Goal: Task Accomplishment & Management: Manage account settings

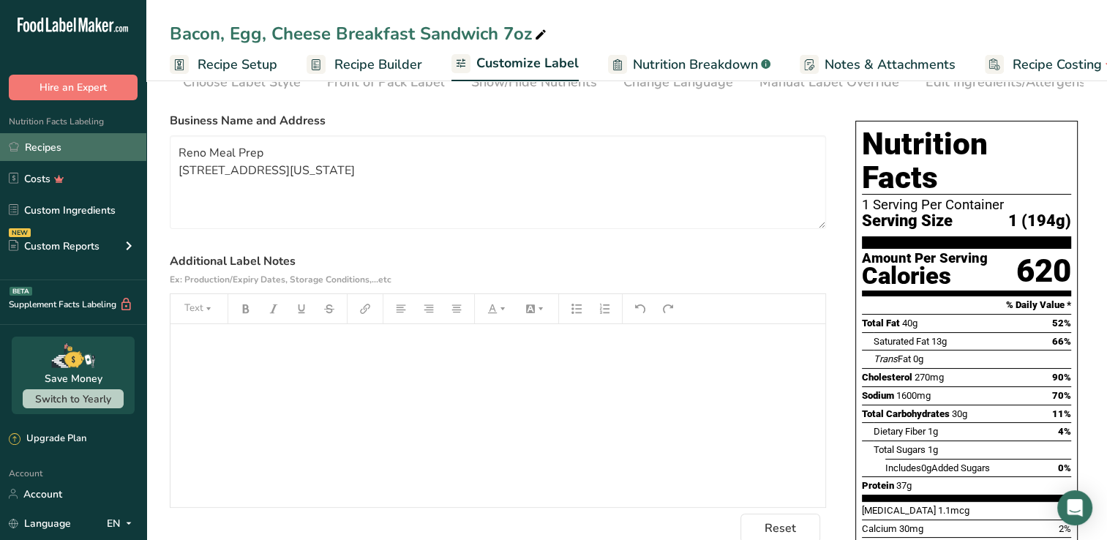
click at [44, 139] on link "Recipes" at bounding box center [73, 147] width 146 height 28
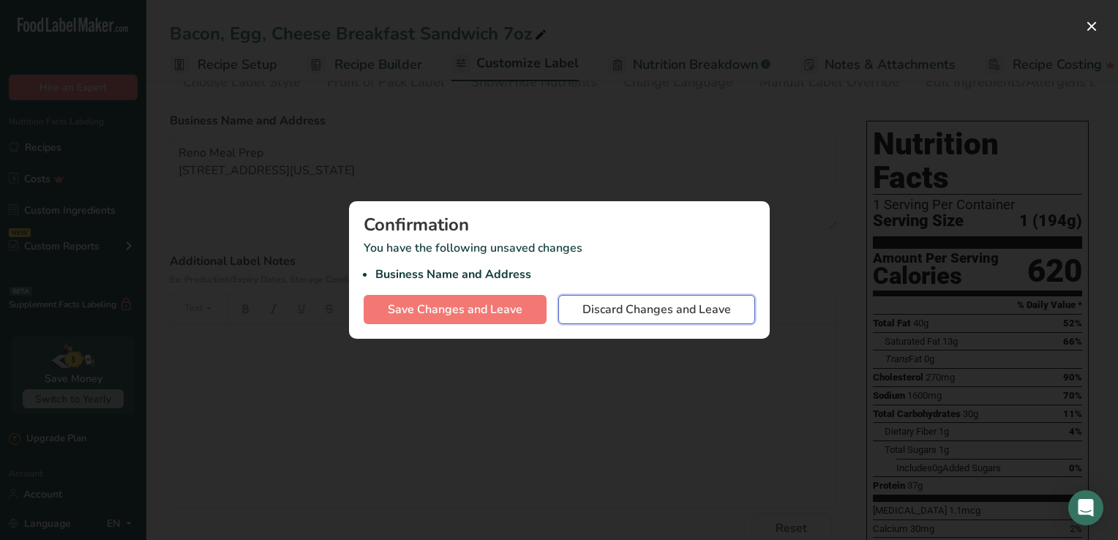
click at [635, 316] on span "Discard Changes and Leave" at bounding box center [656, 310] width 148 height 18
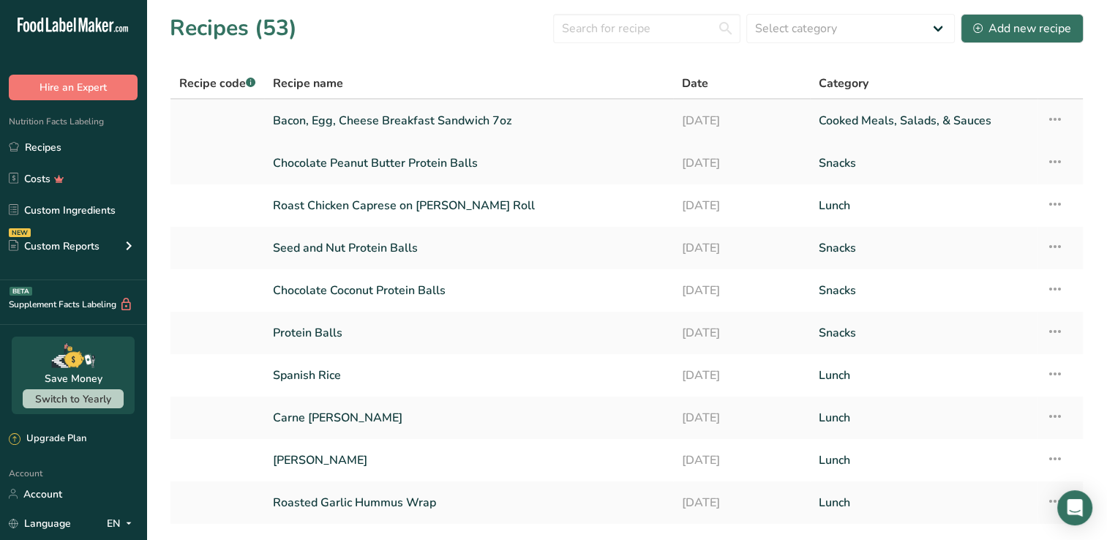
click at [432, 124] on link "Bacon, Egg, Cheese Breakfast Sandwich 7oz" at bounding box center [468, 120] width 391 height 31
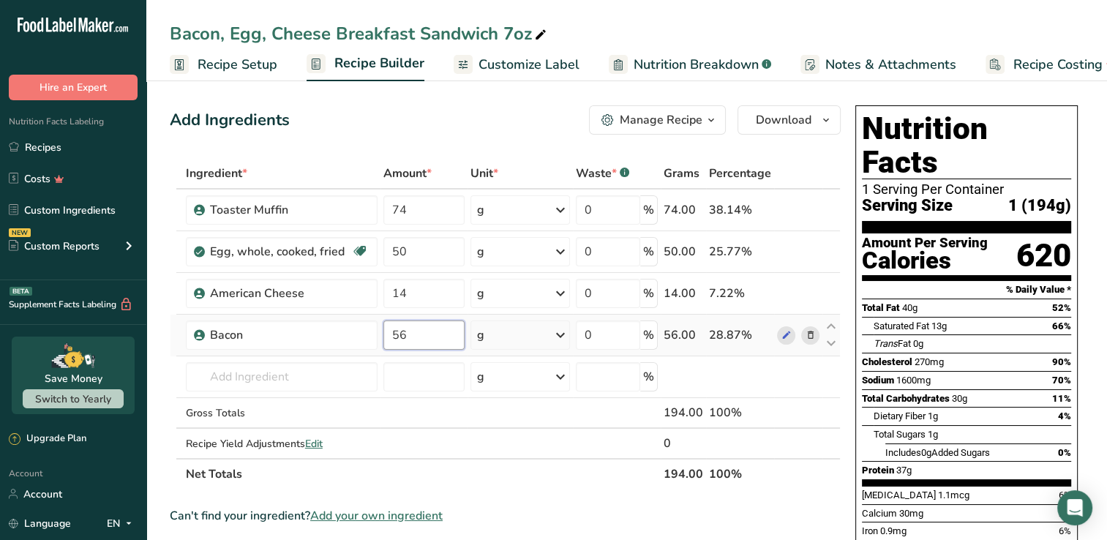
click at [403, 335] on input "56" at bounding box center [423, 334] width 80 height 29
type input "5"
type input "28"
click at [808, 210] on icon at bounding box center [810, 210] width 10 height 15
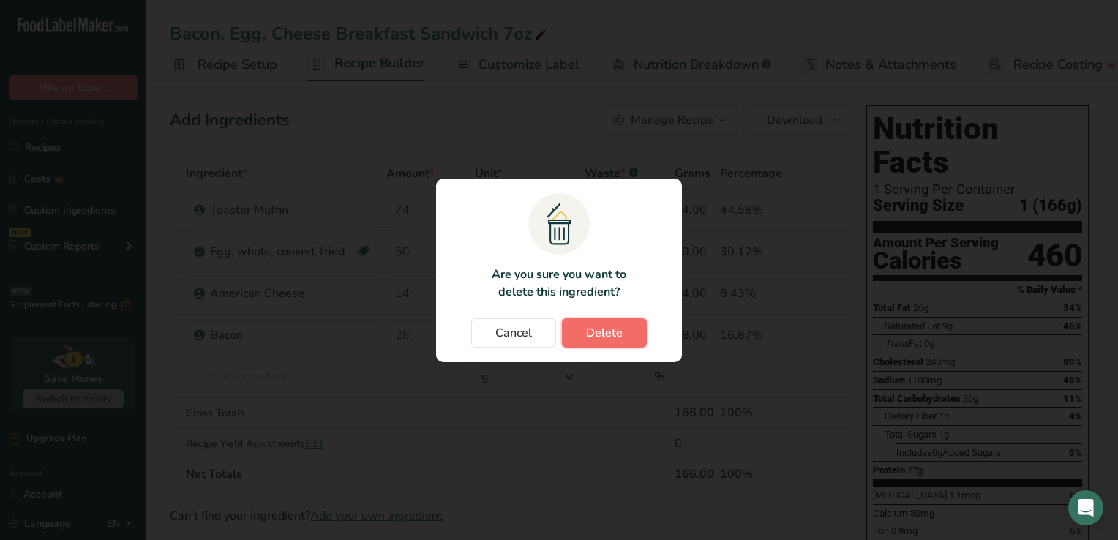
click at [596, 336] on span "Delete" at bounding box center [604, 333] width 37 height 18
type input "50"
type input "14"
type input "28"
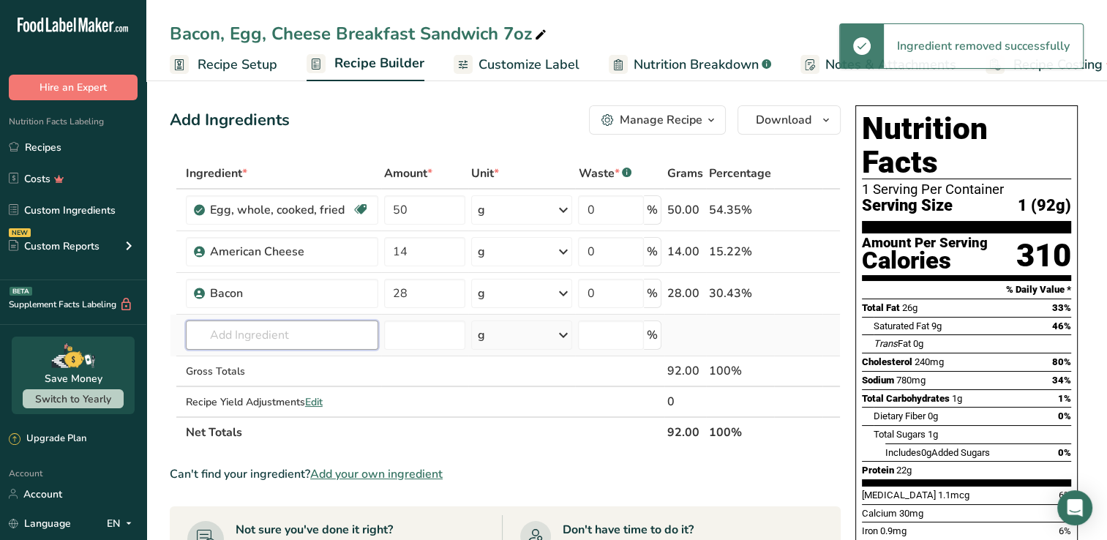
click at [227, 343] on input "text" at bounding box center [282, 334] width 192 height 29
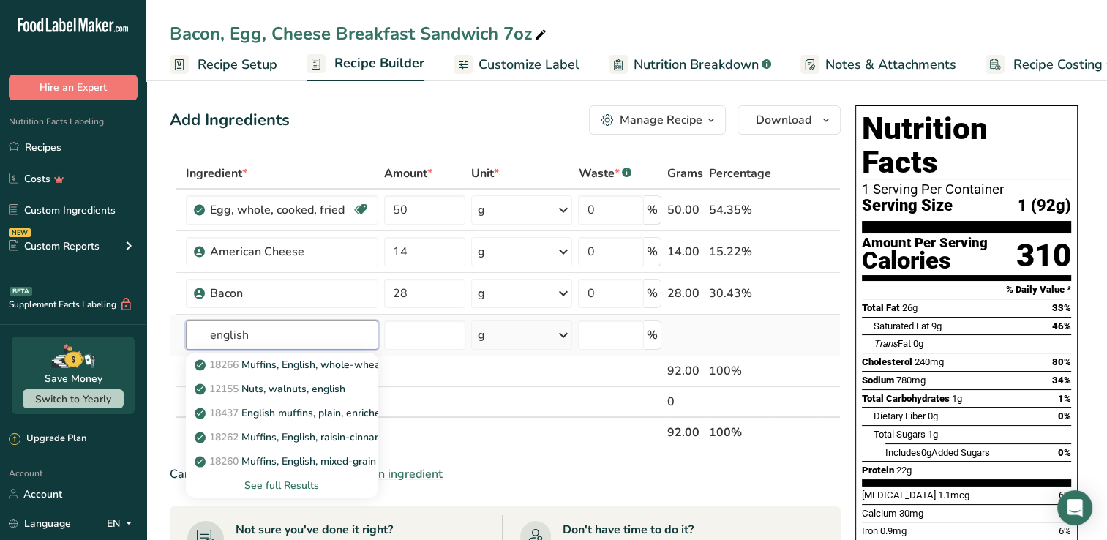
type input "english"
click at [284, 486] on div "See full Results" at bounding box center [281, 485] width 169 height 15
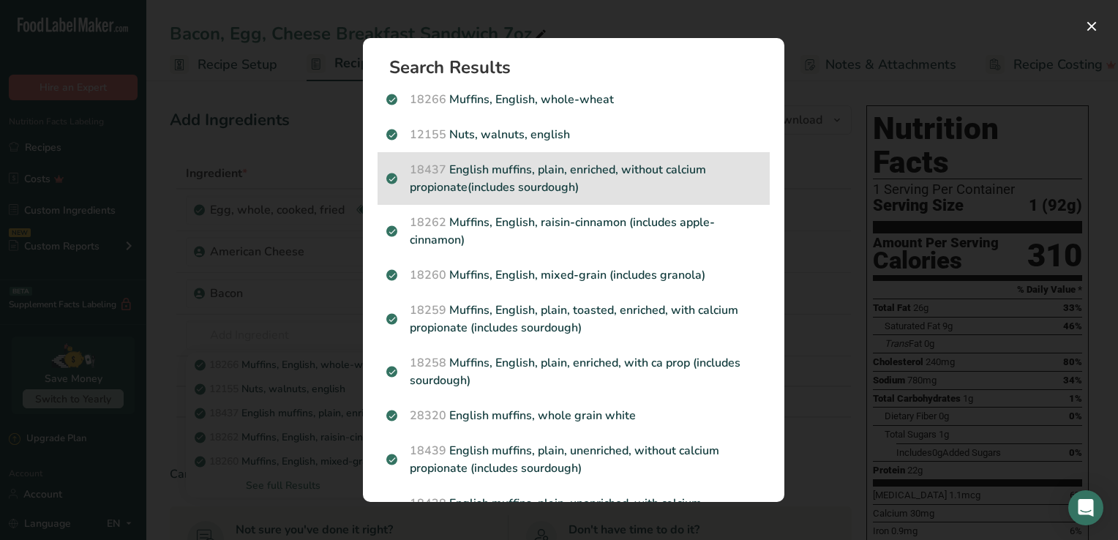
click at [540, 175] on p "18437 English muffins, plain, enriched, without calcium propionate(includes sou…" at bounding box center [573, 178] width 375 height 35
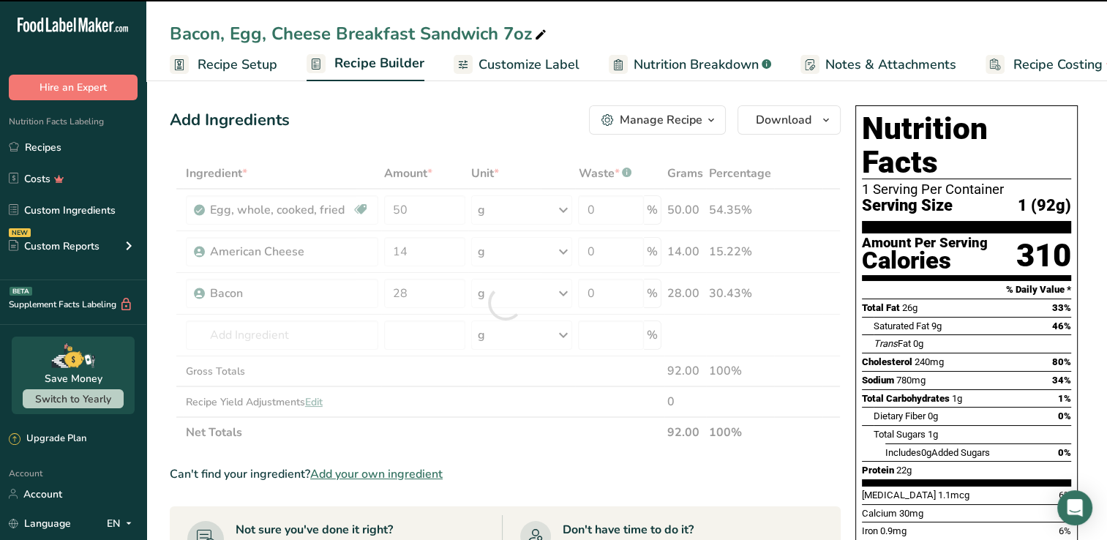
type input "0"
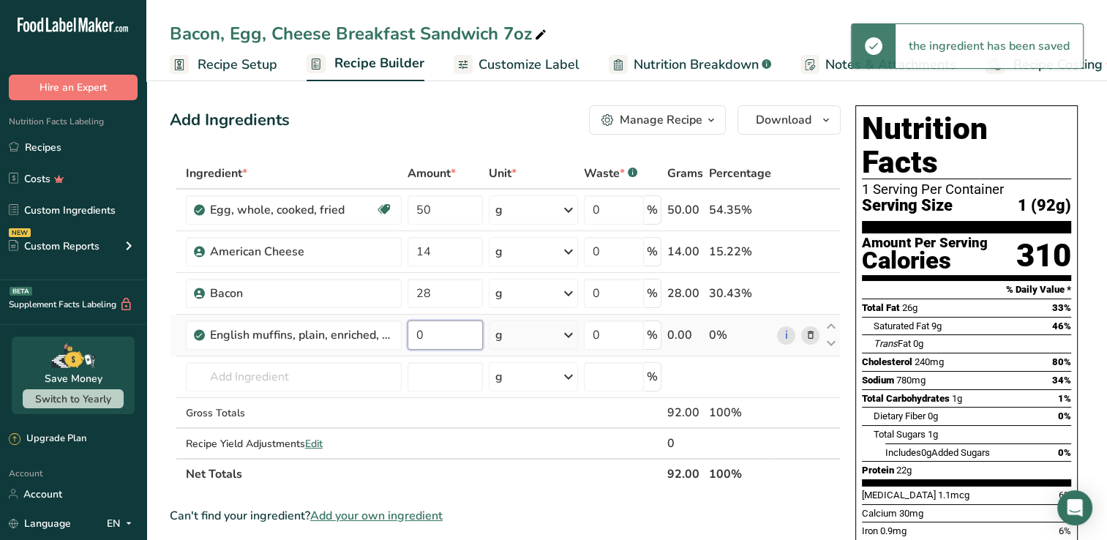
click at [436, 343] on input "0" at bounding box center [444, 334] width 75 height 29
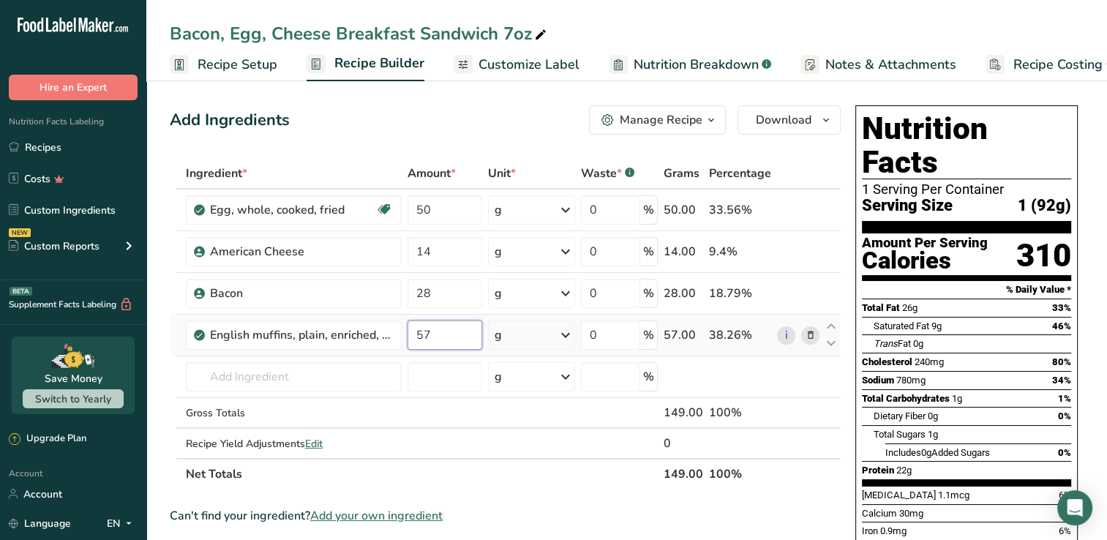
type input "57"
click at [401, 332] on div "Ingredient * Amount * Unit * Waste * .a-a{fill:#347362;}.b-a{fill:#fff;} Grams …" at bounding box center [505, 323] width 671 height 331
click at [676, 64] on span "Nutrition Breakdown" at bounding box center [695, 65] width 125 height 20
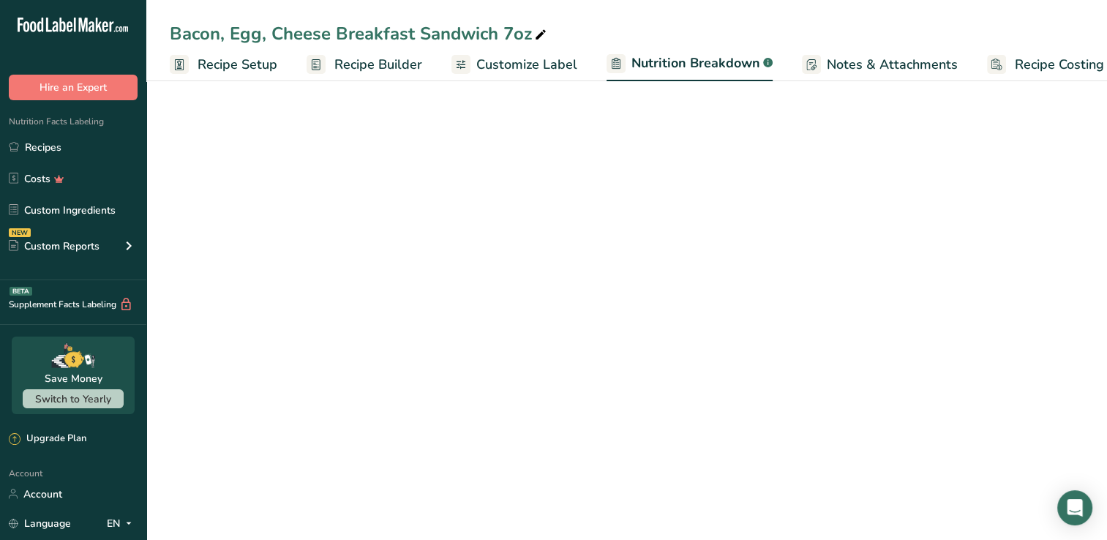
scroll to position [0, 34]
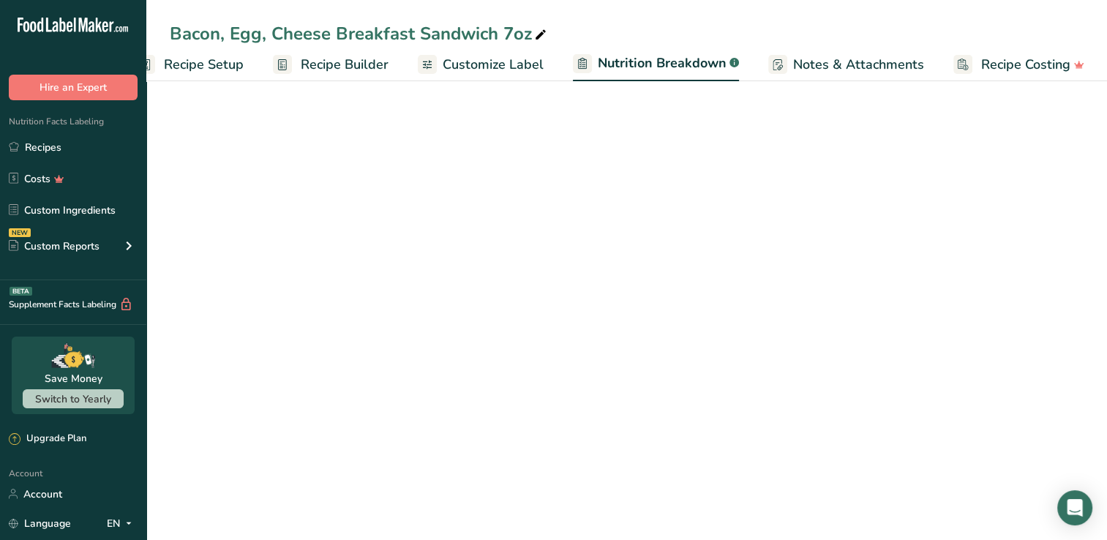
select select "Calories"
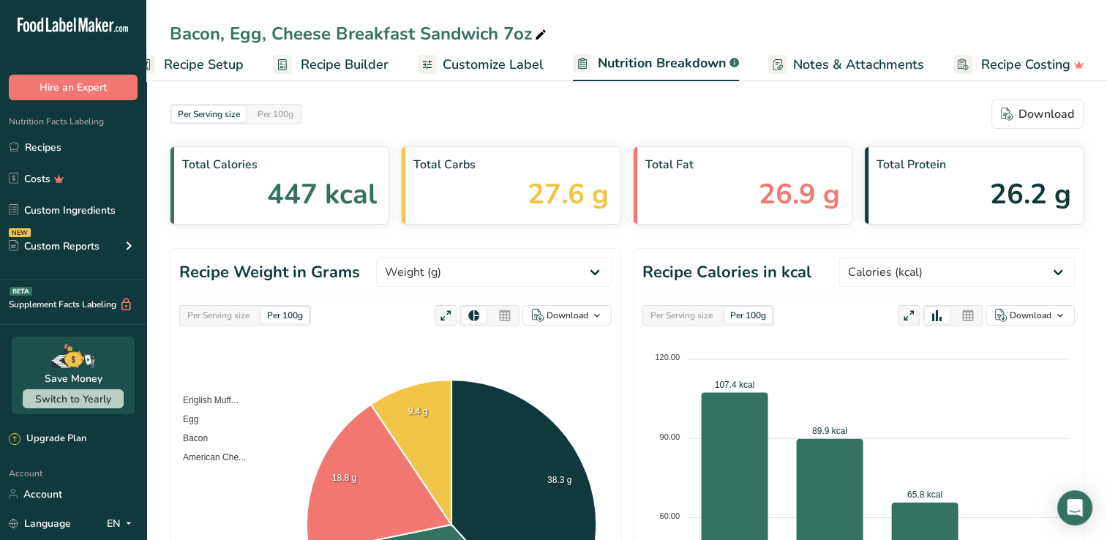
click at [490, 63] on span "Customize Label" at bounding box center [493, 65] width 101 height 20
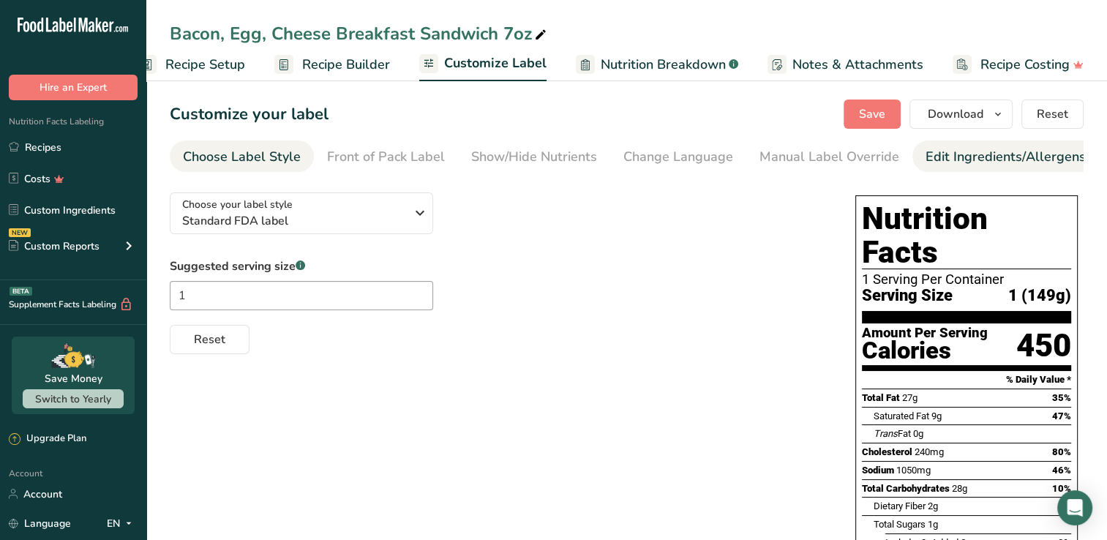
click at [980, 165] on div "Edit Ingredients/Allergens List" at bounding box center [1018, 157] width 186 height 20
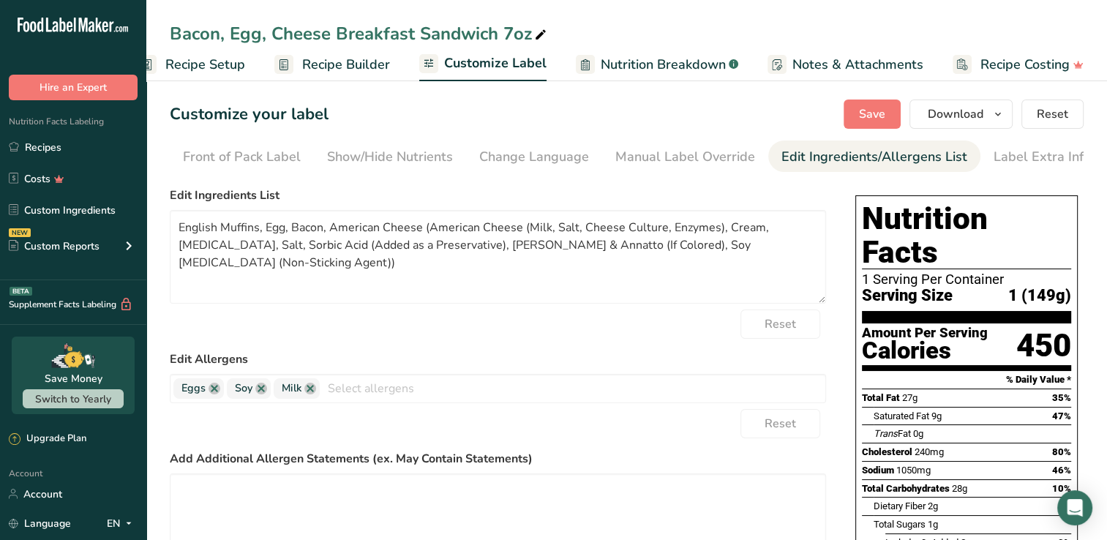
scroll to position [0, 149]
click at [389, 396] on input "text" at bounding box center [572, 388] width 505 height 23
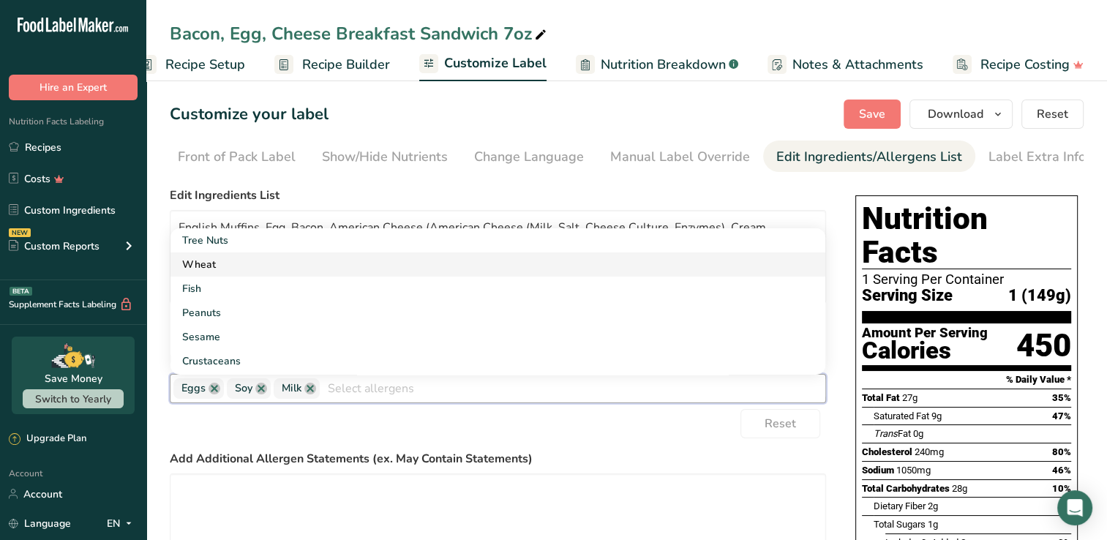
click at [207, 265] on link "Wheat" at bounding box center [497, 264] width 655 height 24
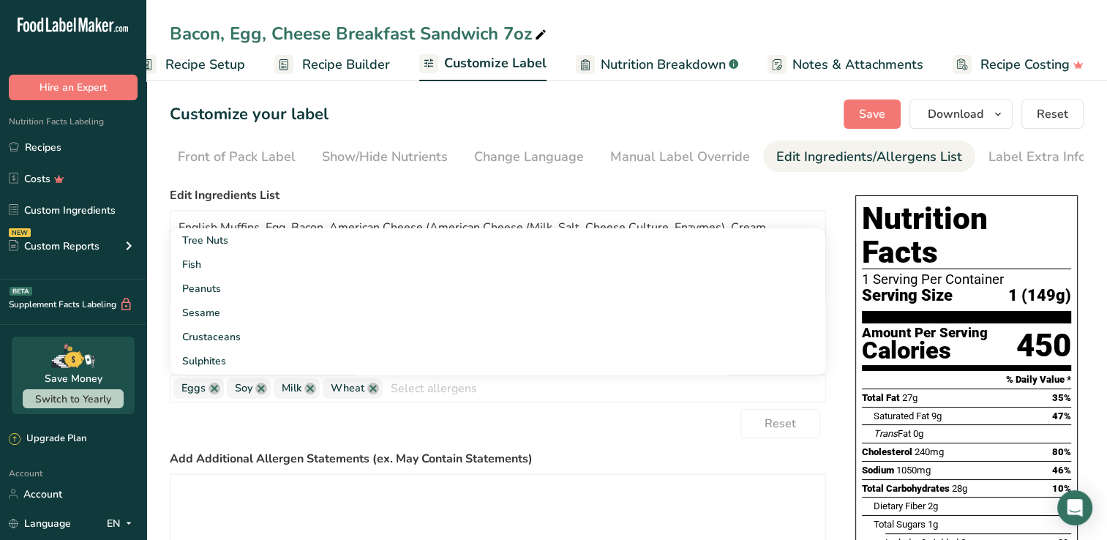
click at [835, 399] on div "Choose your label style Standard FDA label USA (FDA) Standard FDA label Tabular…" at bounding box center [627, 515] width 914 height 669
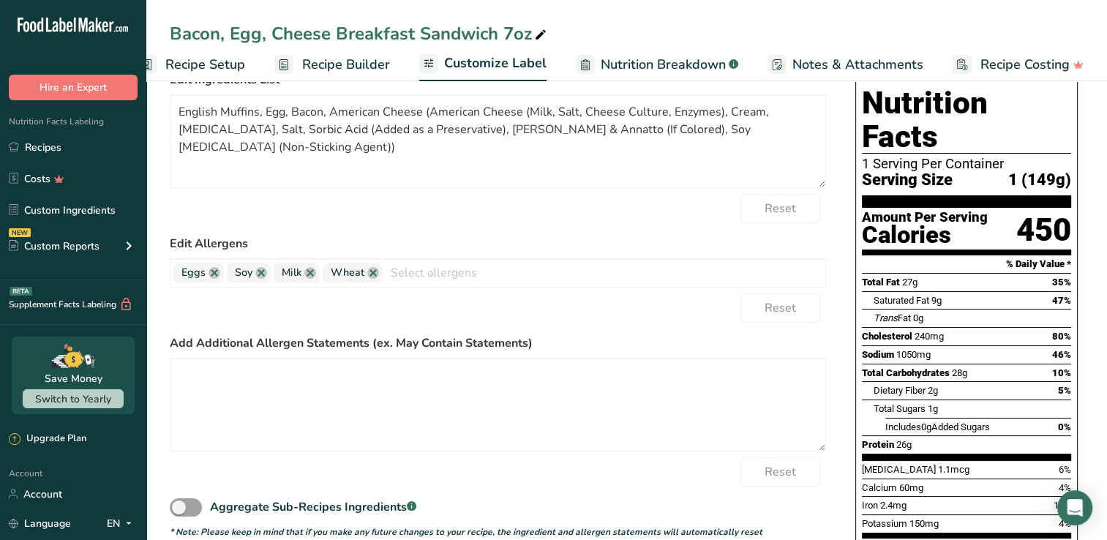
scroll to position [0, 0]
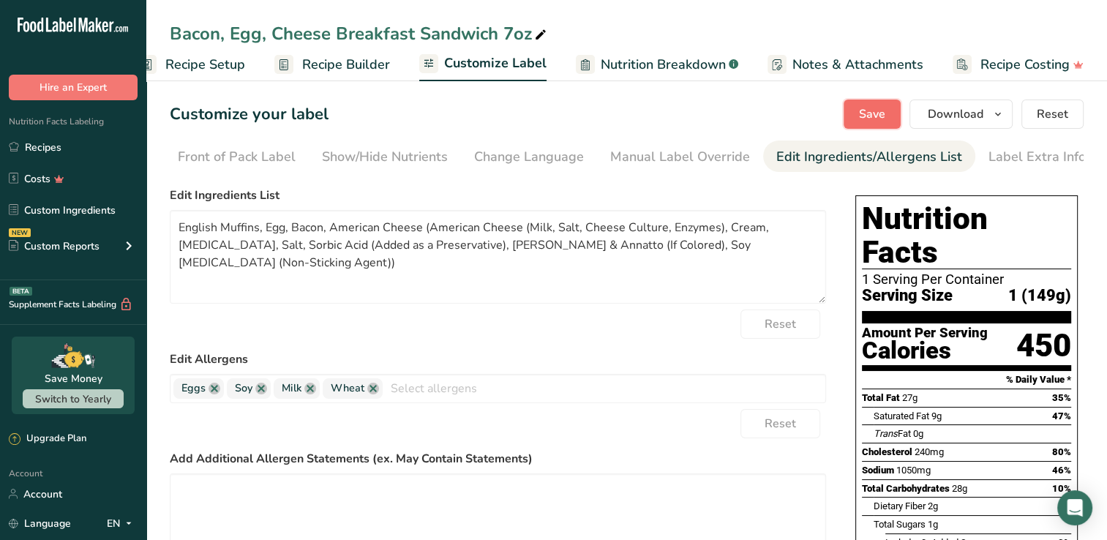
click at [872, 113] on span "Save" at bounding box center [872, 114] width 26 height 18
click at [61, 145] on link "Recipes" at bounding box center [73, 147] width 146 height 28
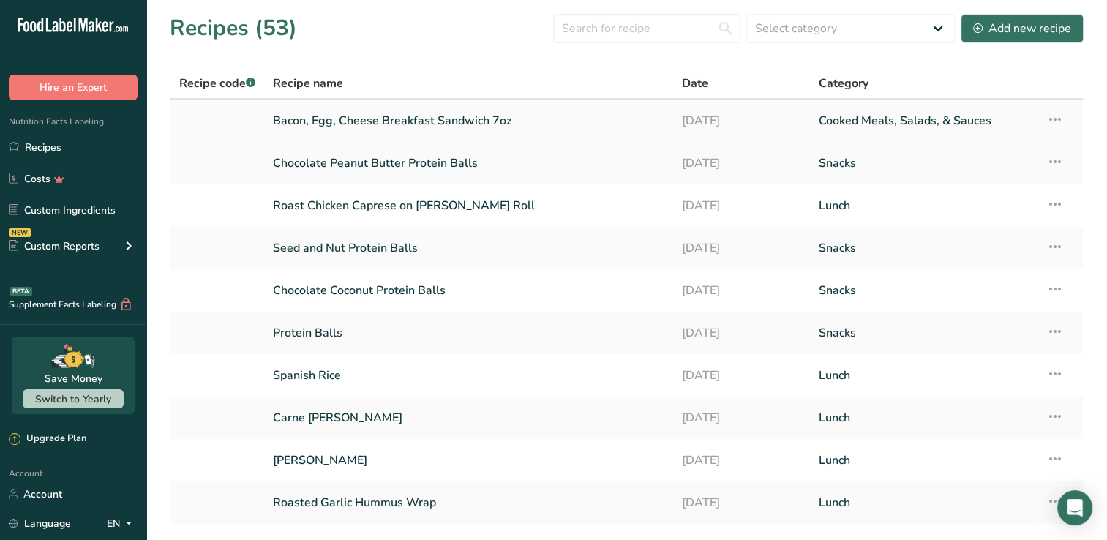
click at [410, 116] on link "Bacon, Egg, Cheese Breakfast Sandwich 7oz" at bounding box center [468, 120] width 391 height 31
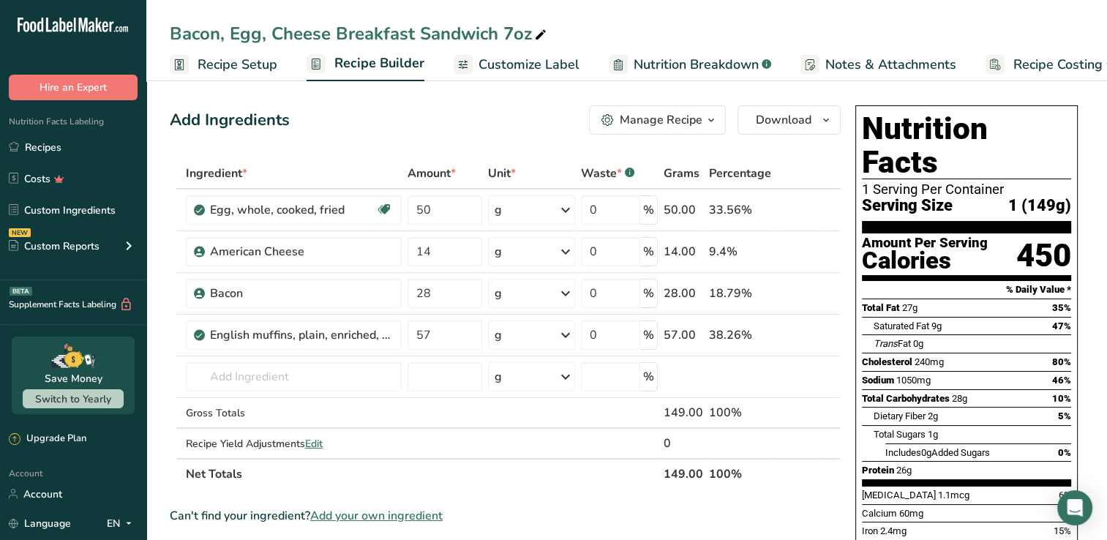
click at [635, 121] on div "Manage Recipe" at bounding box center [661, 120] width 83 height 18
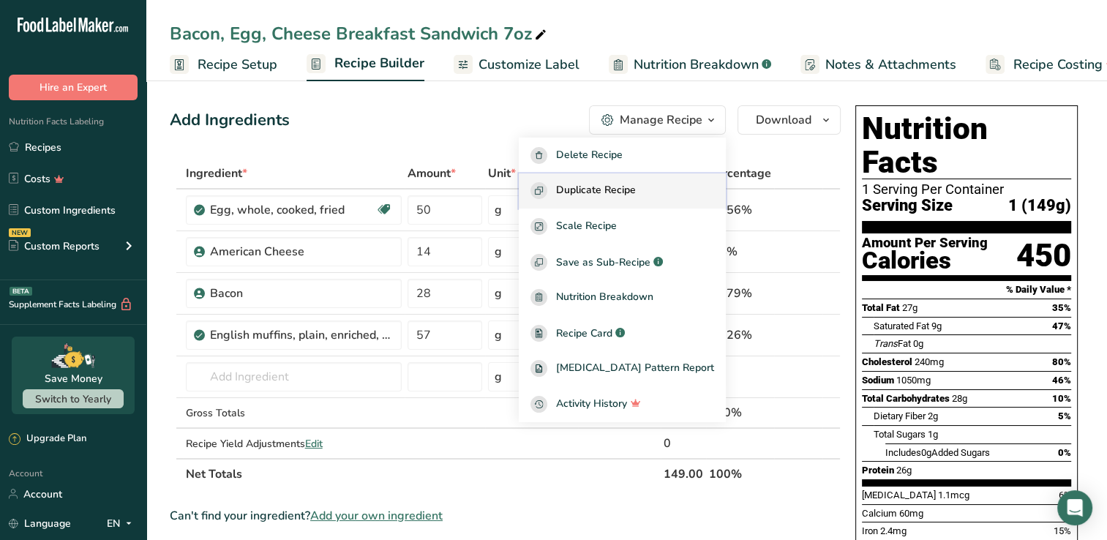
click at [613, 192] on span "Duplicate Recipe" at bounding box center [596, 190] width 80 height 17
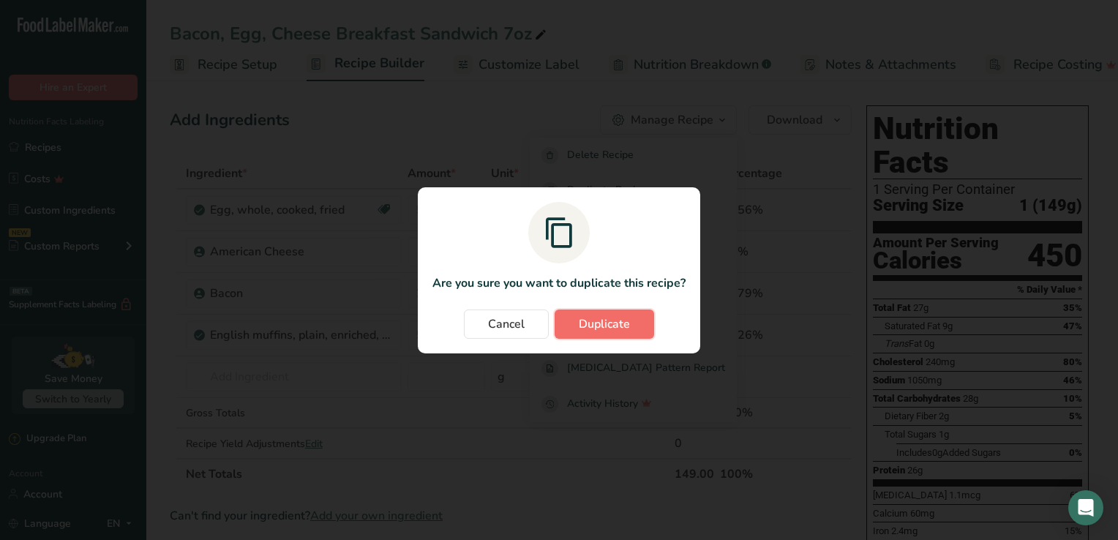
click at [606, 325] on span "Duplicate" at bounding box center [604, 324] width 51 height 18
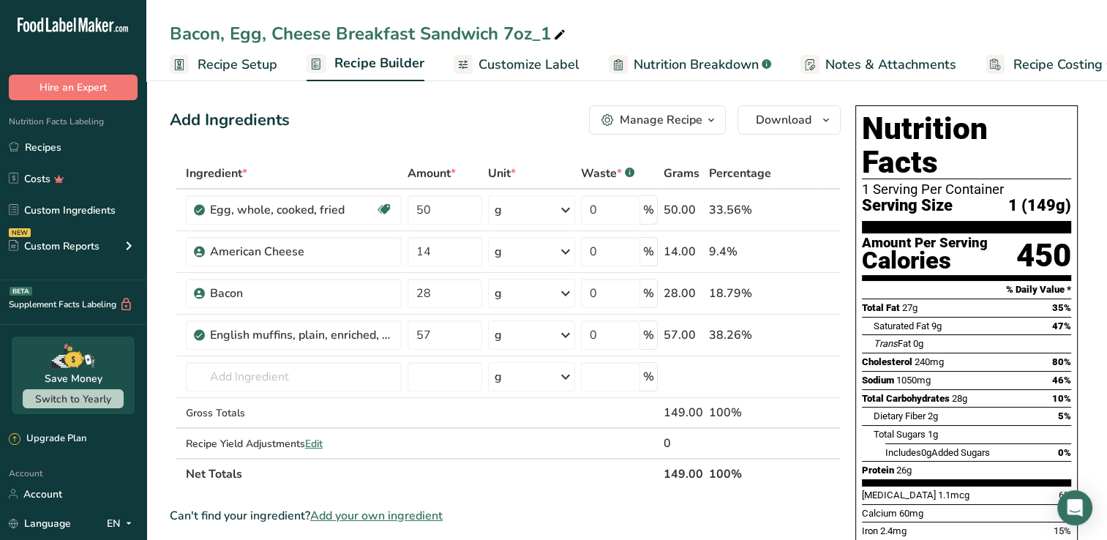
click at [559, 34] on icon at bounding box center [559, 35] width 13 height 20
type input "Sausage, Egg, Cheese Breakfast Sandwich 7oz"
click at [810, 293] on icon at bounding box center [810, 293] width 10 height 15
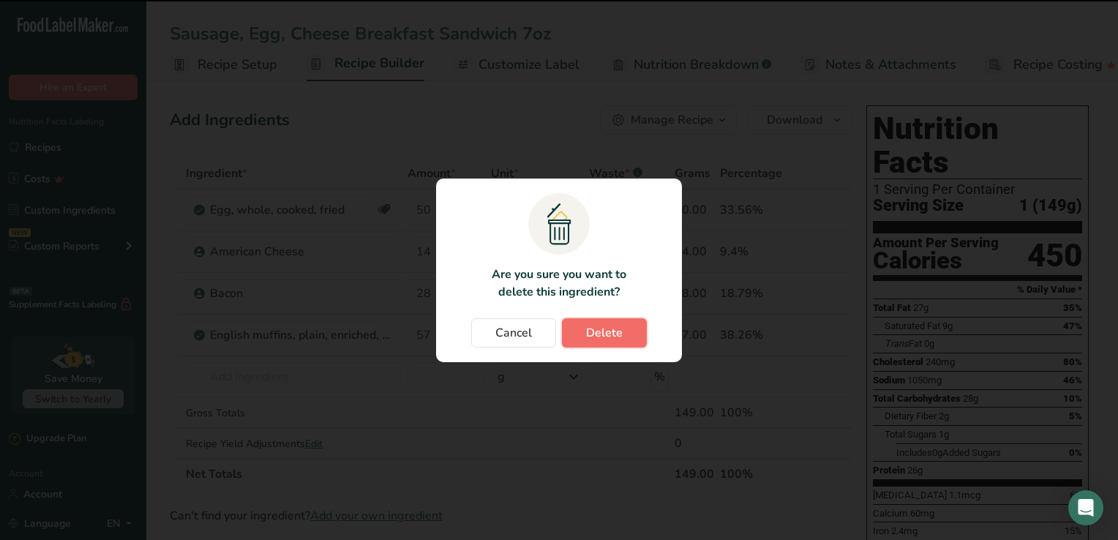
click at [626, 335] on button "Delete" at bounding box center [604, 332] width 85 height 29
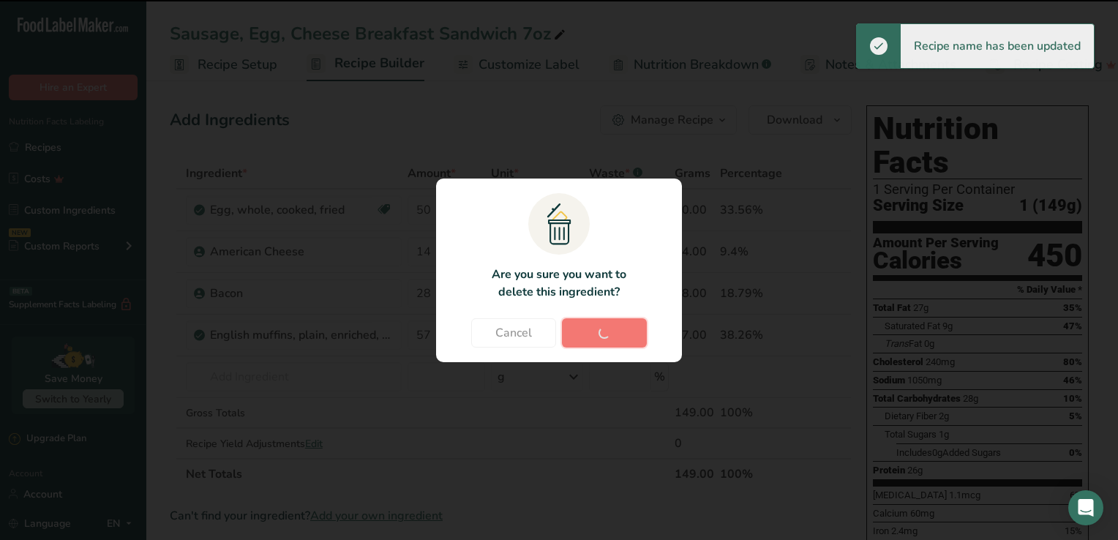
type input "57"
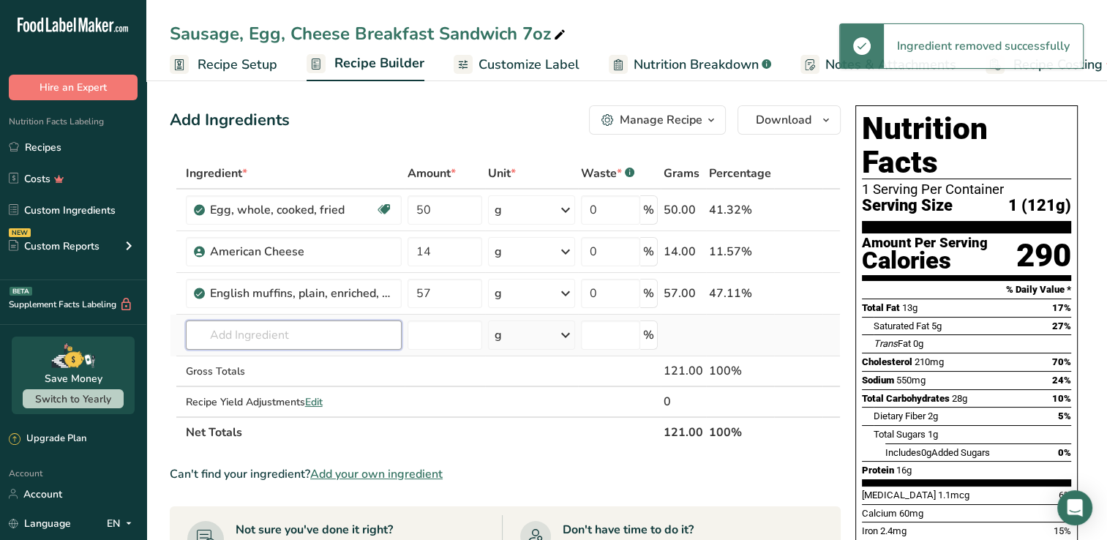
click at [263, 330] on input "text" at bounding box center [294, 334] width 216 height 29
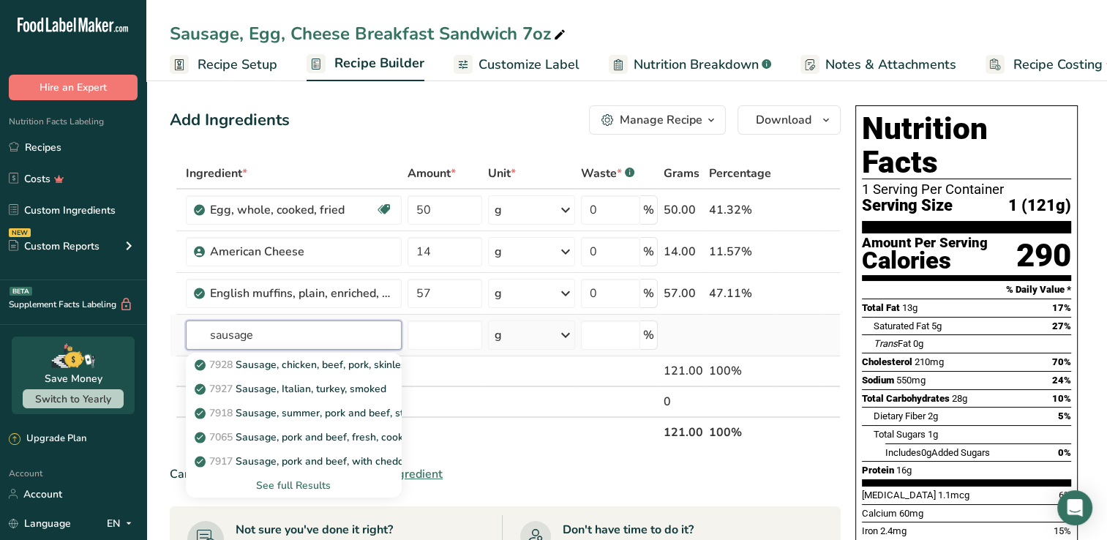
type input "sausage"
click at [310, 486] on div "See full Results" at bounding box center [293, 485] width 192 height 15
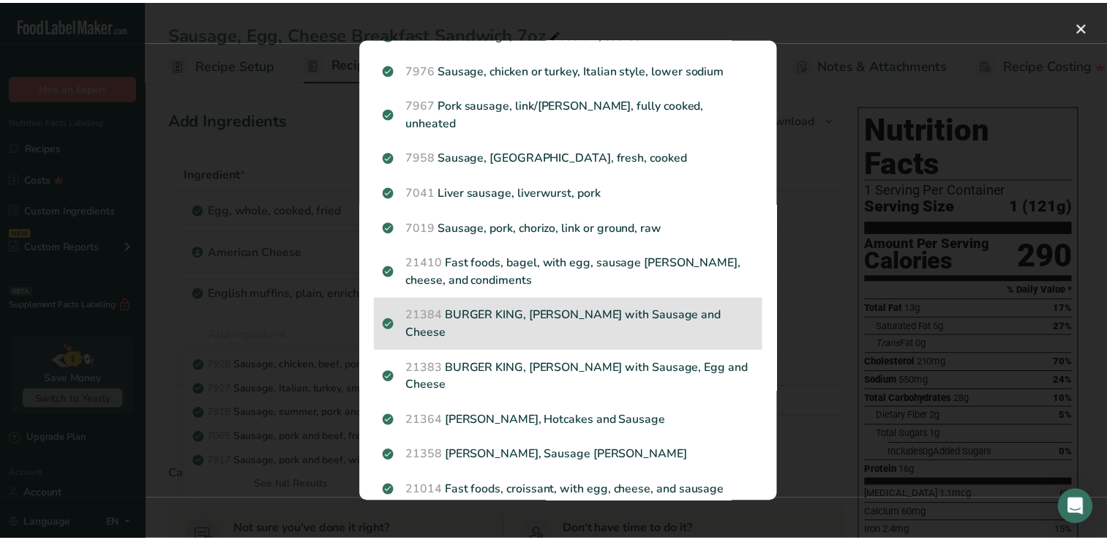
scroll to position [887, 0]
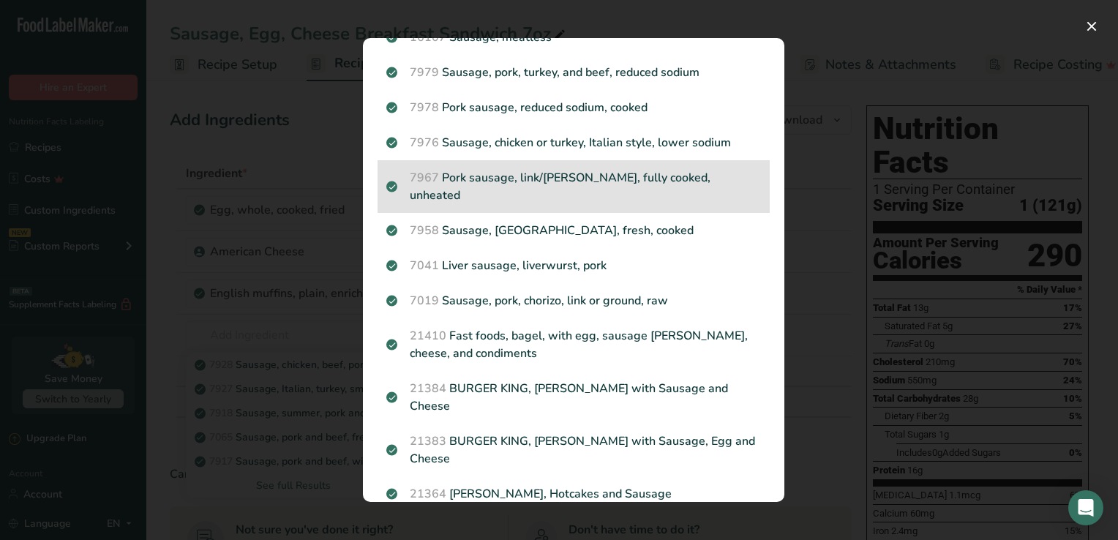
click at [615, 193] on p "7967 Pork sausage, link/[PERSON_NAME], fully cooked, unheated" at bounding box center [573, 186] width 375 height 35
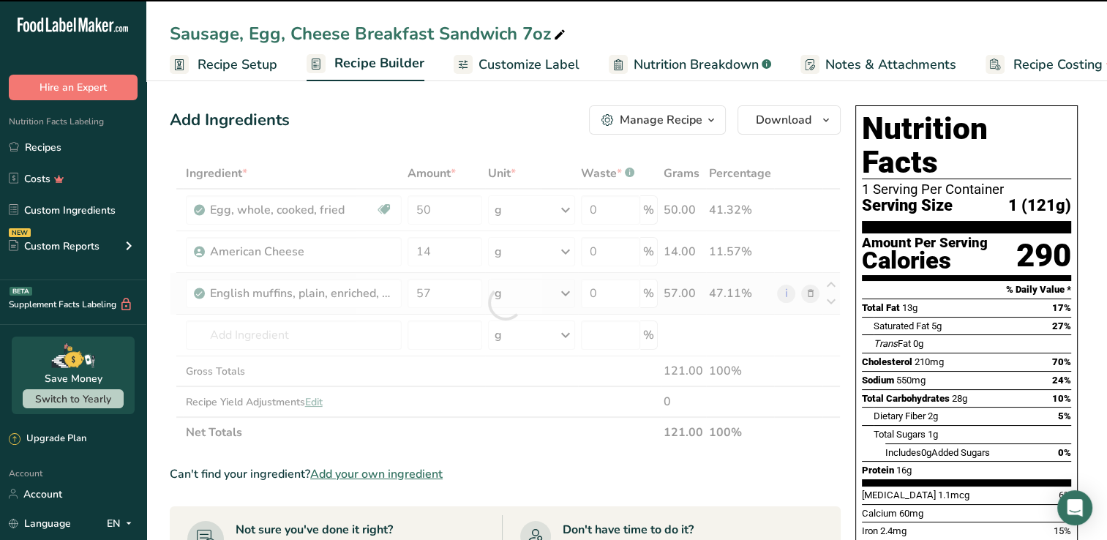
type input "0"
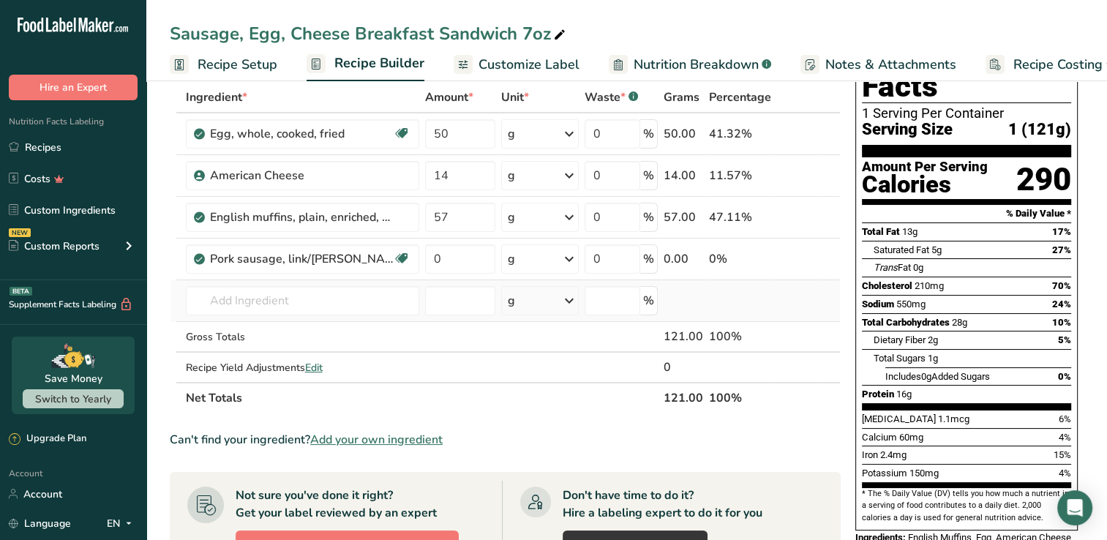
scroll to position [73, 0]
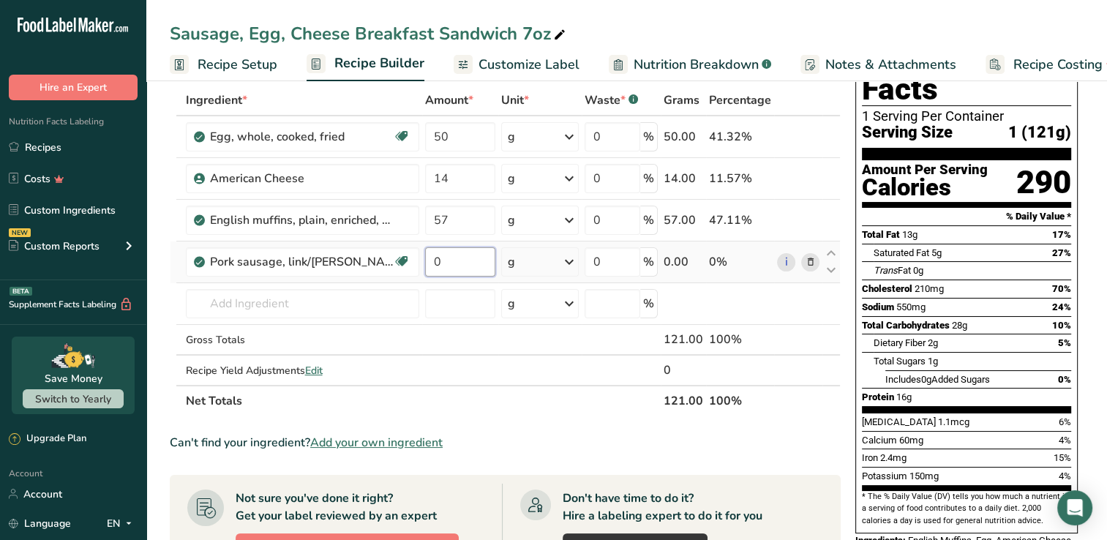
click at [456, 259] on input "0" at bounding box center [460, 261] width 70 height 29
type input "2"
type input "40"
click at [767, 434] on div "Can't find your ingredient? Add your own ingredient" at bounding box center [505, 443] width 671 height 18
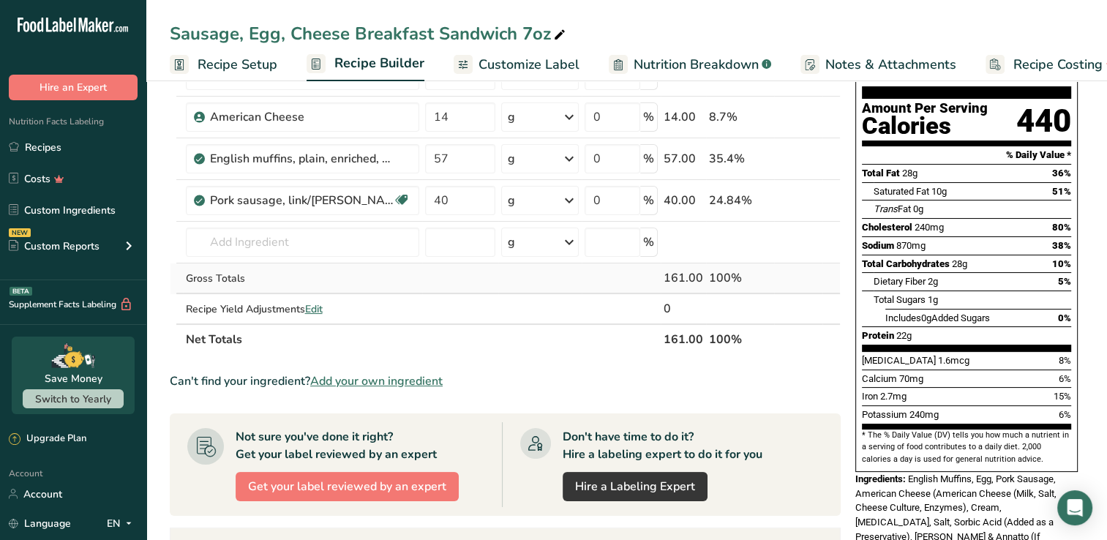
scroll to position [0, 0]
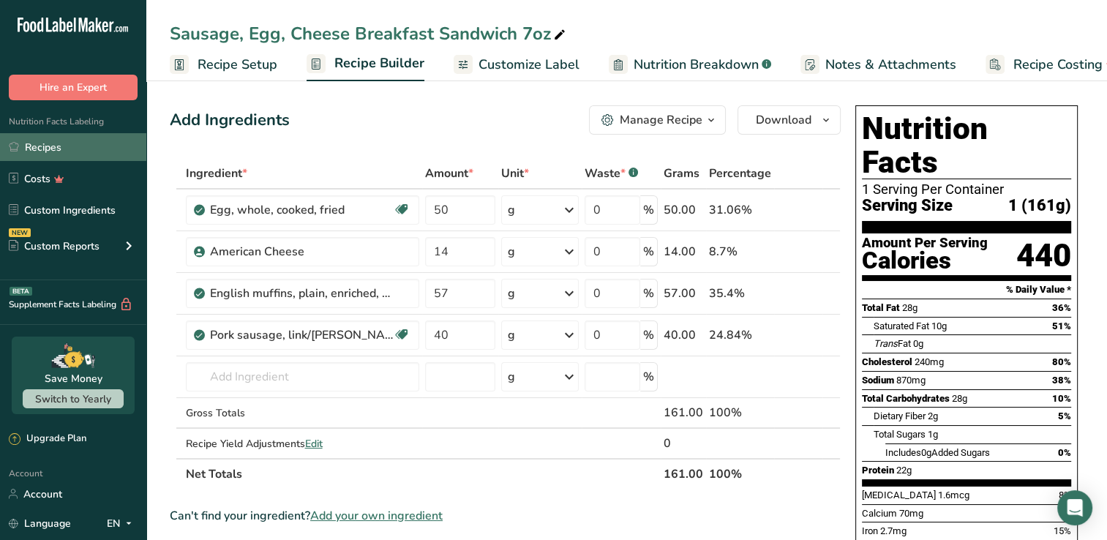
drag, startPoint x: 45, startPoint y: 142, endPoint x: 61, endPoint y: 143, distance: 15.4
click at [45, 141] on link "Recipes" at bounding box center [73, 147] width 146 height 28
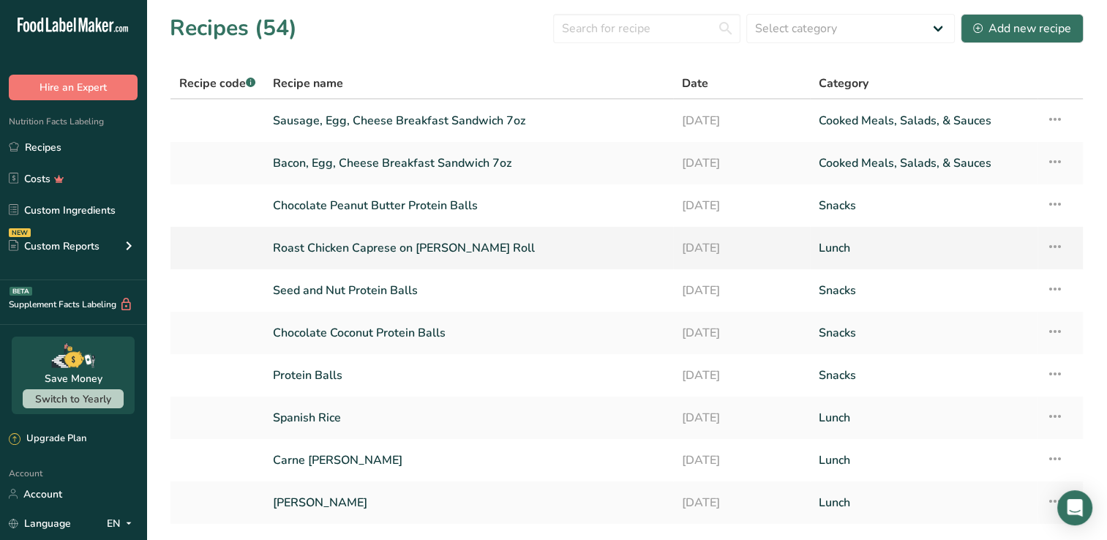
click at [378, 248] on link "Roast Chicken Caprese on [PERSON_NAME] Roll" at bounding box center [468, 248] width 391 height 31
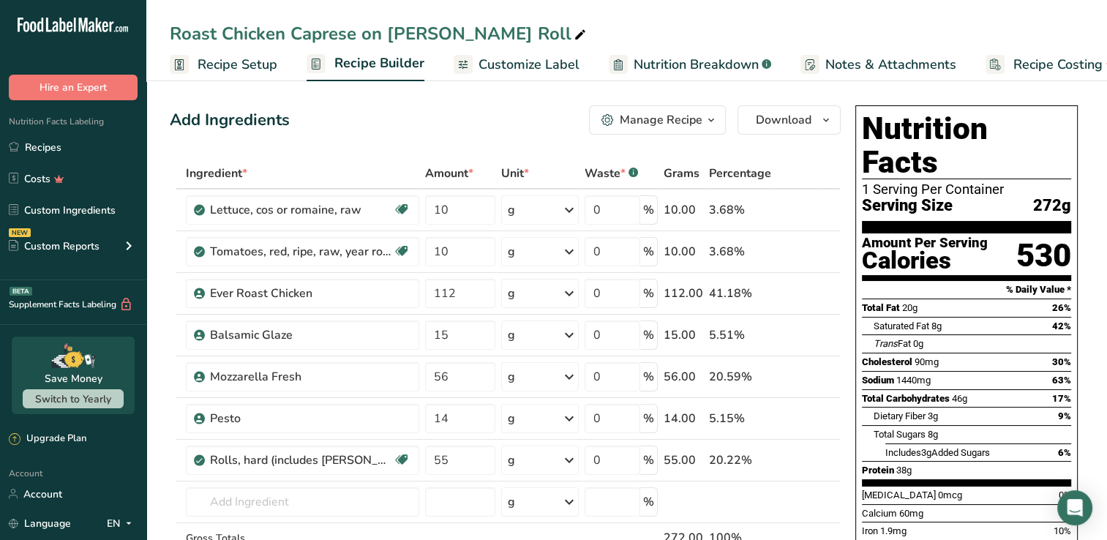
click at [661, 121] on div "Manage Recipe" at bounding box center [661, 120] width 83 height 18
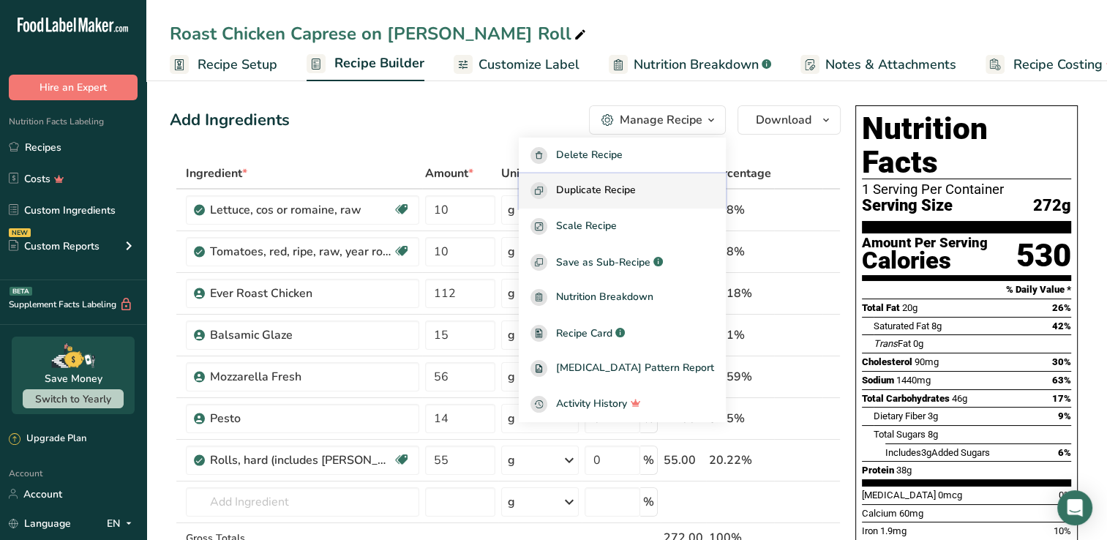
click at [629, 197] on span "Duplicate Recipe" at bounding box center [596, 190] width 80 height 17
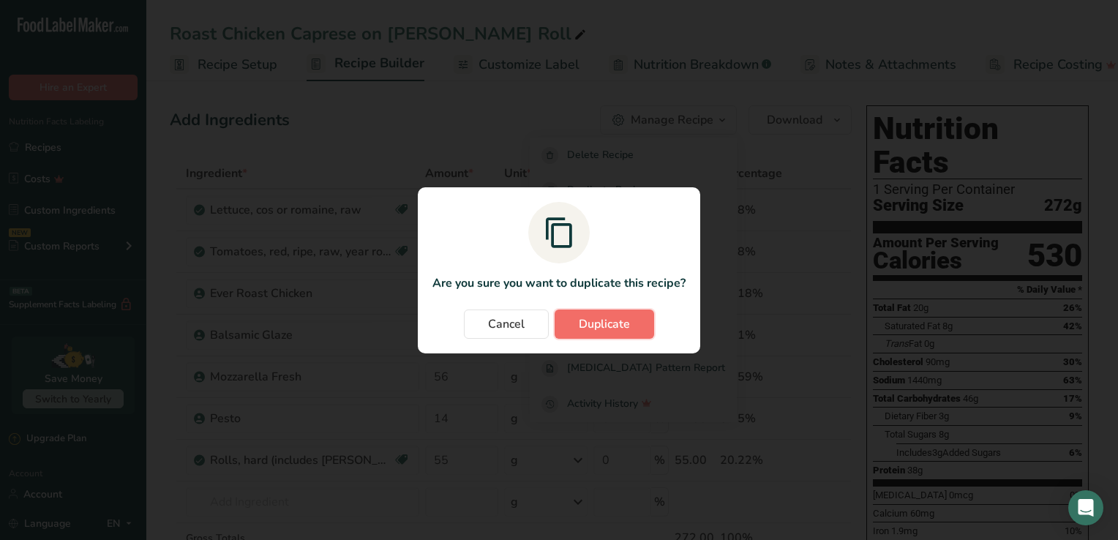
click at [617, 329] on span "Duplicate" at bounding box center [604, 324] width 51 height 18
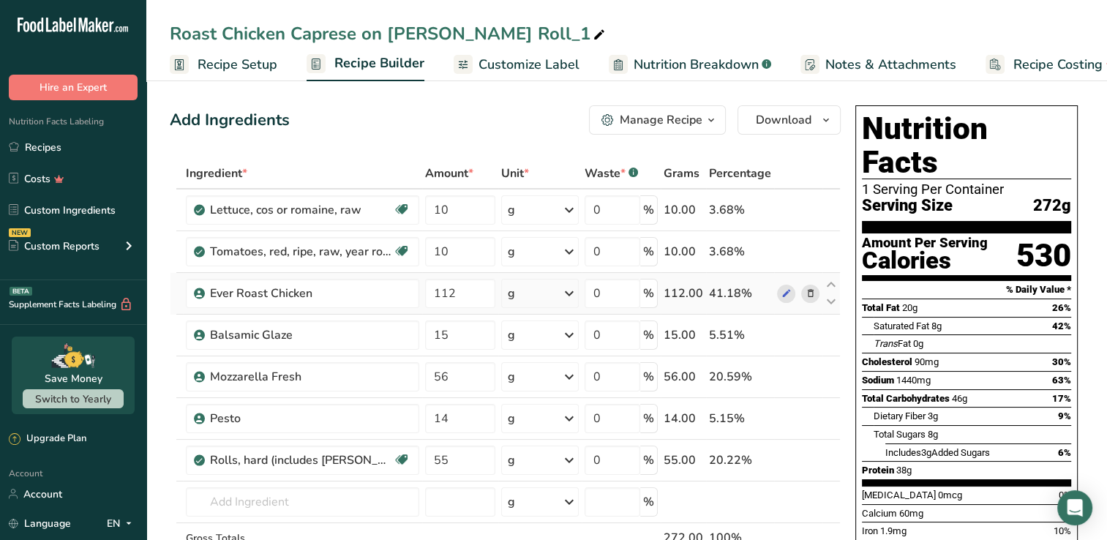
click at [810, 294] on icon at bounding box center [810, 293] width 10 height 15
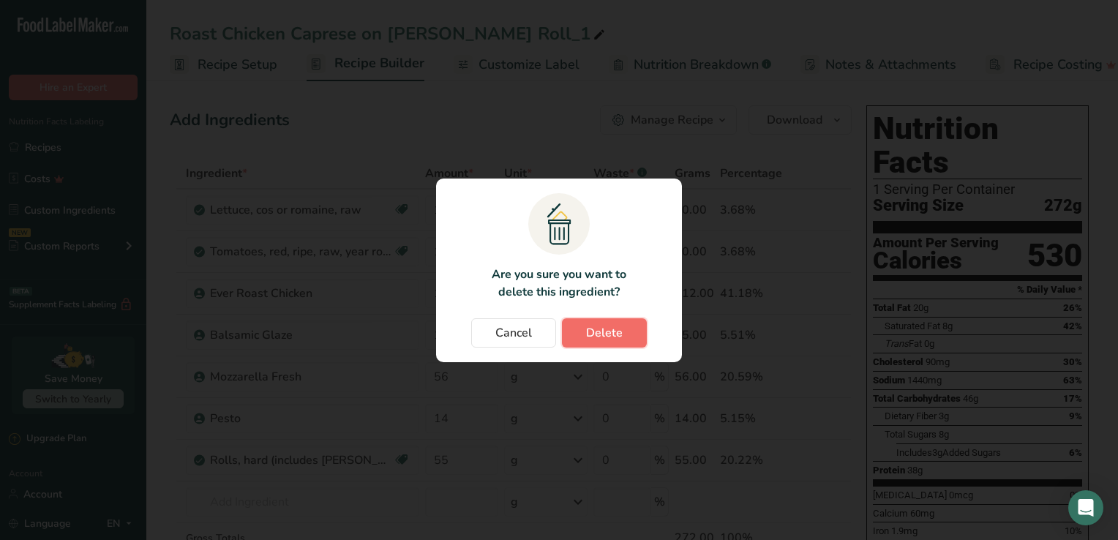
click at [614, 335] on span "Delete" at bounding box center [604, 333] width 37 height 18
type input "15"
type input "56"
type input "14"
type input "55"
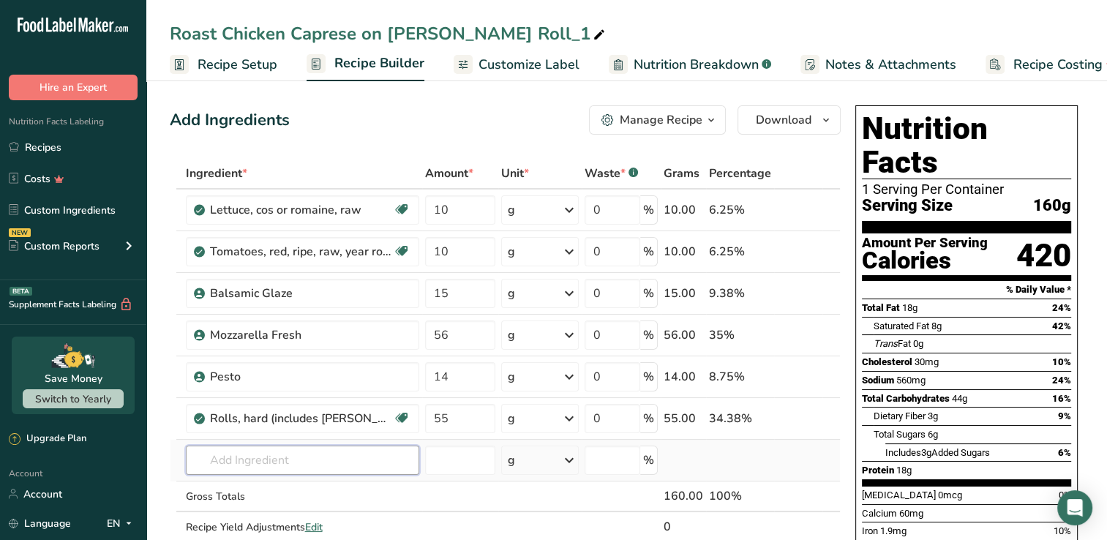
click at [296, 454] on input "text" at bounding box center [302, 459] width 233 height 29
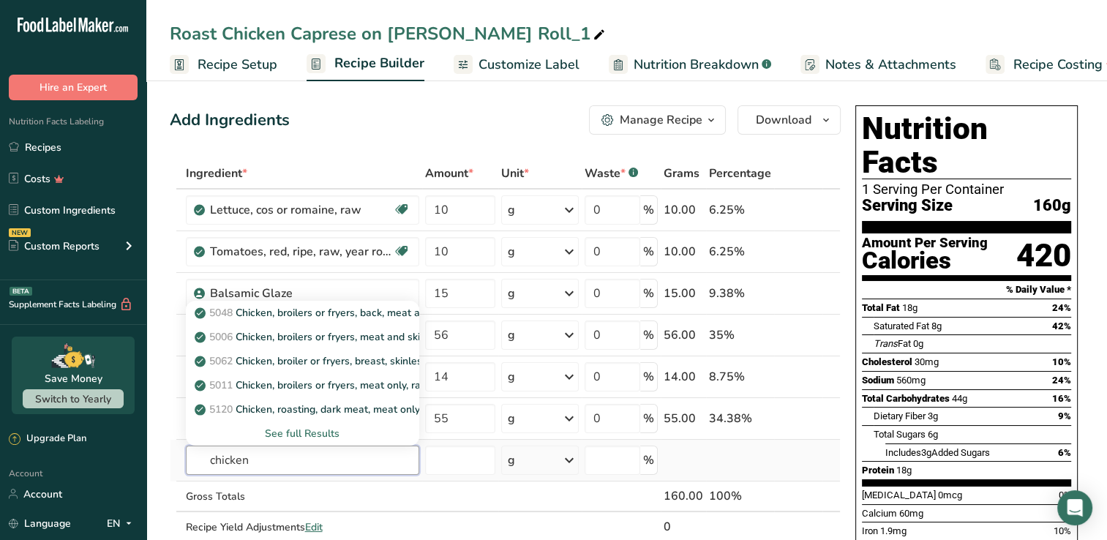
type input "chicken"
click at [304, 429] on div "See full Results" at bounding box center [302, 433] width 210 height 15
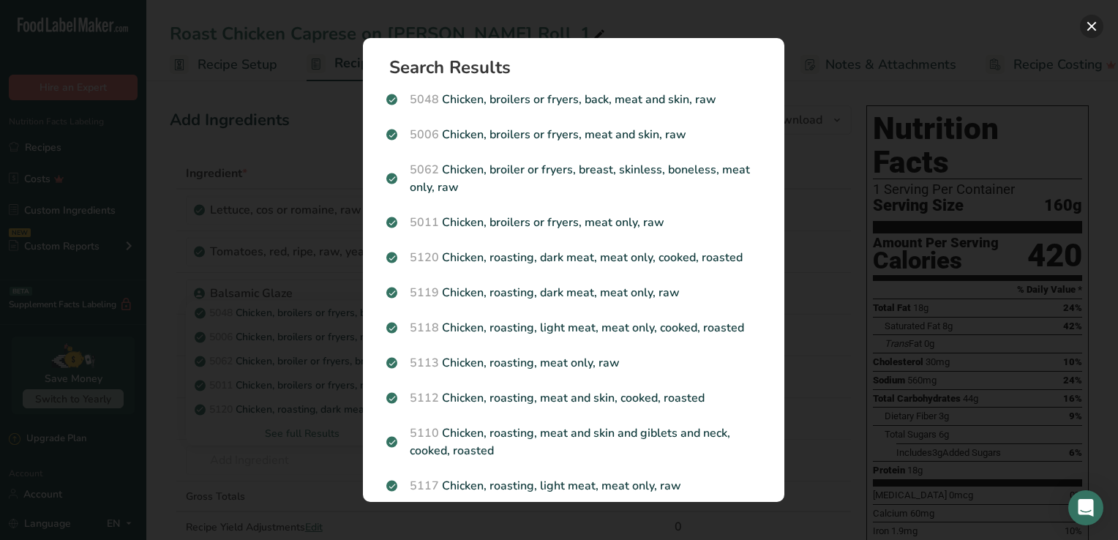
click at [1096, 25] on button "Search results modal" at bounding box center [1091, 26] width 23 height 23
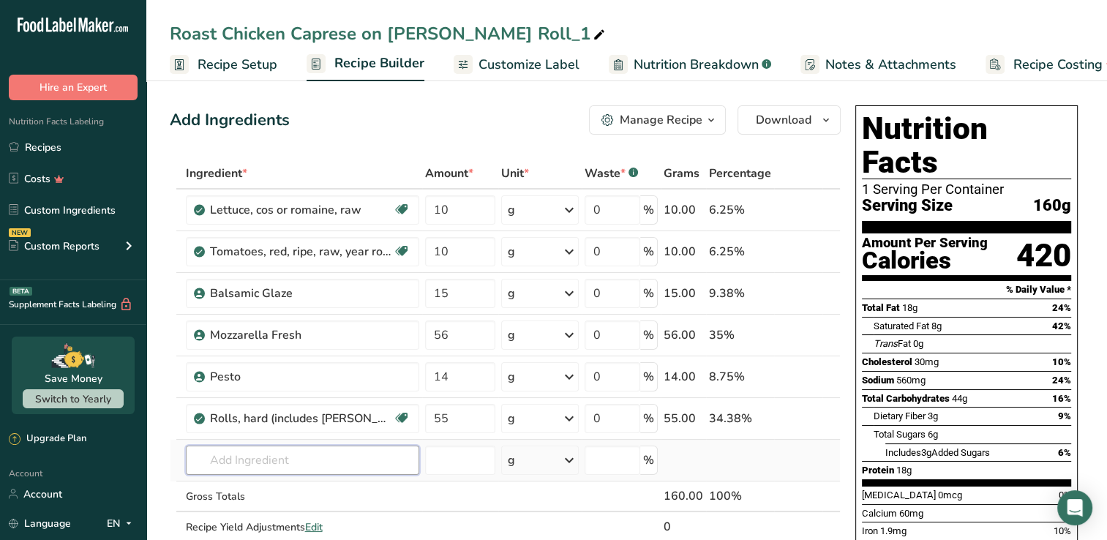
click at [263, 457] on input "text" at bounding box center [302, 459] width 233 height 29
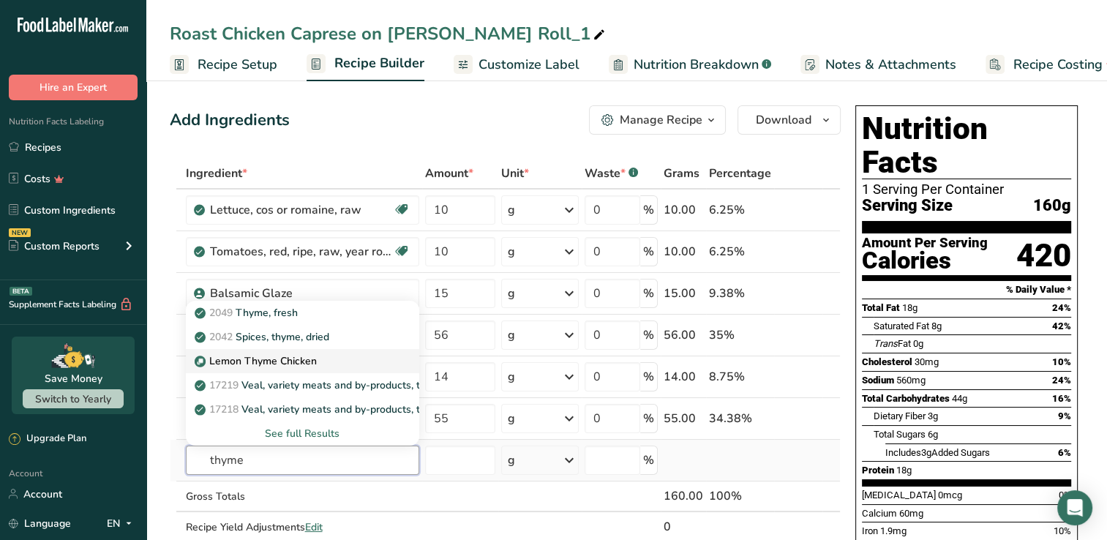
type input "thyme"
click at [281, 361] on p "Lemon Thyme Chicken" at bounding box center [256, 360] width 119 height 15
type input "Lemon Thyme Chicken"
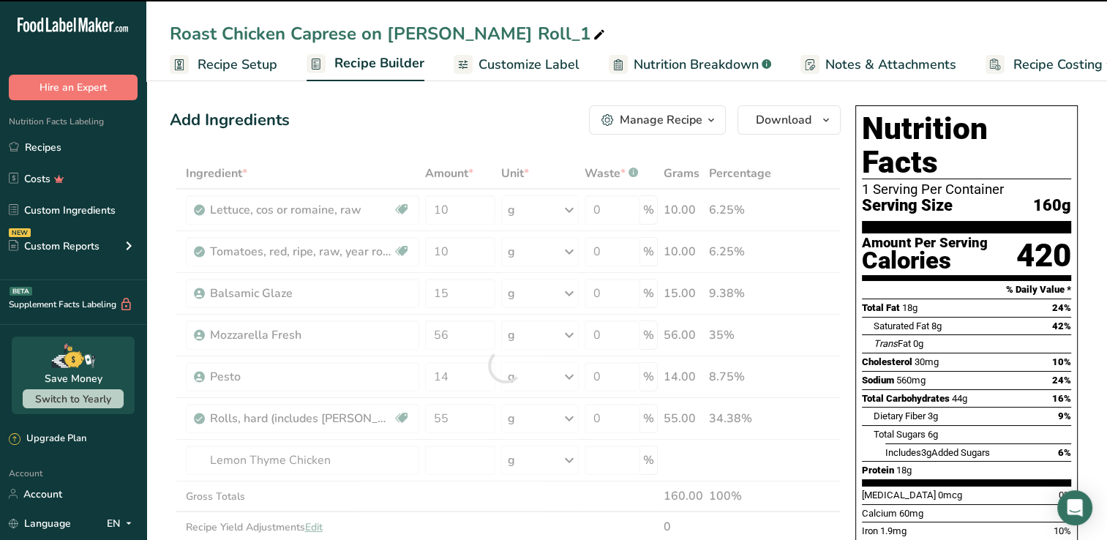
type input "0"
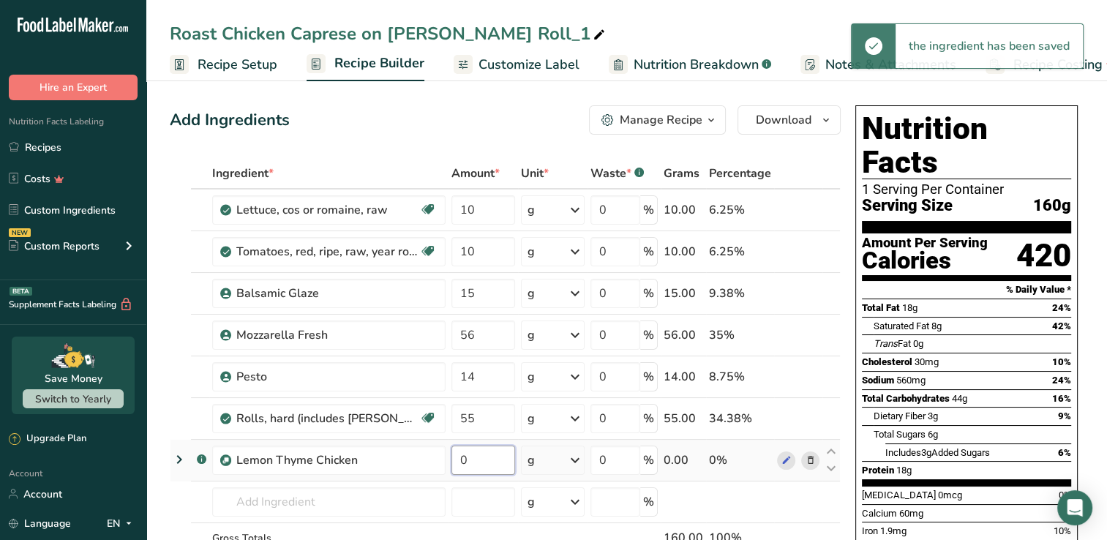
click at [478, 459] on input "0" at bounding box center [483, 459] width 64 height 29
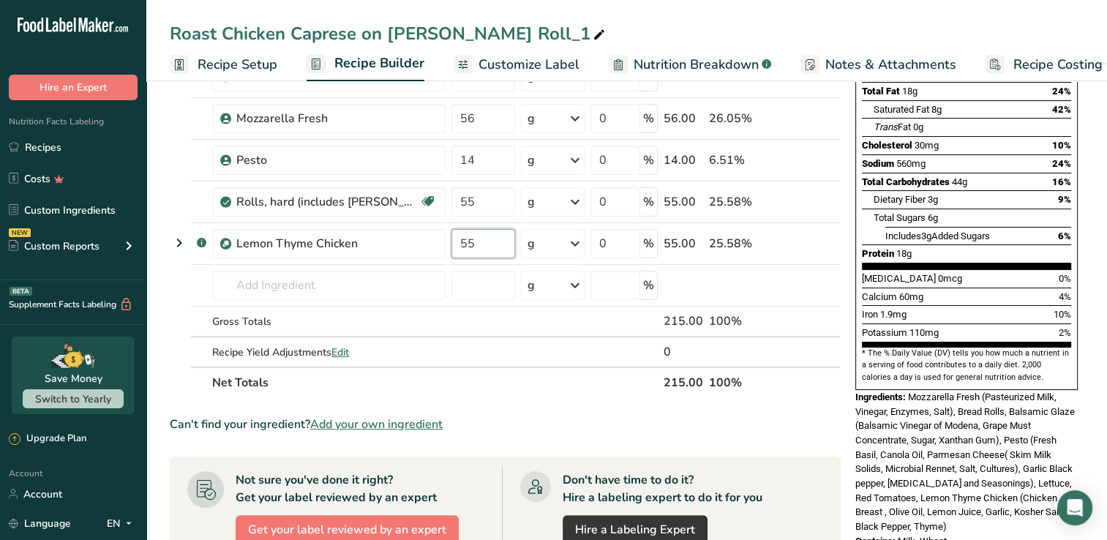
scroll to position [219, 0]
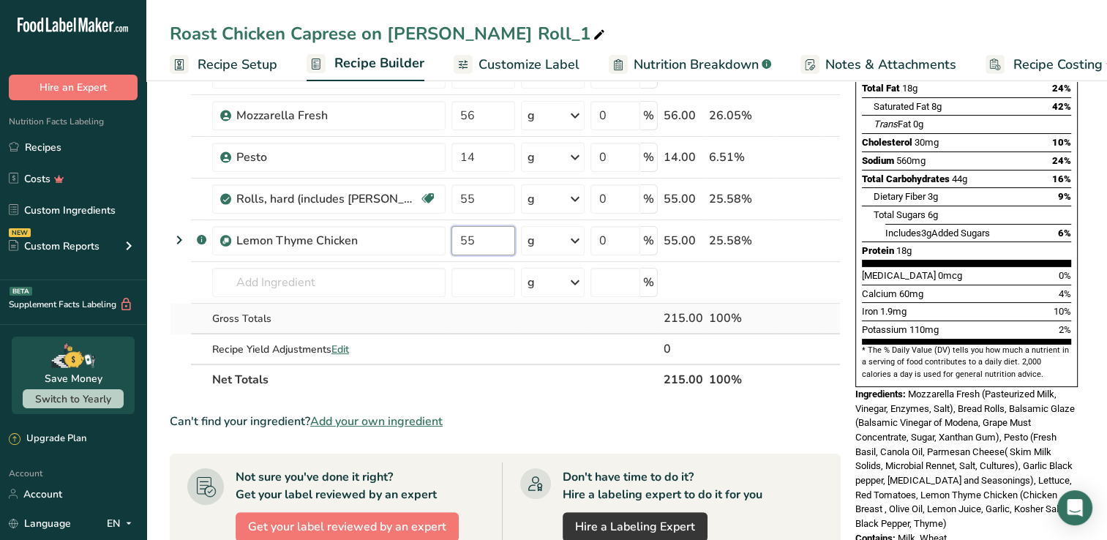
type input "55"
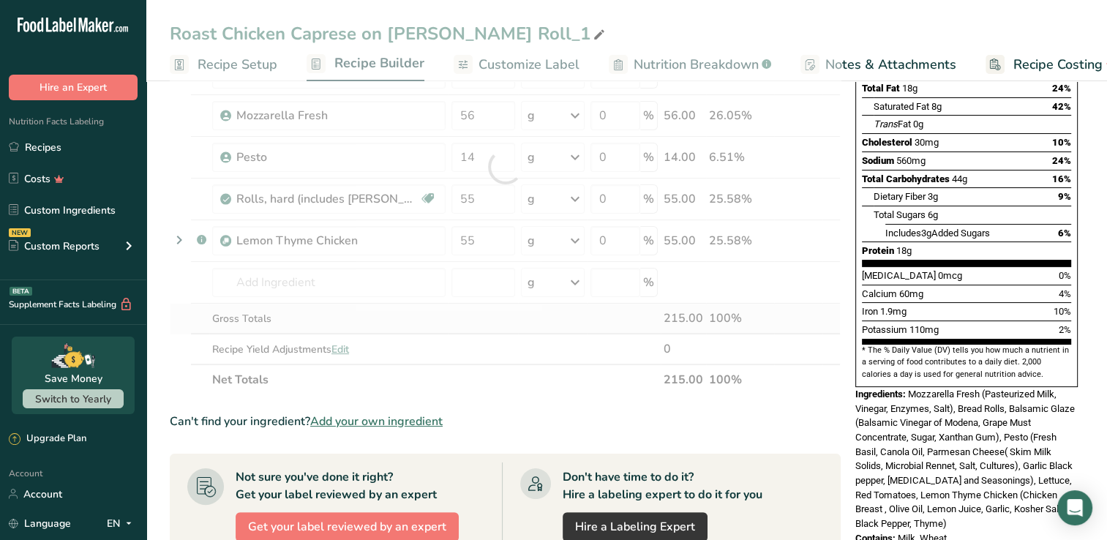
click at [430, 315] on div "Ingredient * Amount * Unit * Waste * .a-a{fill:#347362;}.b-a{fill:#fff;} Grams …" at bounding box center [505, 167] width 671 height 456
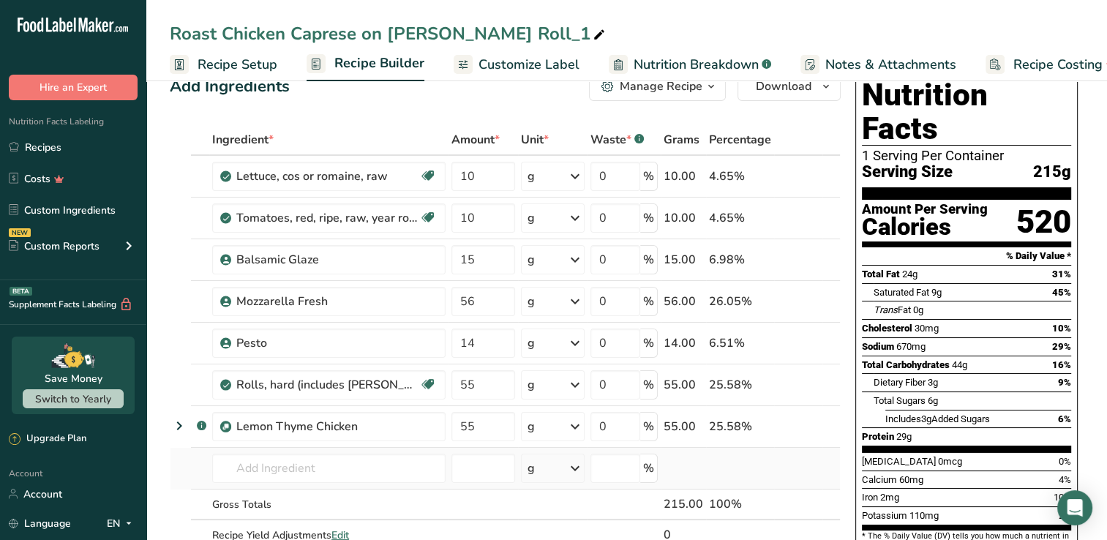
scroll to position [0, 0]
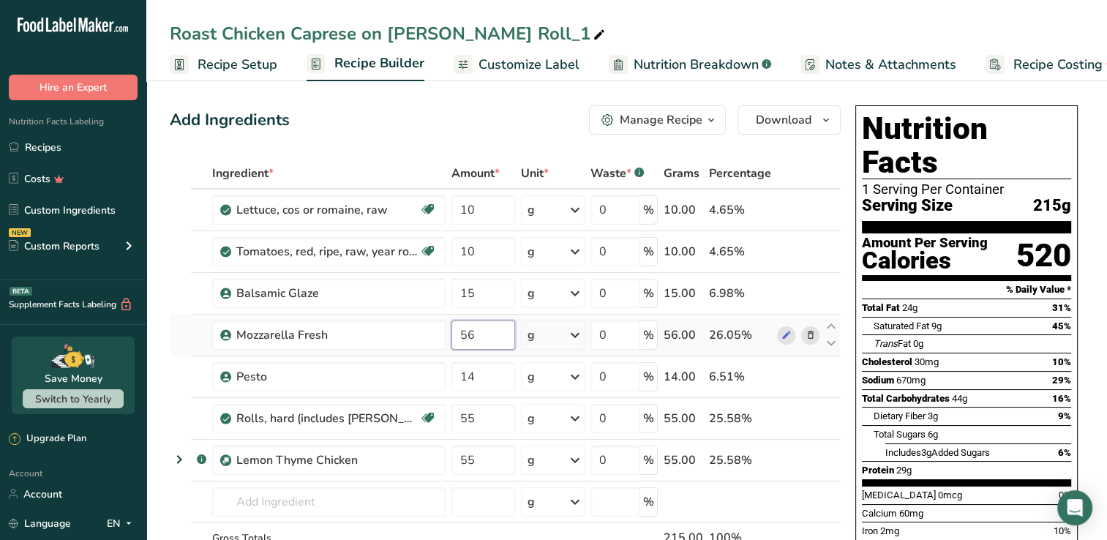
click at [480, 335] on input "56" at bounding box center [483, 334] width 64 height 29
type input "5"
type input "28"
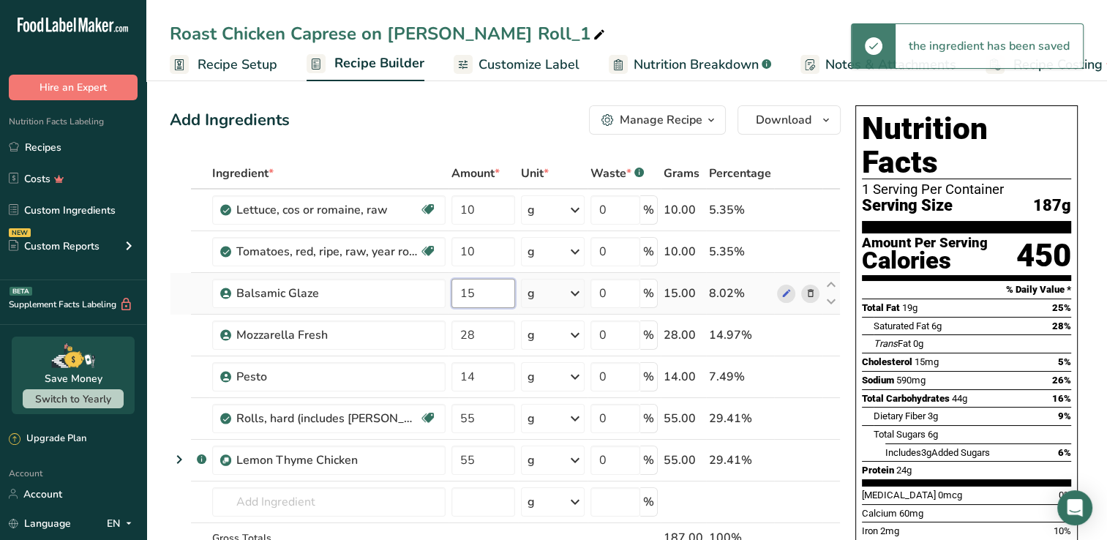
click at [475, 294] on input "15" at bounding box center [483, 293] width 64 height 29
type input "1"
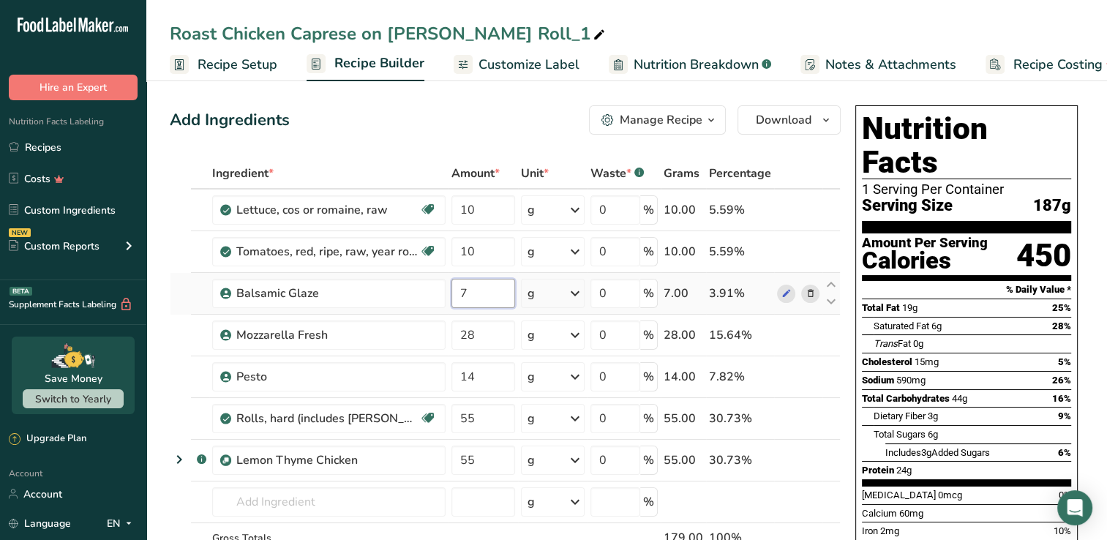
type input "7"
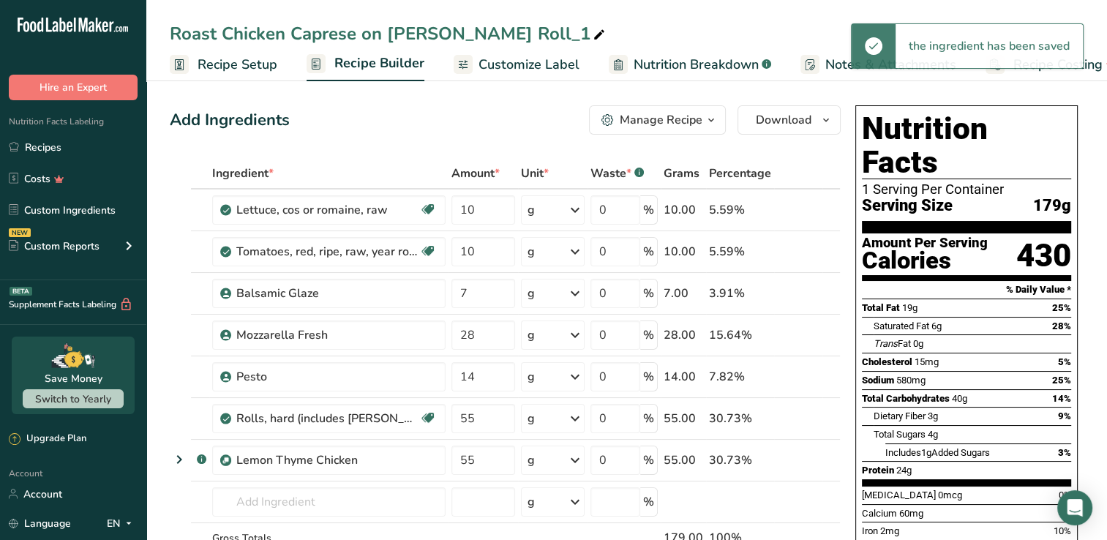
click at [592, 32] on icon at bounding box center [598, 35] width 13 height 20
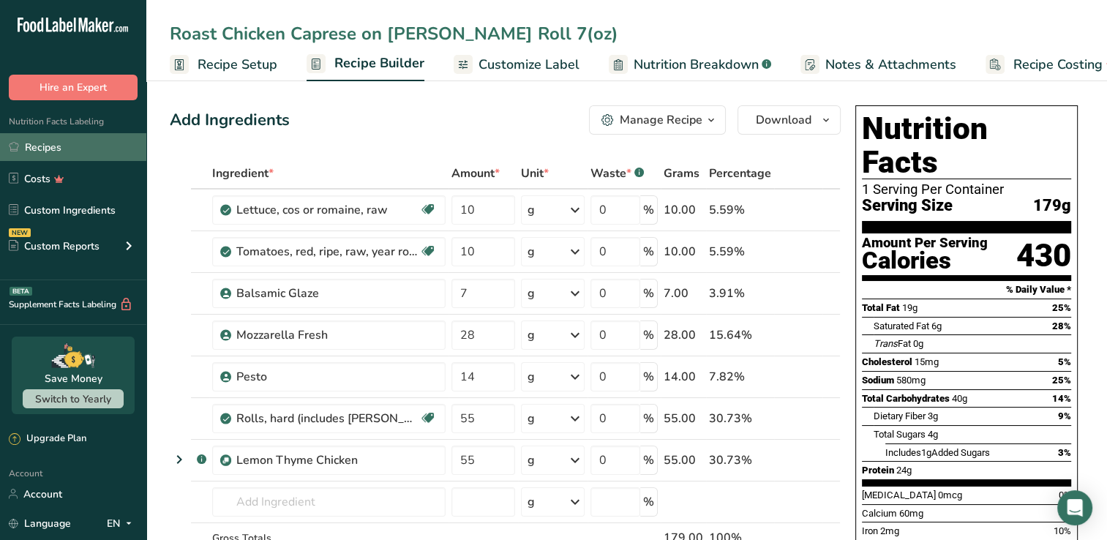
type input "Roast Chicken Caprese on [PERSON_NAME] Roll 7(oz)"
click at [39, 143] on link "Recipes" at bounding box center [73, 147] width 146 height 28
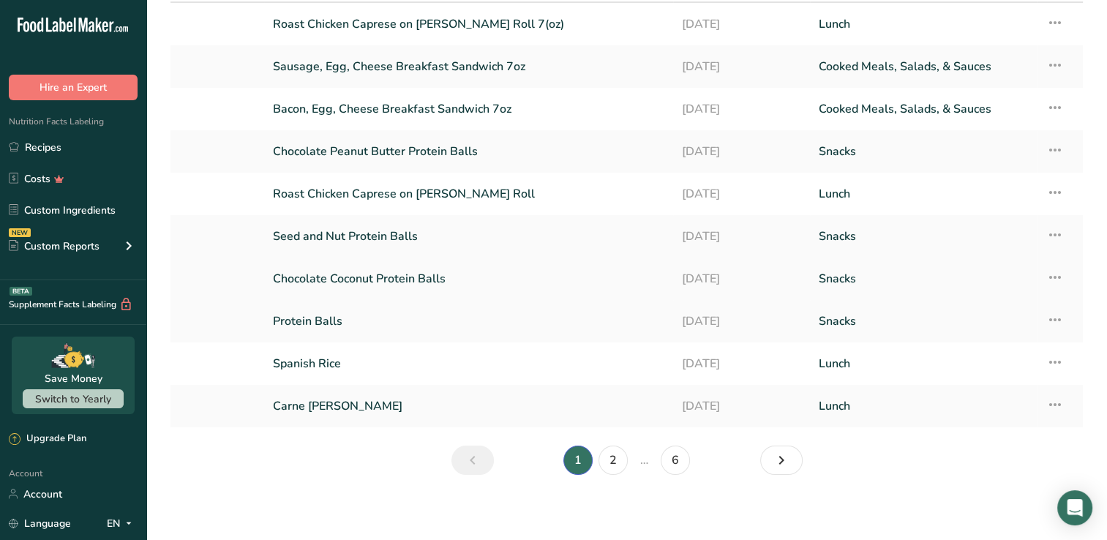
scroll to position [100, 0]
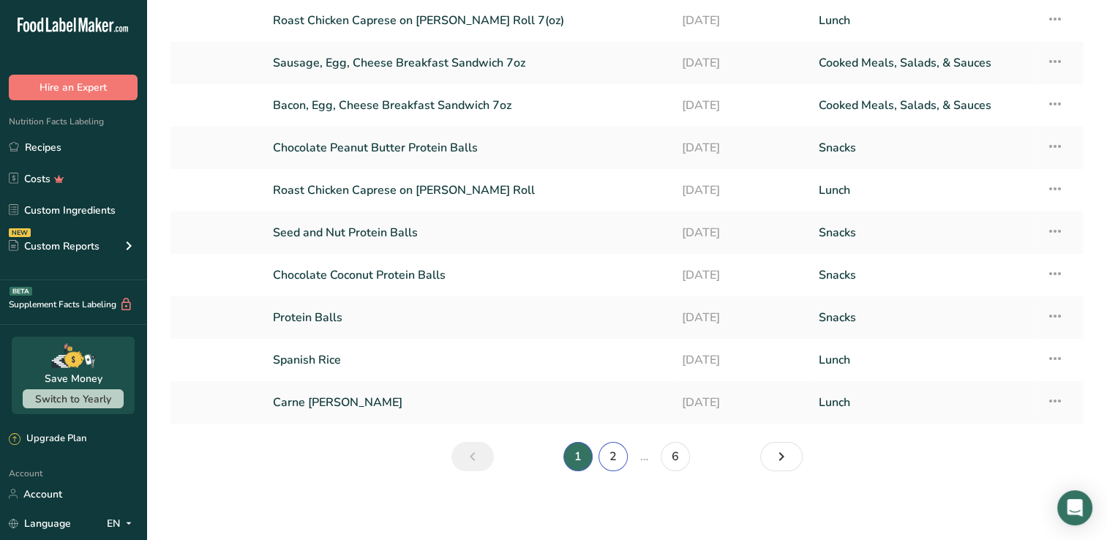
click at [609, 458] on link "2" at bounding box center [612, 456] width 29 height 29
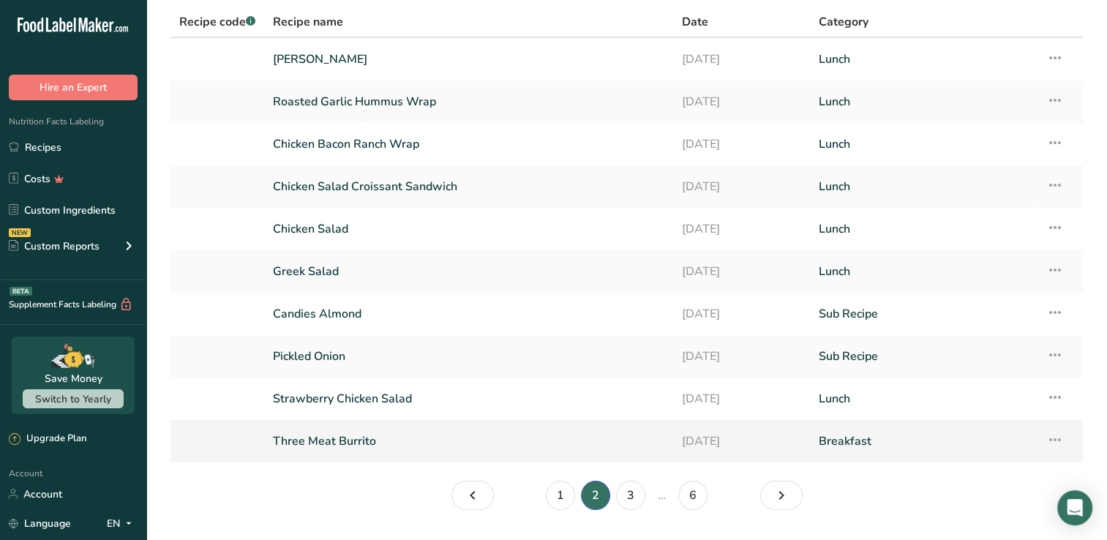
scroll to position [27, 0]
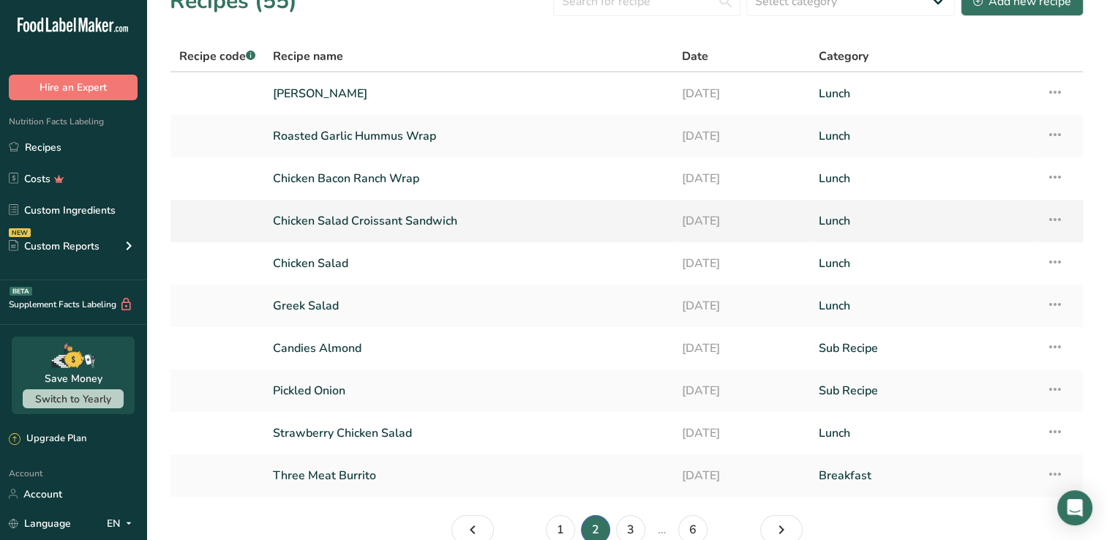
click at [440, 219] on link "Chicken Salad Croissant Sandwich" at bounding box center [468, 221] width 391 height 31
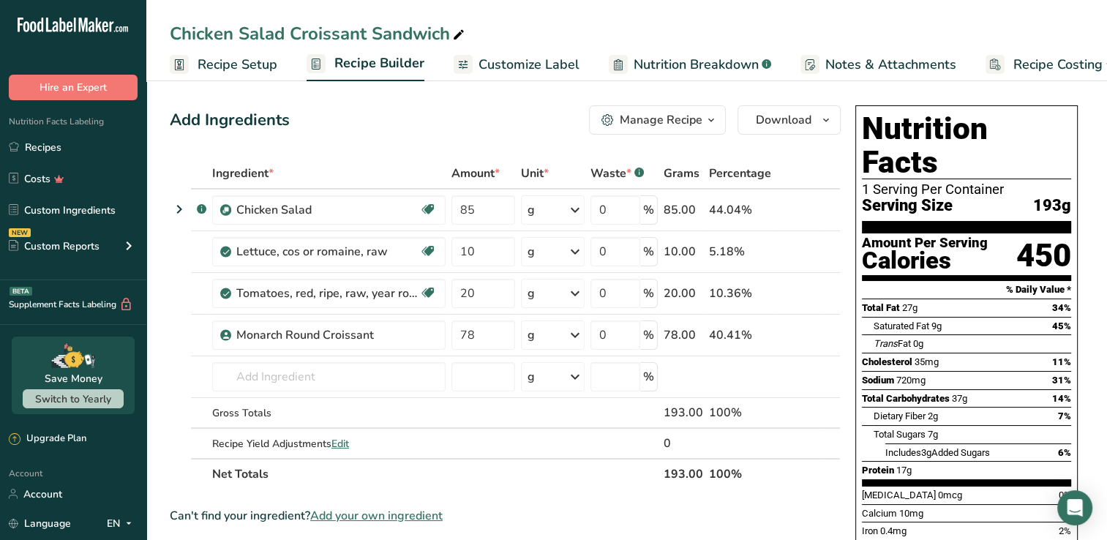
click at [705, 120] on icon "button" at bounding box center [711, 120] width 12 height 18
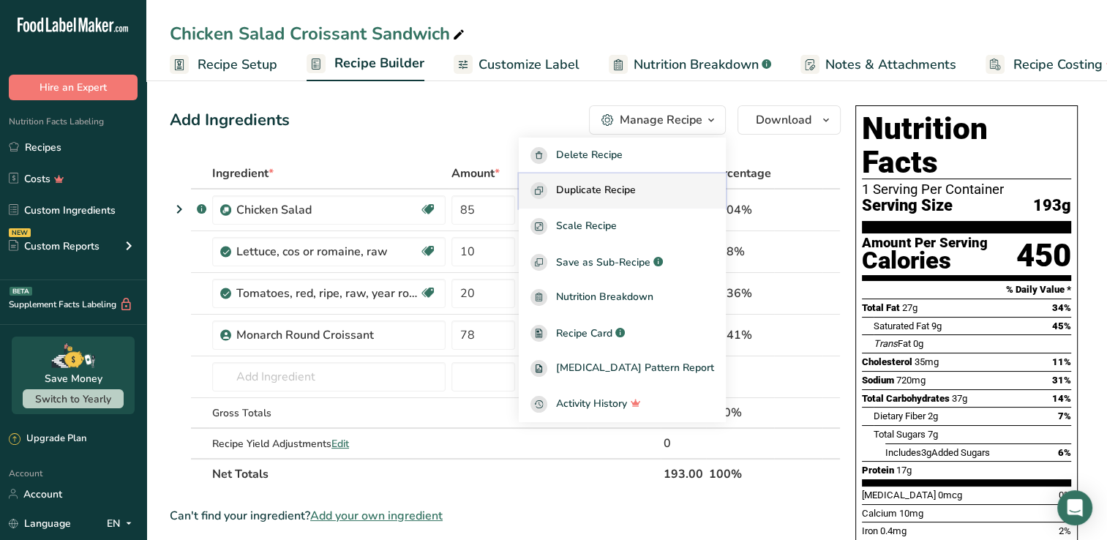
click at [625, 193] on span "Duplicate Recipe" at bounding box center [596, 190] width 80 height 17
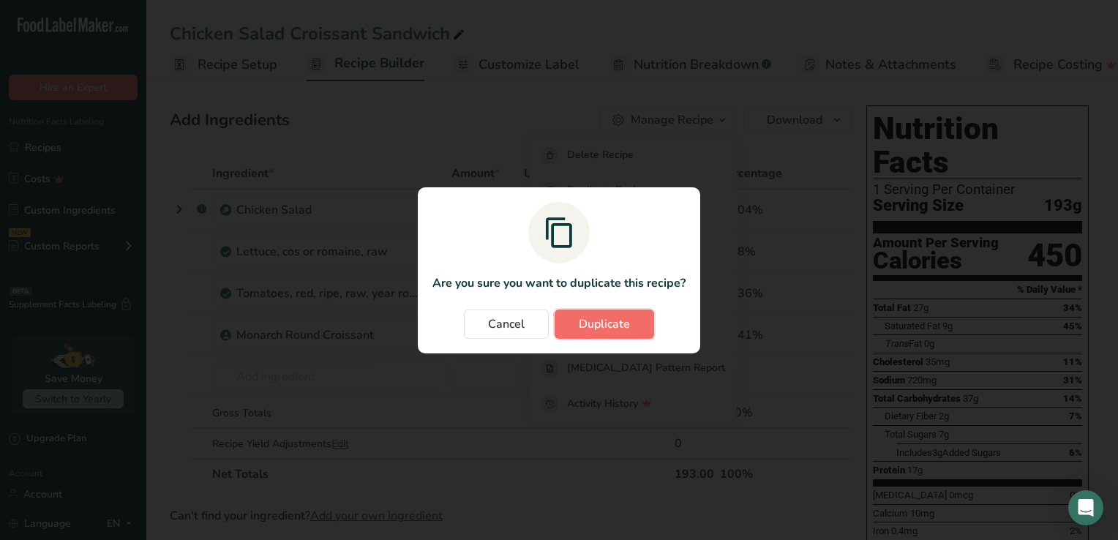
click at [590, 331] on span "Duplicate" at bounding box center [604, 324] width 51 height 18
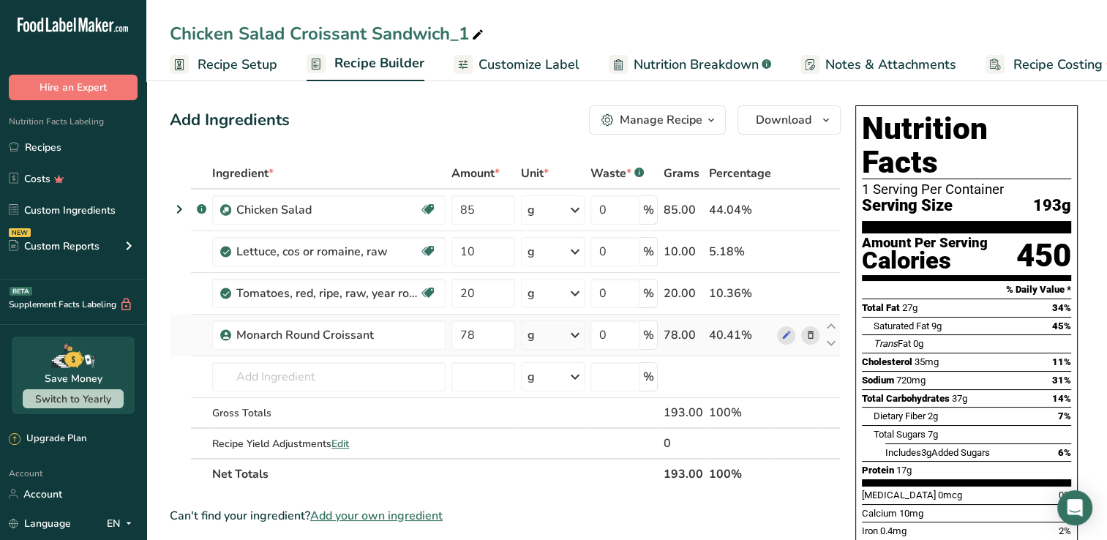
click at [809, 335] on icon at bounding box center [810, 335] width 10 height 15
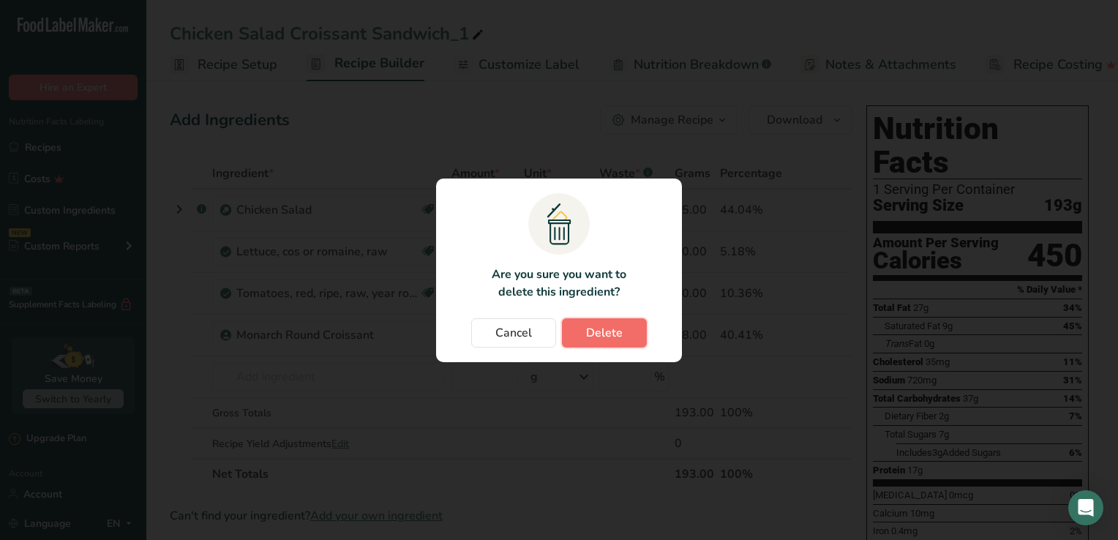
click at [584, 326] on button "Delete" at bounding box center [604, 332] width 85 height 29
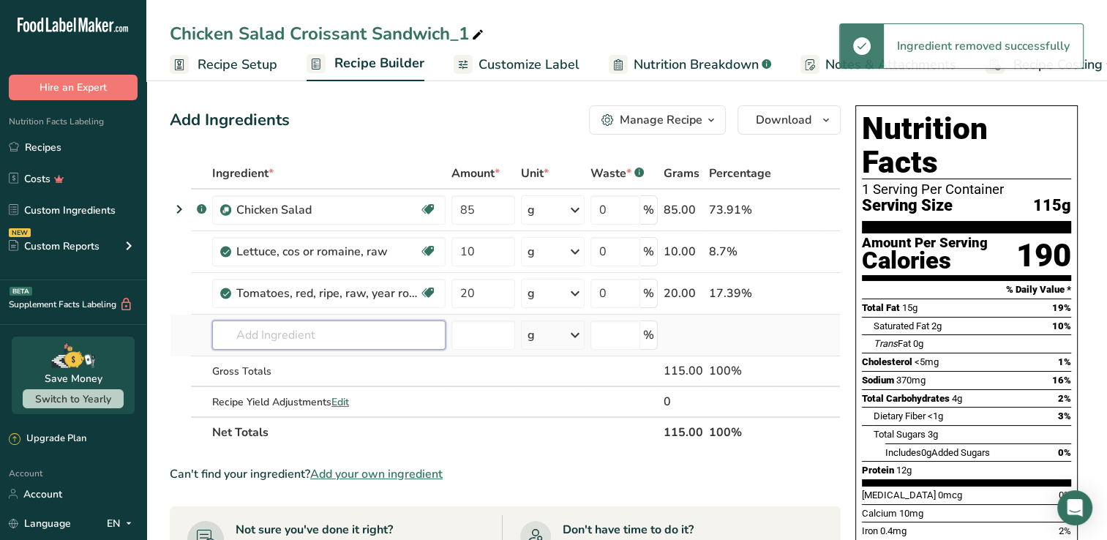
click at [282, 332] on input "text" at bounding box center [328, 334] width 233 height 29
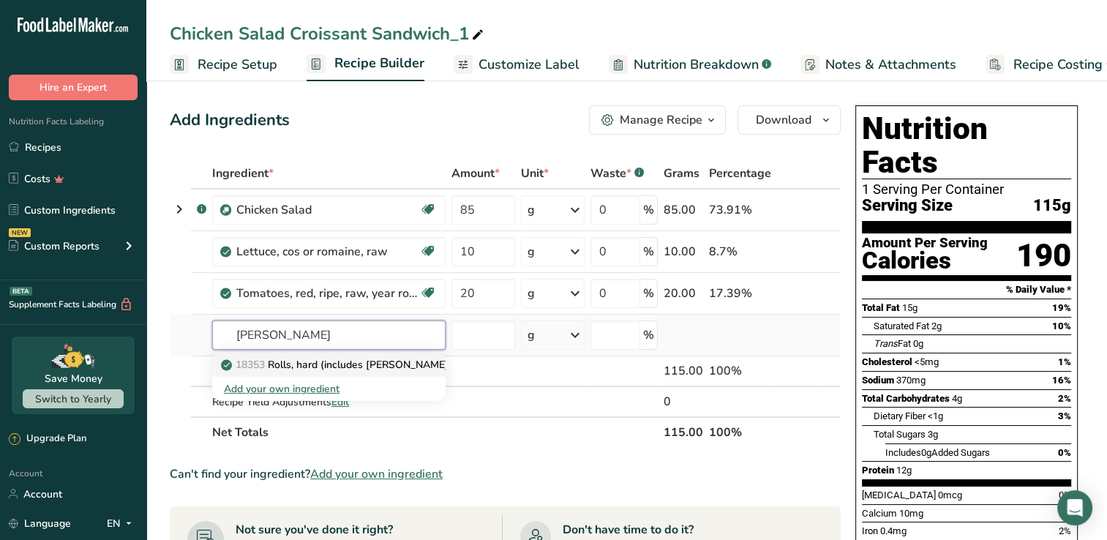
type input "[PERSON_NAME]"
click at [319, 363] on p "18353 Rolls, hard (includes [PERSON_NAME])" at bounding box center [338, 364] width 228 height 15
type input "Rolls, hard (includes [PERSON_NAME])"
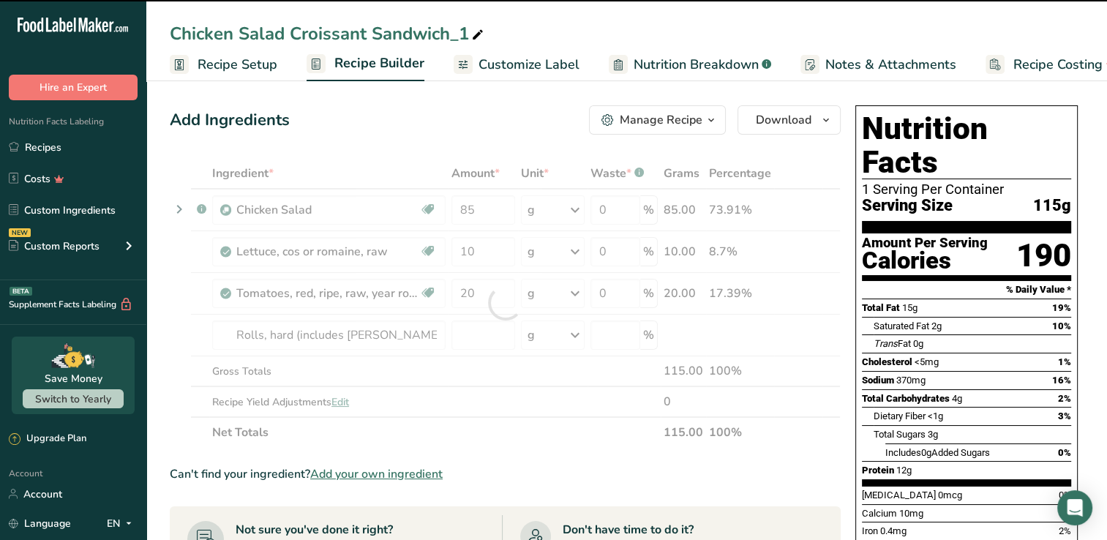
type input "0"
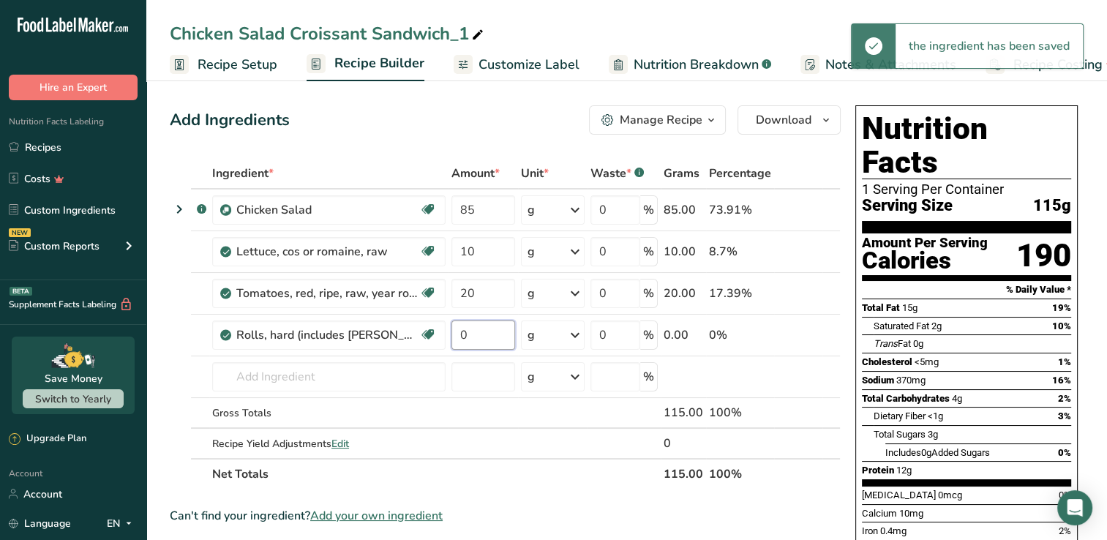
click at [471, 331] on input "0" at bounding box center [483, 334] width 64 height 29
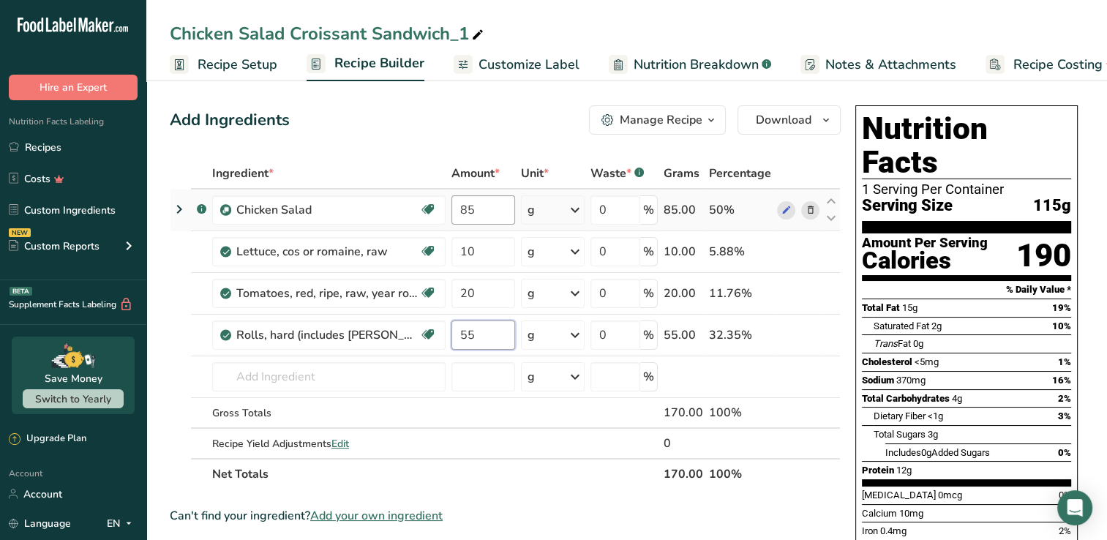
type input "55"
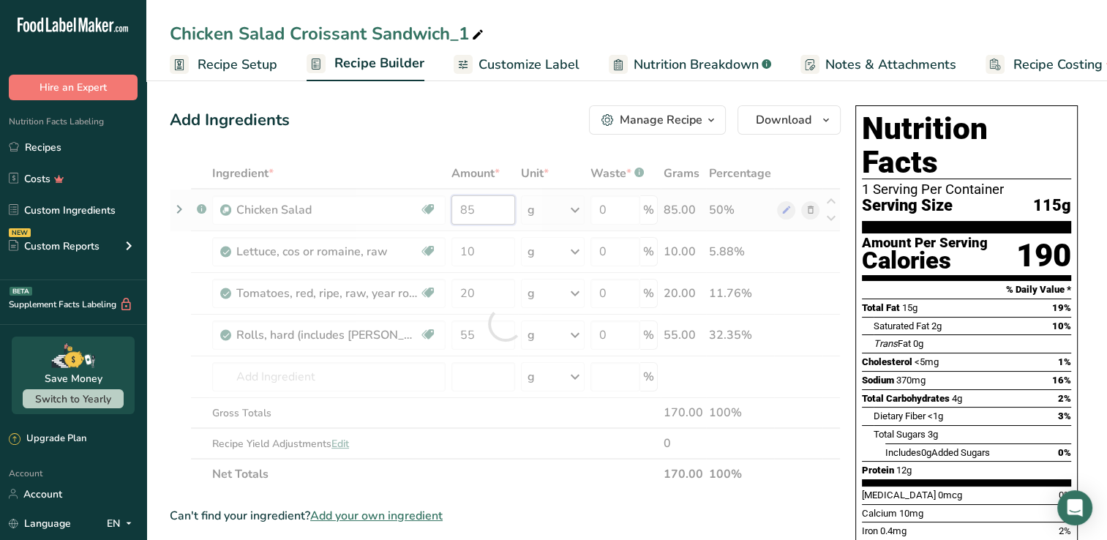
click at [497, 208] on div "Ingredient * Amount * Unit * Waste * .a-a{fill:#347362;}.b-a{fill:#fff;} Grams …" at bounding box center [505, 323] width 671 height 331
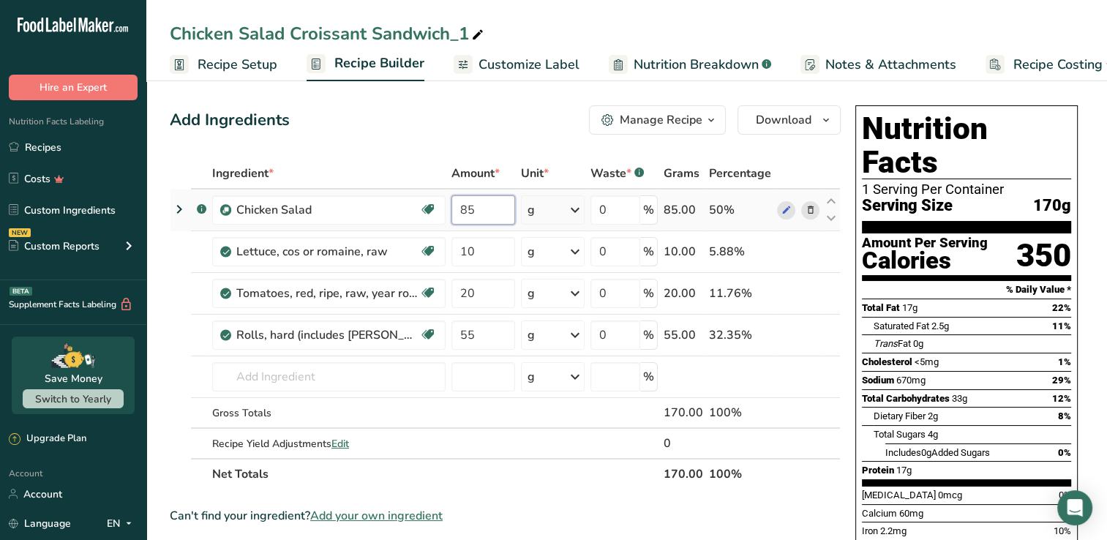
type input "8"
type input "70"
click at [481, 31] on icon at bounding box center [477, 35] width 13 height 20
type input "Chicken Salad [PERSON_NAME] Sandwich"
click at [396, 130] on div "Add Ingredients Manage Recipe Delete Recipe Duplicate Recipe Scale Recipe Save …" at bounding box center [505, 119] width 671 height 29
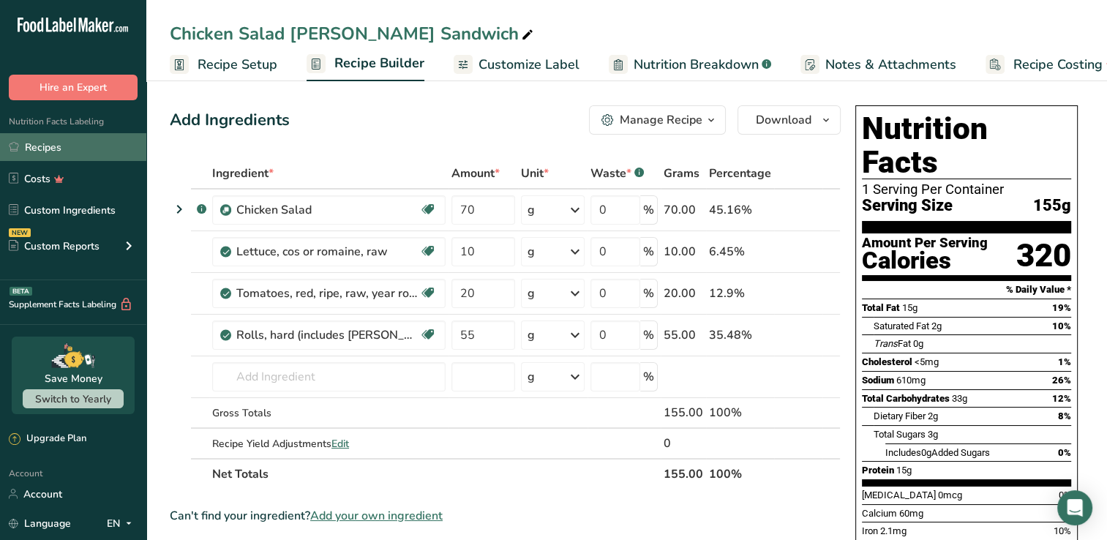
click at [56, 146] on link "Recipes" at bounding box center [73, 147] width 146 height 28
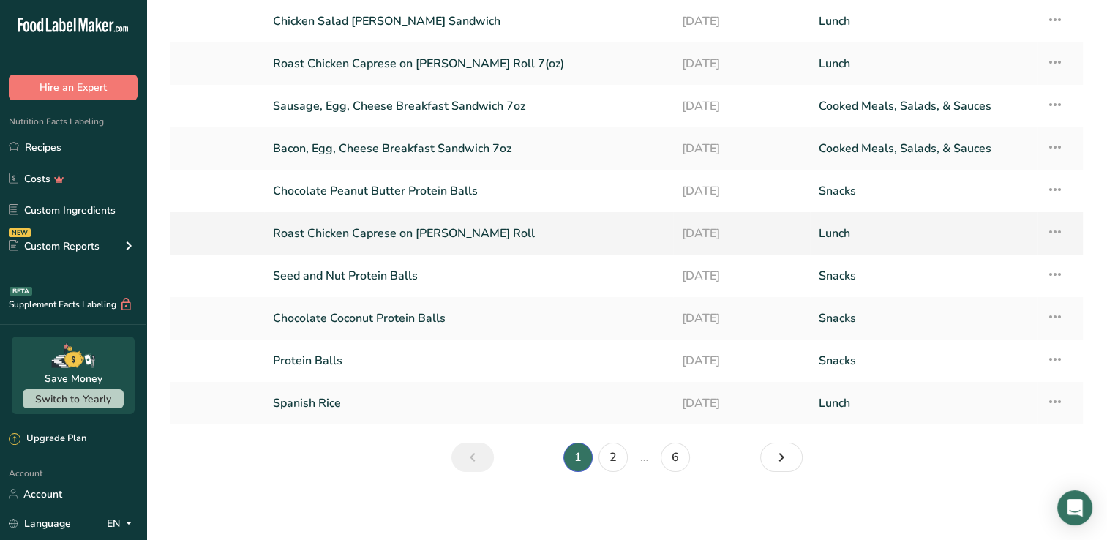
scroll to position [100, 0]
click at [606, 459] on link "2" at bounding box center [612, 456] width 29 height 29
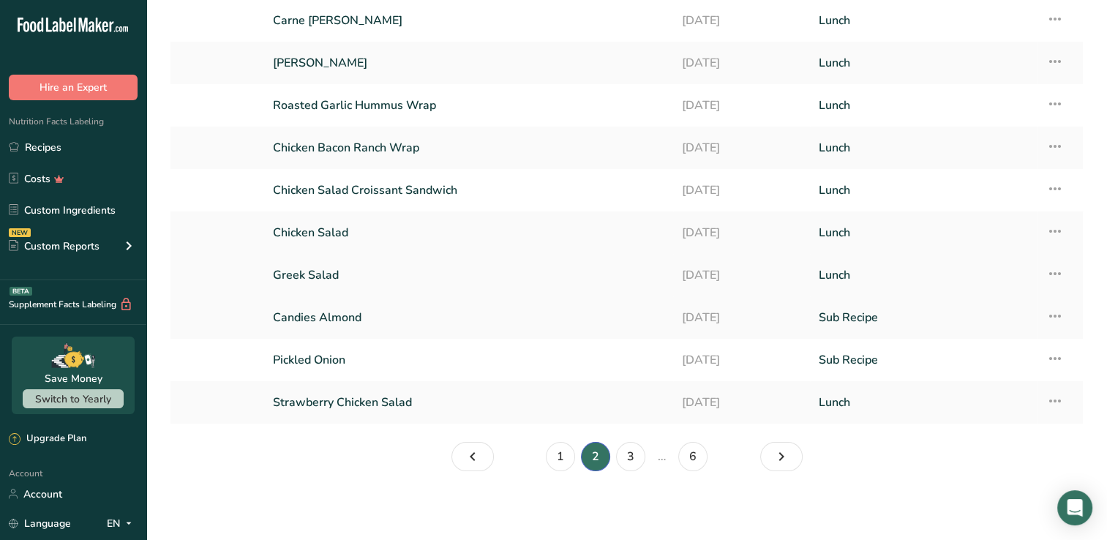
click at [325, 268] on link "Greek Salad" at bounding box center [468, 275] width 391 height 31
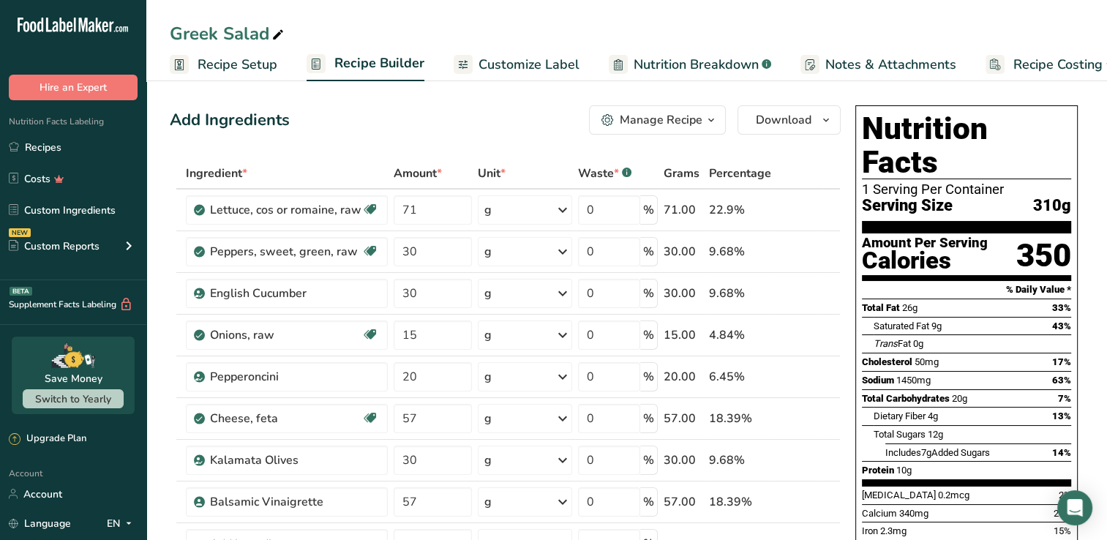
click at [691, 126] on div "Manage Recipe" at bounding box center [661, 120] width 83 height 18
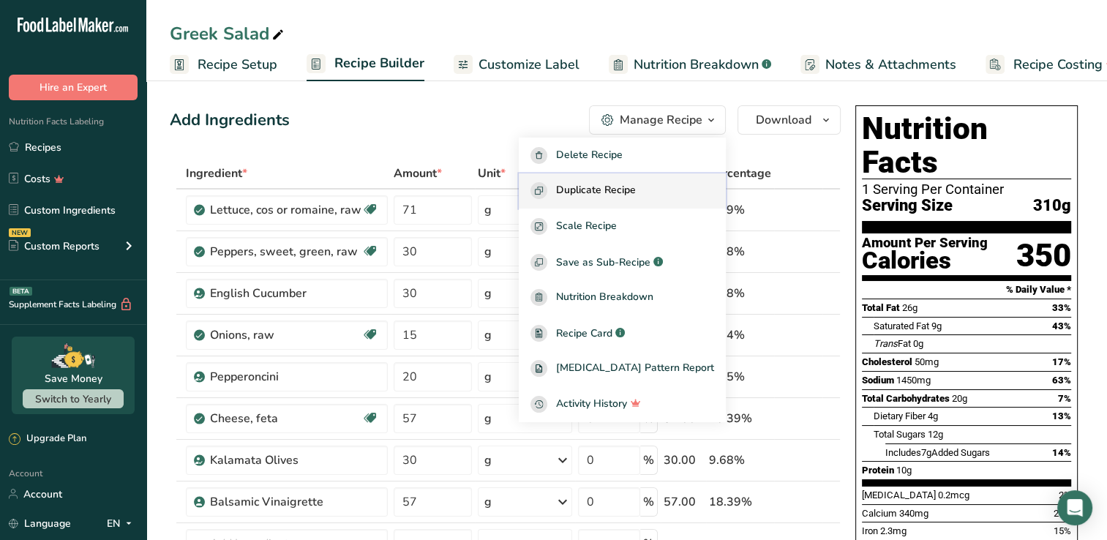
click at [614, 192] on span "Duplicate Recipe" at bounding box center [596, 190] width 80 height 17
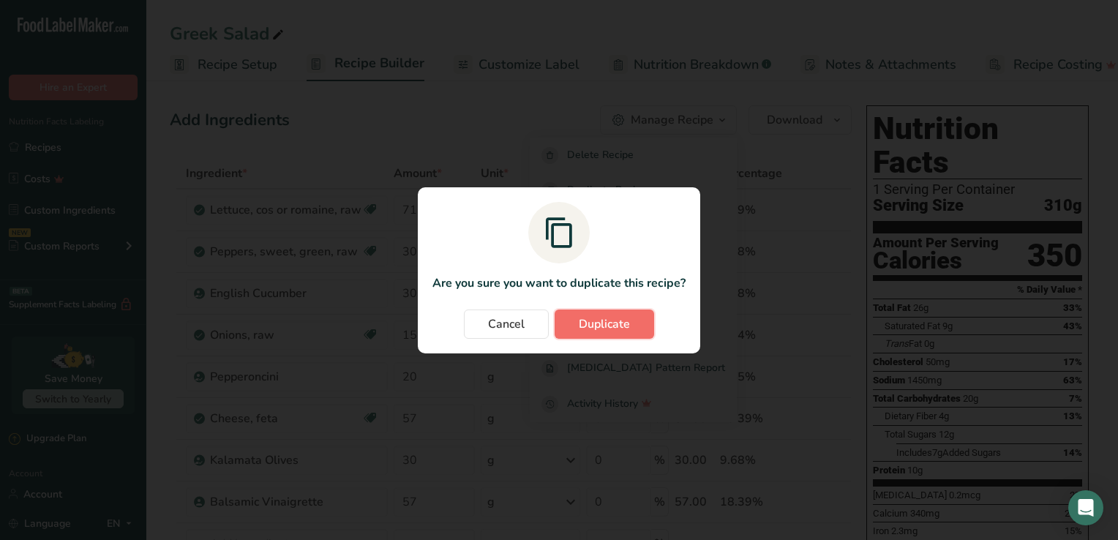
click at [614, 328] on span "Duplicate" at bounding box center [604, 324] width 51 height 18
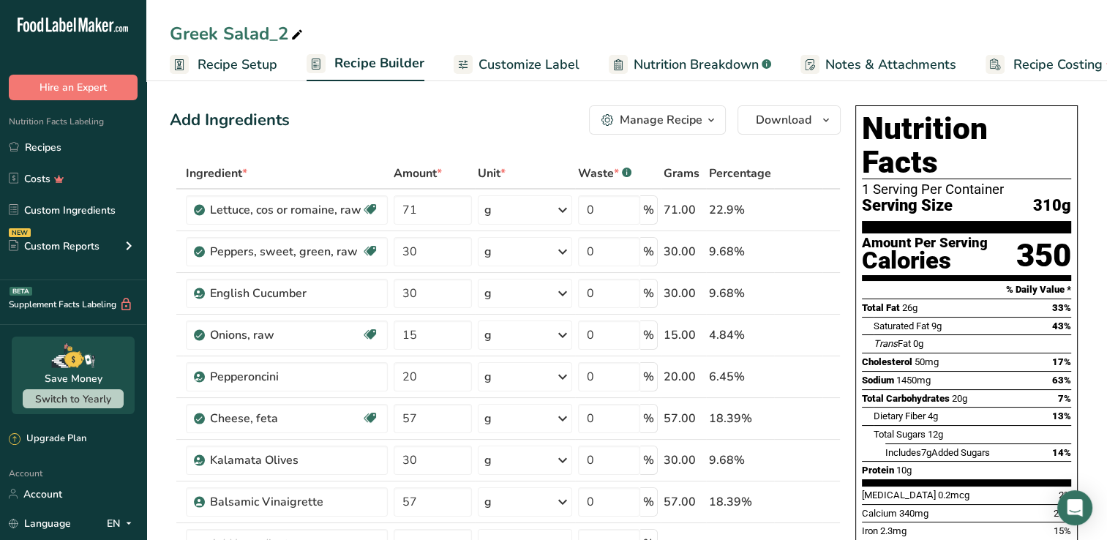
click at [298, 31] on icon at bounding box center [296, 35] width 13 height 20
type input "Greek Salad 8oz"
click at [427, 211] on input "71" at bounding box center [433, 209] width 78 height 29
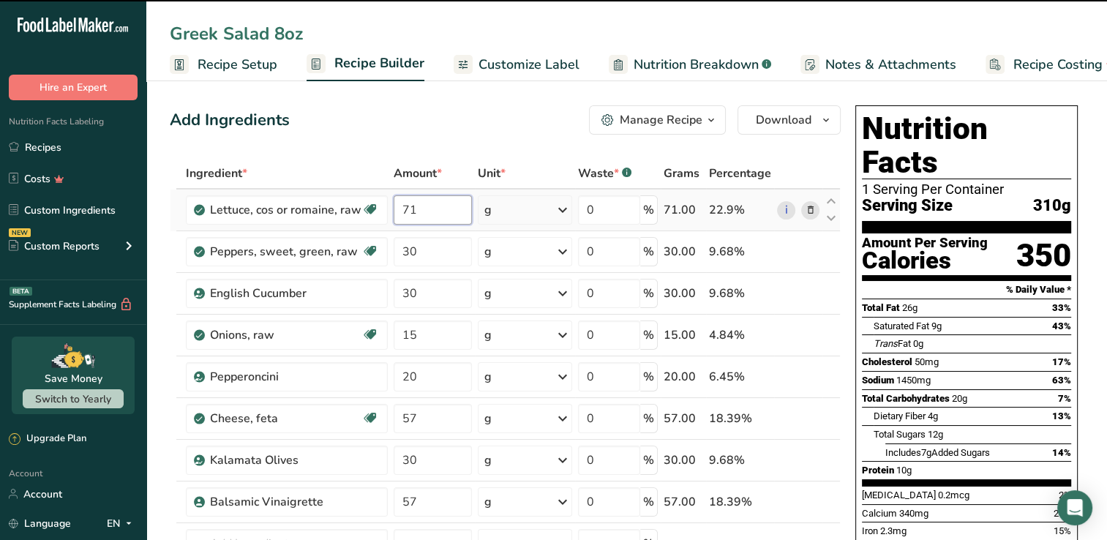
type input "7"
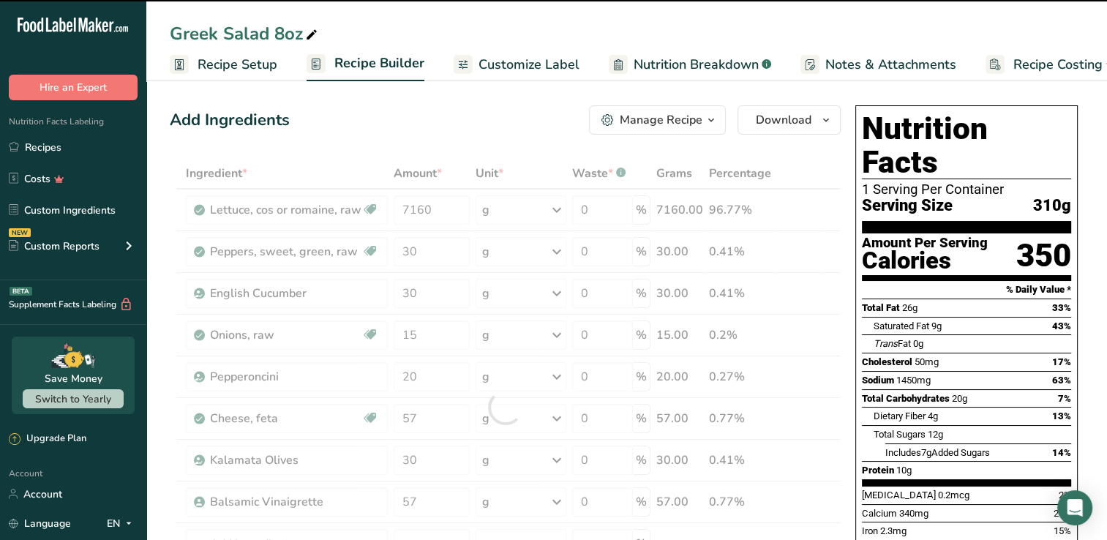
click at [428, 212] on div at bounding box center [505, 407] width 671 height 498
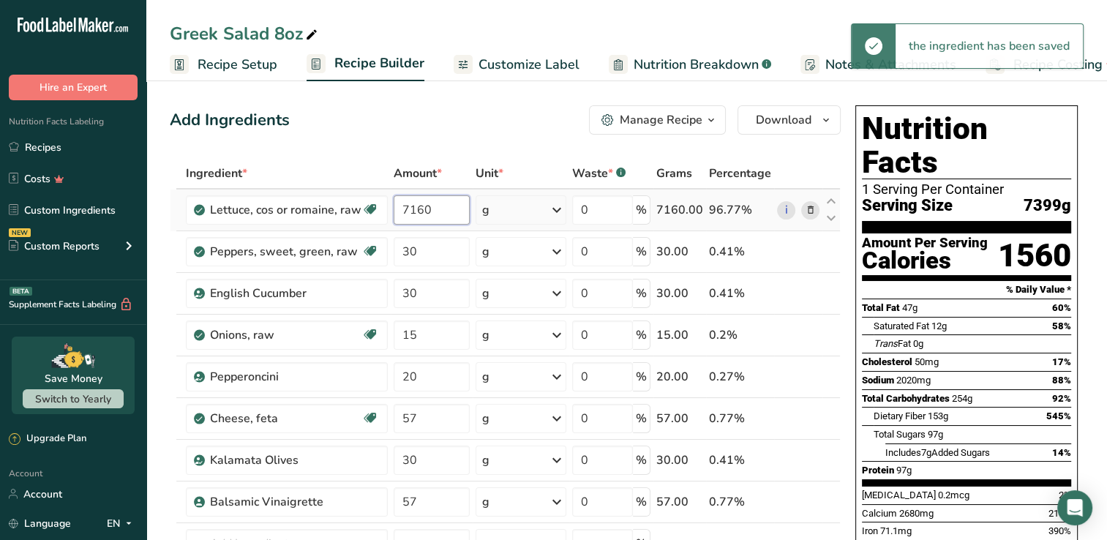
click at [429, 212] on input "7160" at bounding box center [432, 209] width 76 height 29
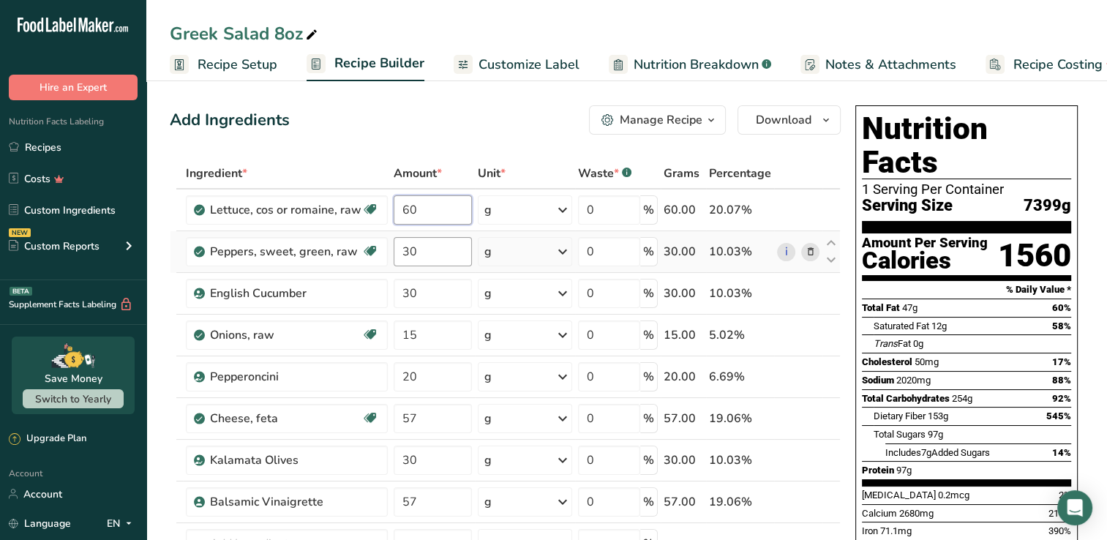
type input "60"
click at [413, 252] on div "Ingredient * Amount * Unit * Waste * .a-a{fill:#347362;}.b-a{fill:#fff;} Grams …" at bounding box center [505, 407] width 671 height 498
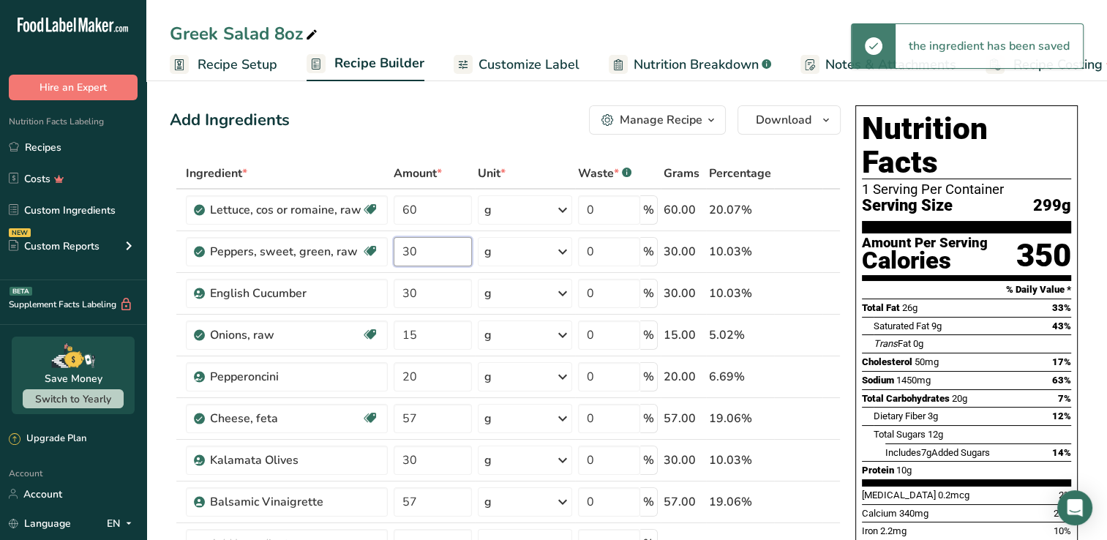
type input "3"
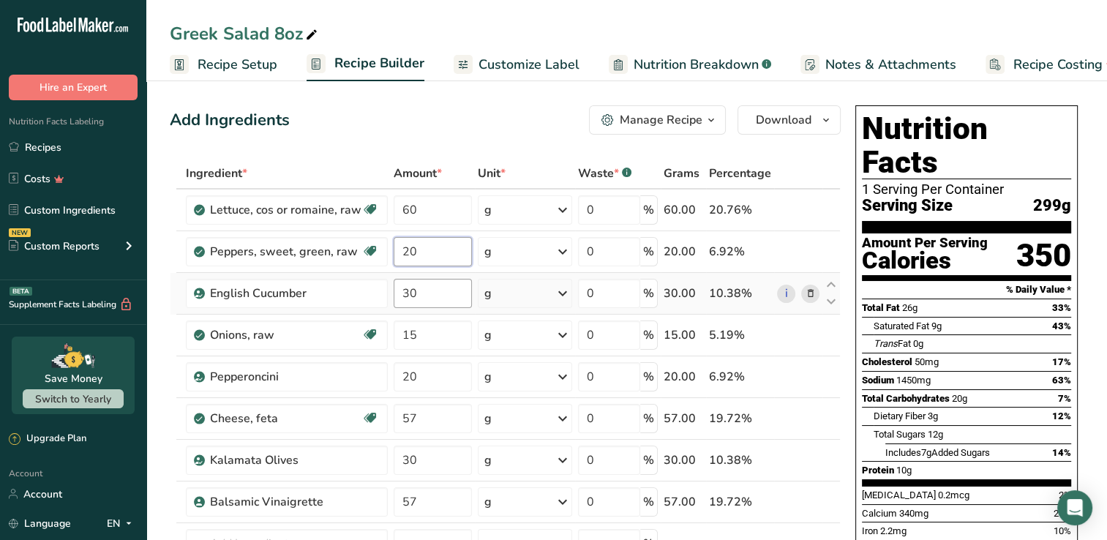
type input "20"
click at [432, 298] on div "Ingredient * Amount * Unit * Waste * .a-a{fill:#347362;}.b-a{fill:#fff;} Grams …" at bounding box center [505, 407] width 671 height 498
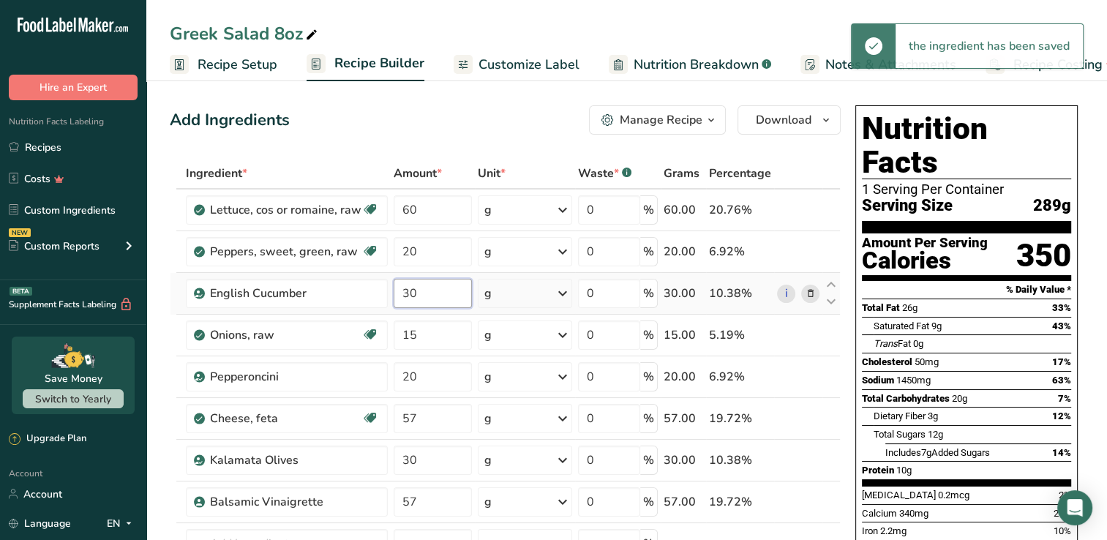
click at [432, 298] on input "30" at bounding box center [433, 293] width 78 height 29
type input "3"
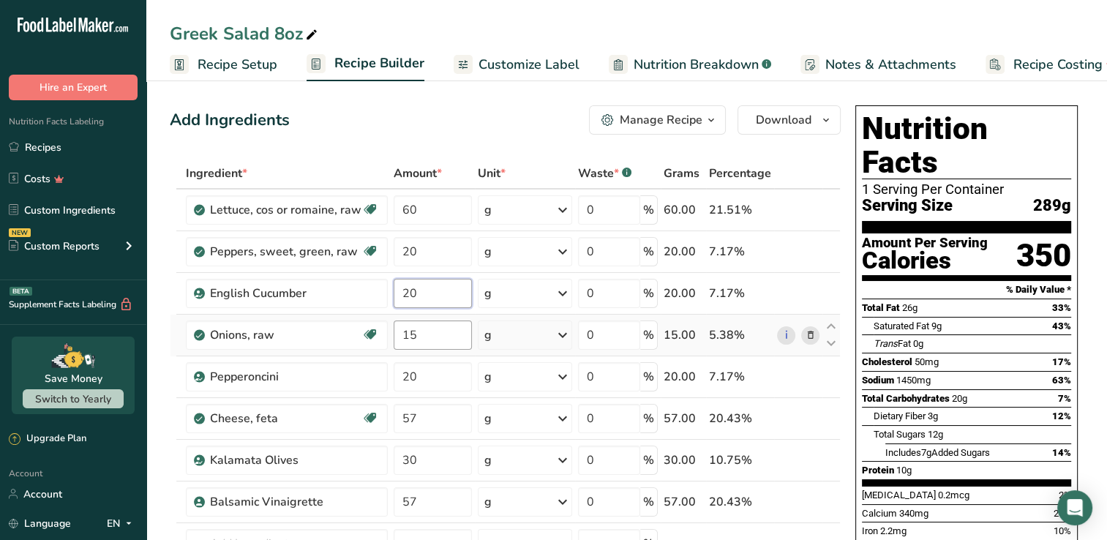
type input "20"
click at [415, 334] on div "Ingredient * Amount * Unit * Waste * .a-a{fill:#347362;}.b-a{fill:#fff;} Grams …" at bounding box center [505, 407] width 671 height 498
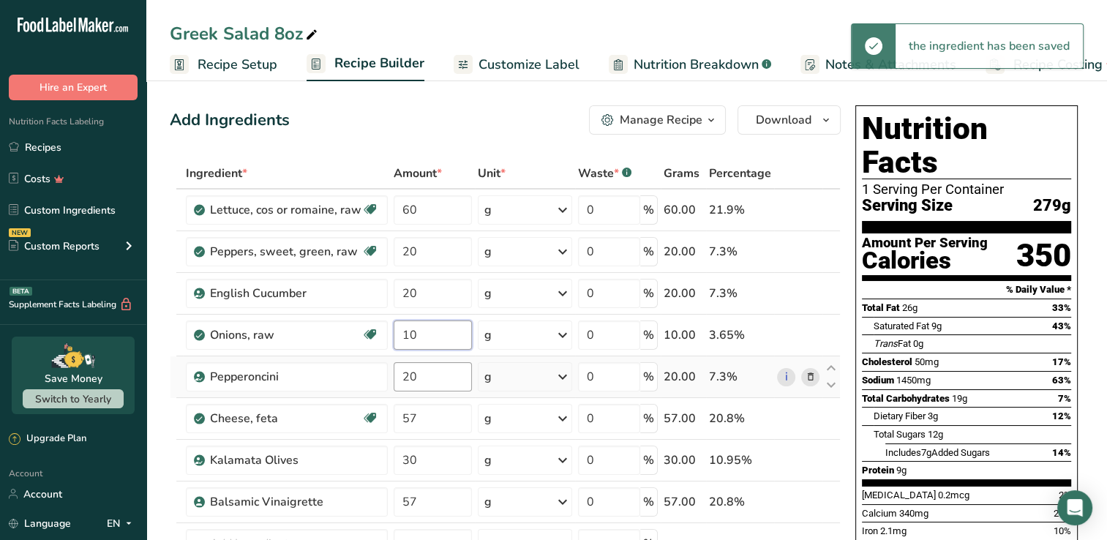
type input "10"
click at [433, 376] on div "Ingredient * Amount * Unit * Waste * .a-a{fill:#347362;}.b-a{fill:#fff;} Grams …" at bounding box center [505, 407] width 671 height 498
type input "2"
type input "15"
click at [420, 420] on input "57" at bounding box center [433, 418] width 78 height 29
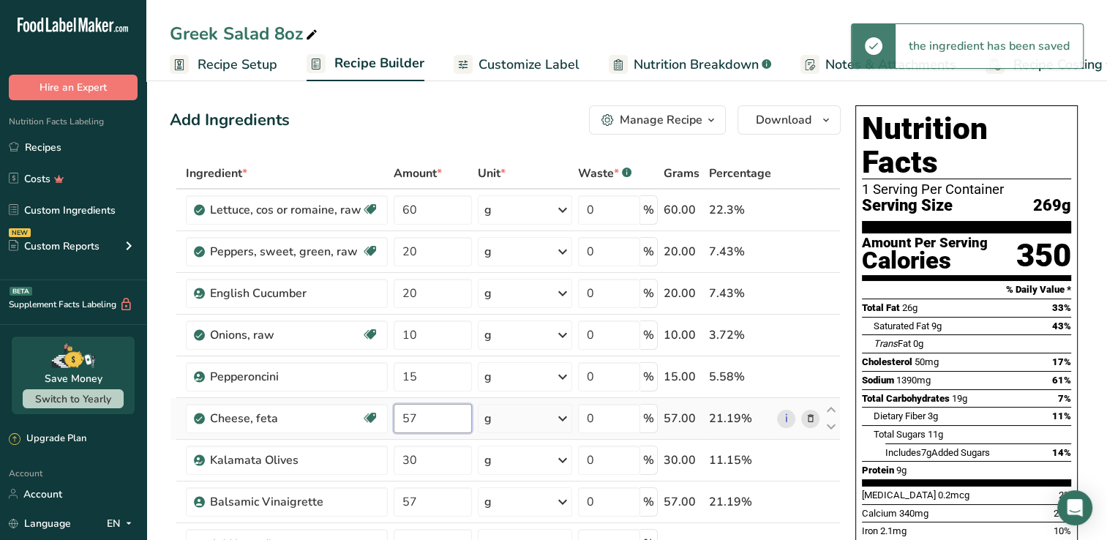
type input "5"
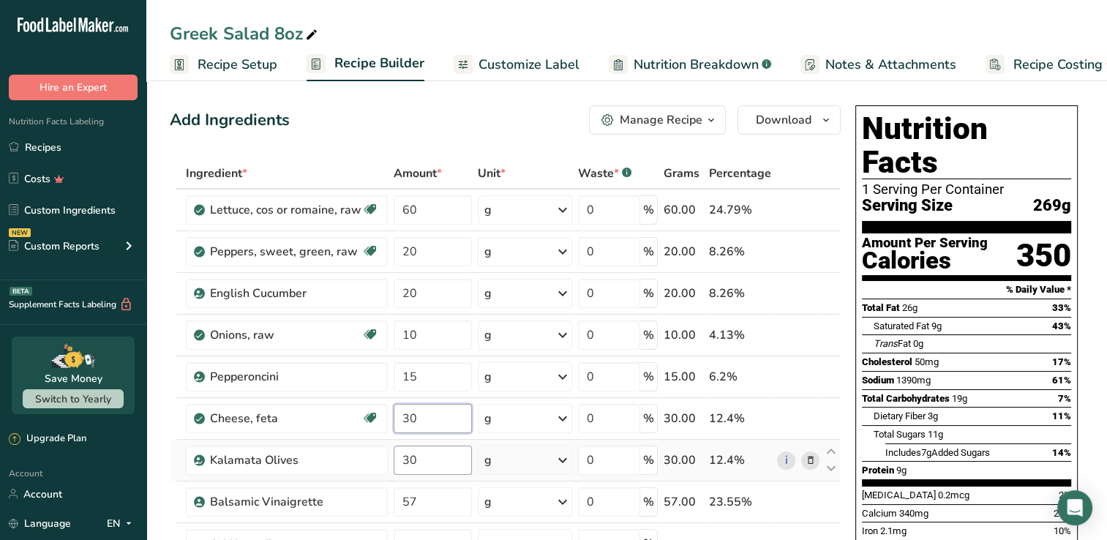
type input "30"
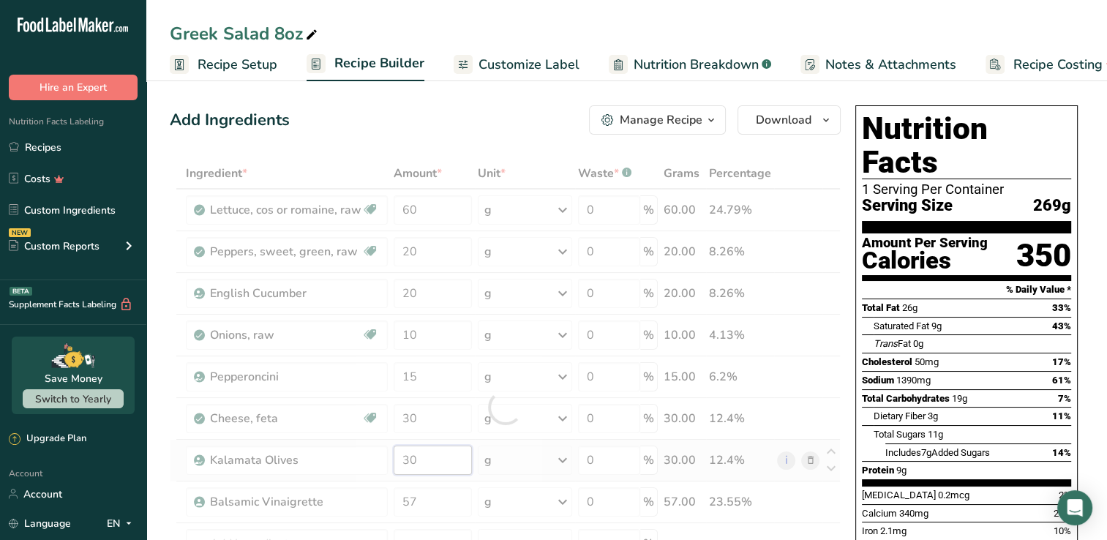
click at [424, 464] on div "Ingredient * Amount * Unit * Waste * .a-a{fill:#347362;}.b-a{fill:#fff;} Grams …" at bounding box center [505, 407] width 671 height 498
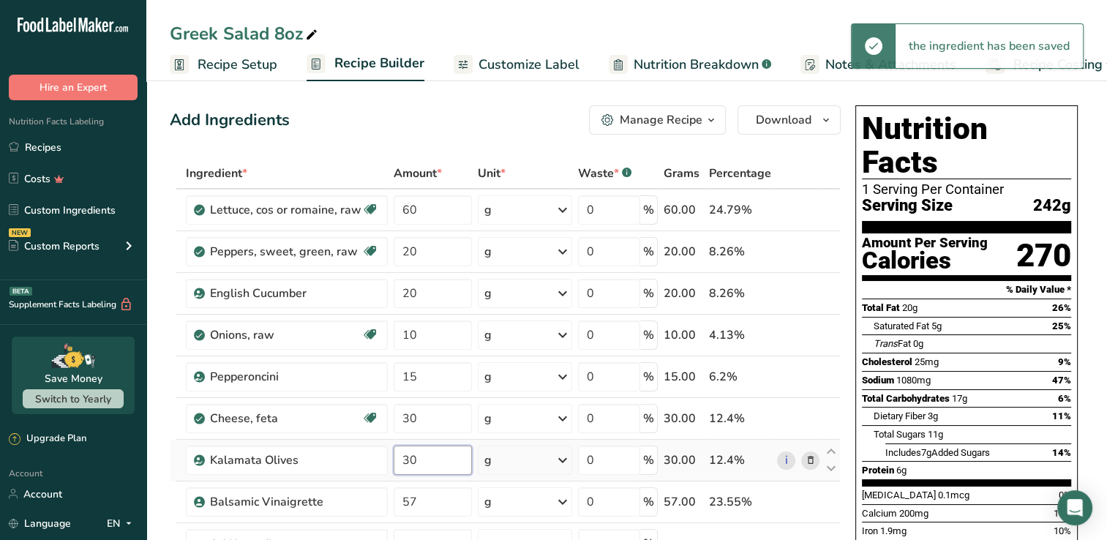
type input "3"
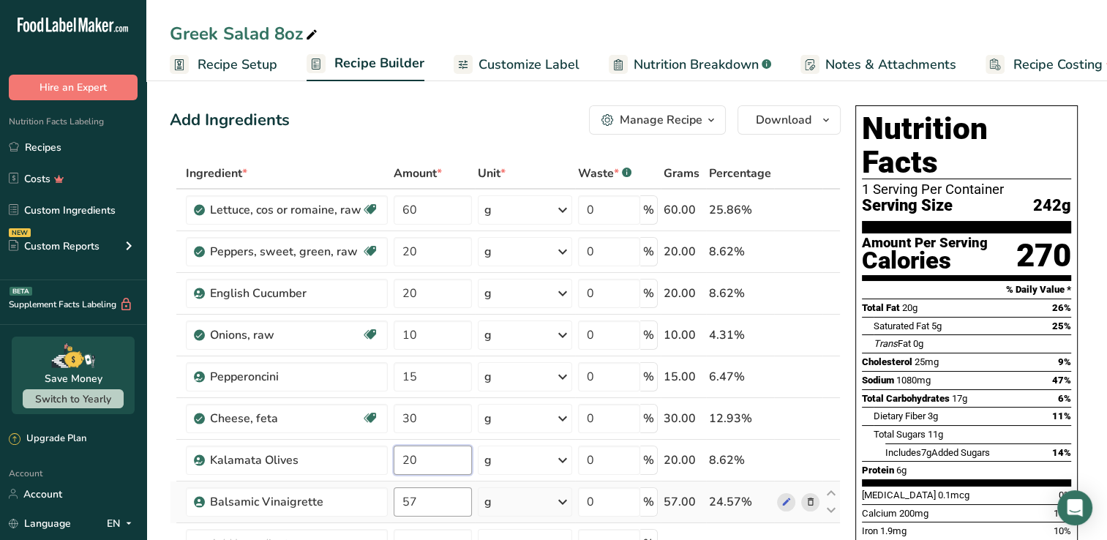
type input "20"
click at [429, 499] on div "Ingredient * Amount * Unit * Waste * .a-a{fill:#347362;}.b-a{fill:#fff;} Grams …" at bounding box center [505, 407] width 671 height 498
click at [62, 151] on link "Recipes" at bounding box center [73, 147] width 146 height 28
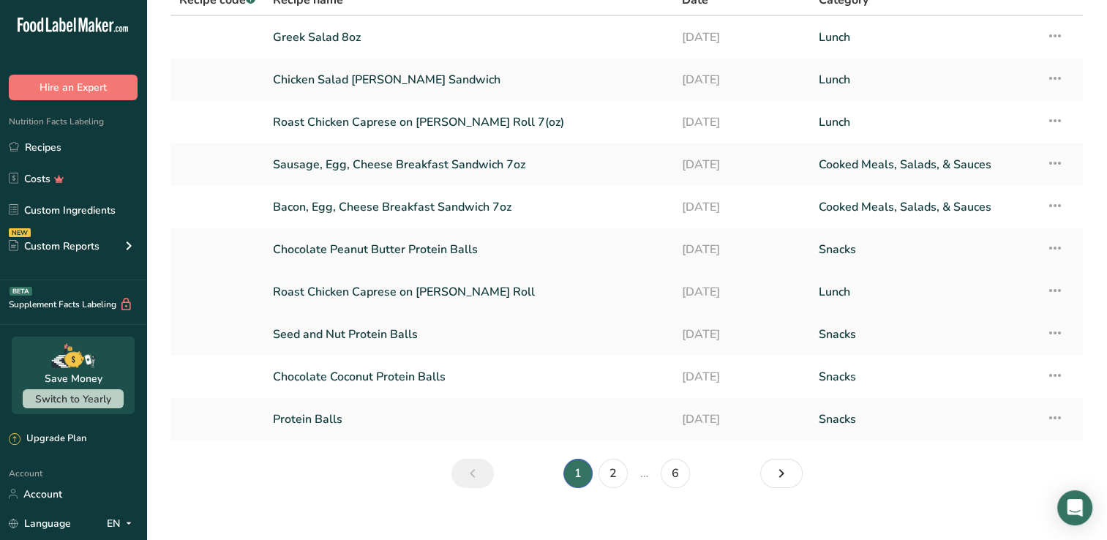
scroll to position [100, 0]
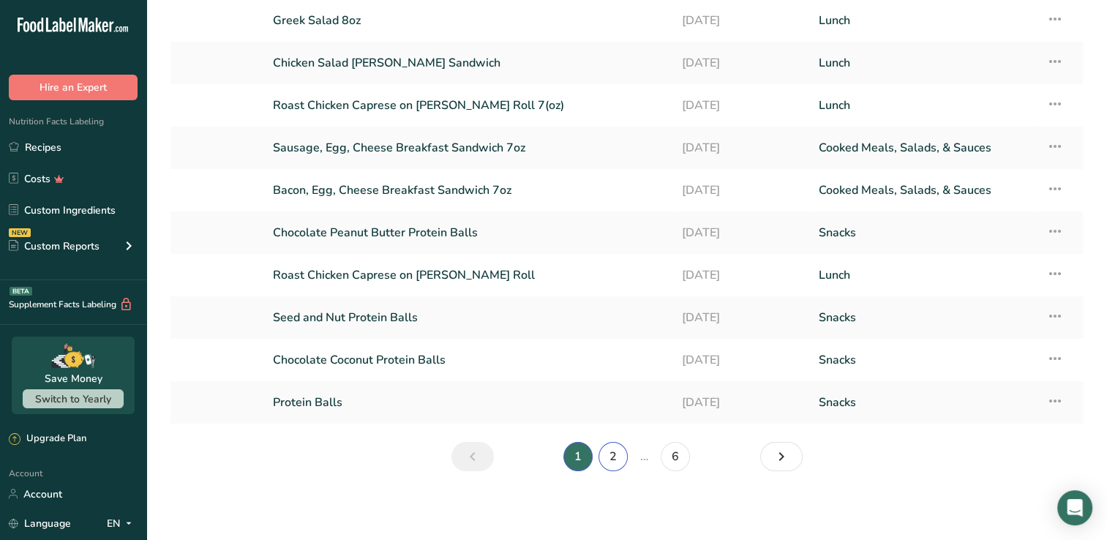
click at [614, 456] on link "2" at bounding box center [612, 456] width 29 height 29
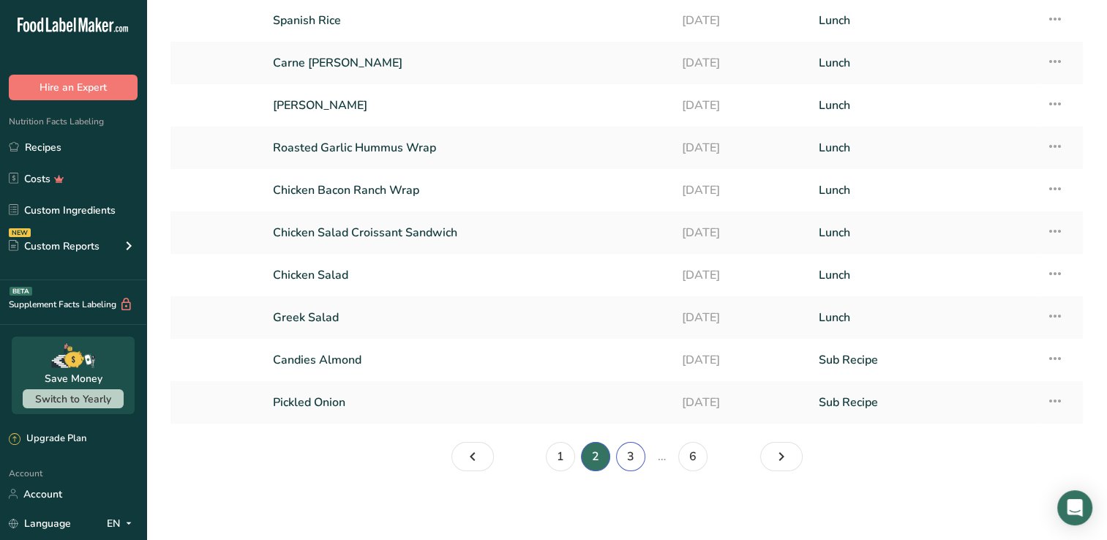
click at [631, 455] on link "3" at bounding box center [630, 456] width 29 height 29
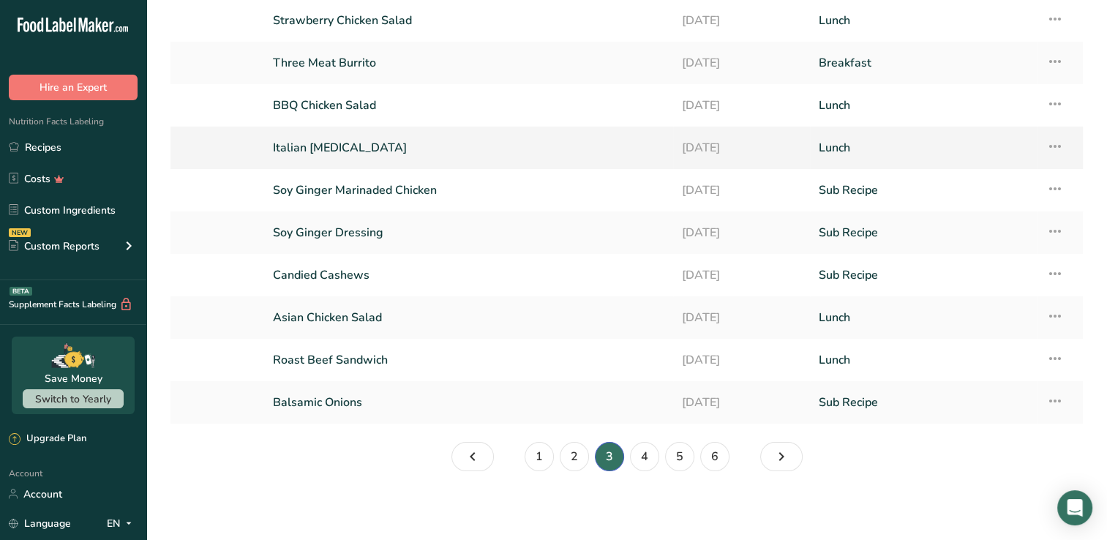
click at [336, 147] on link "Italian [MEDICAL_DATA]" at bounding box center [468, 147] width 391 height 31
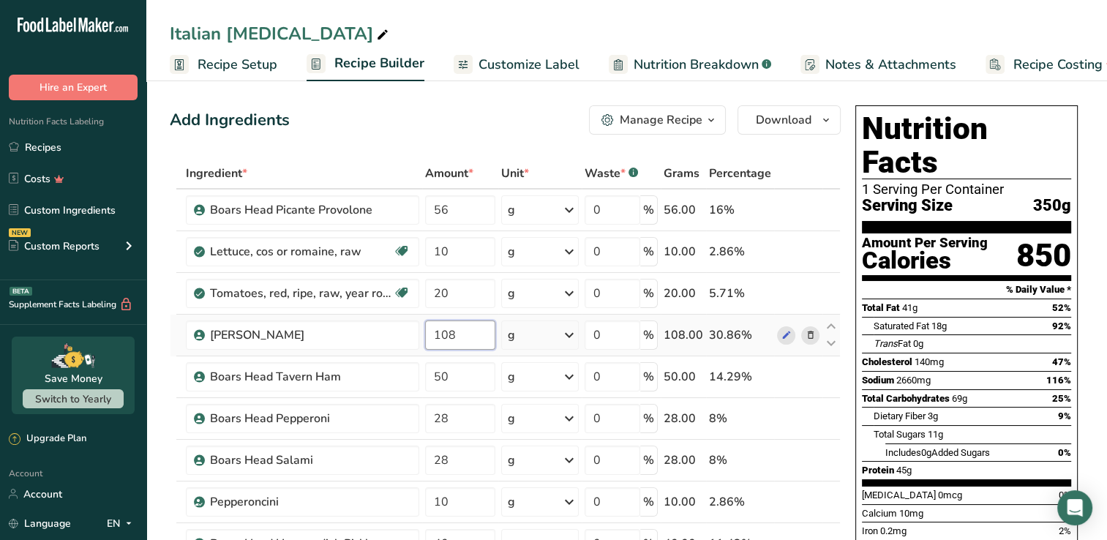
click at [470, 334] on input "108" at bounding box center [460, 334] width 70 height 29
type input "1"
type input "80"
click at [493, 388] on div "Ingredient * Amount * Unit * Waste * .a-a{fill:#347362;}.b-a{fill:#fff;} Grams …" at bounding box center [505, 428] width 671 height 540
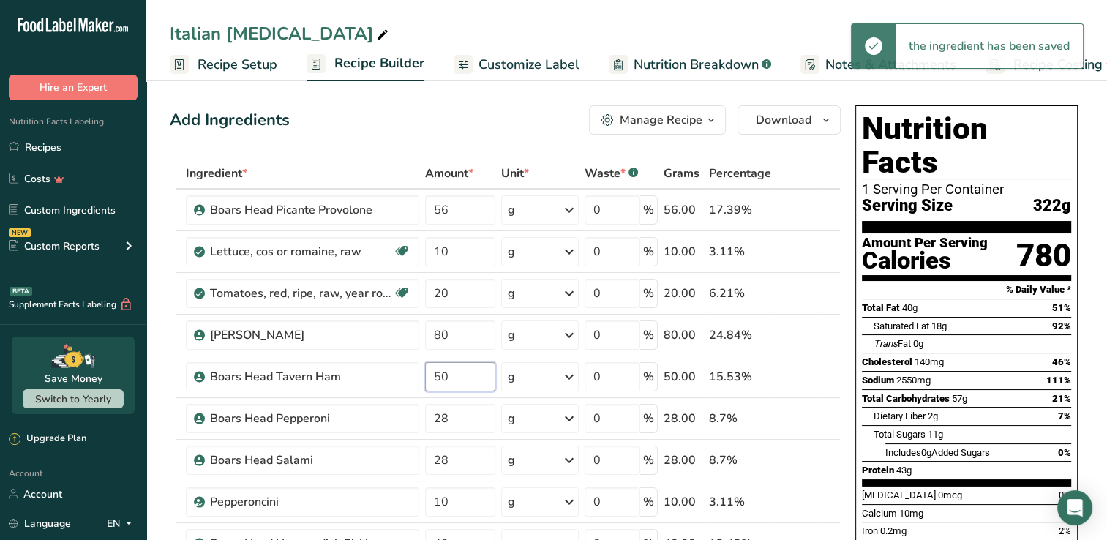
type input "5"
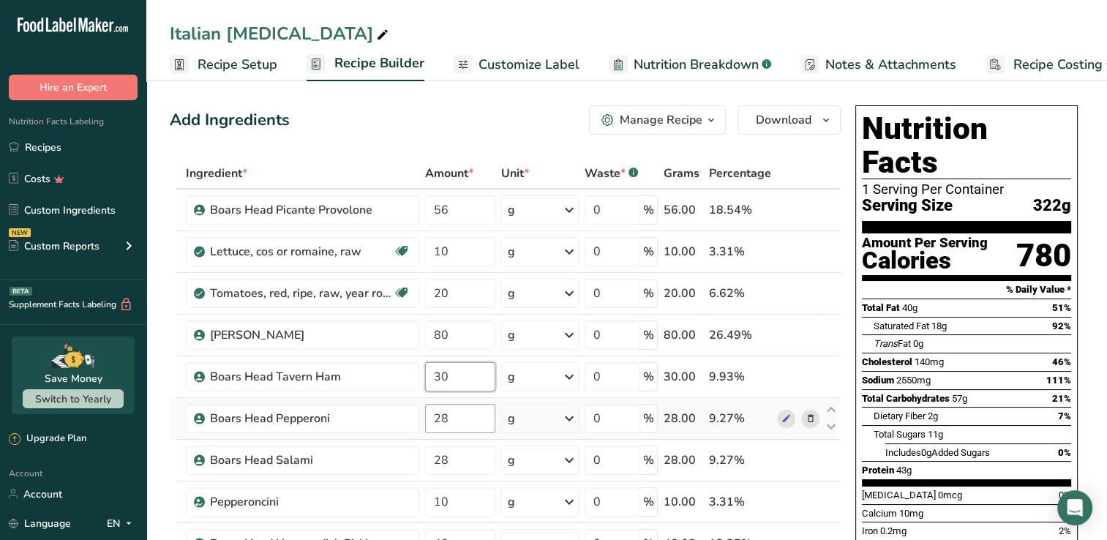
type input "30"
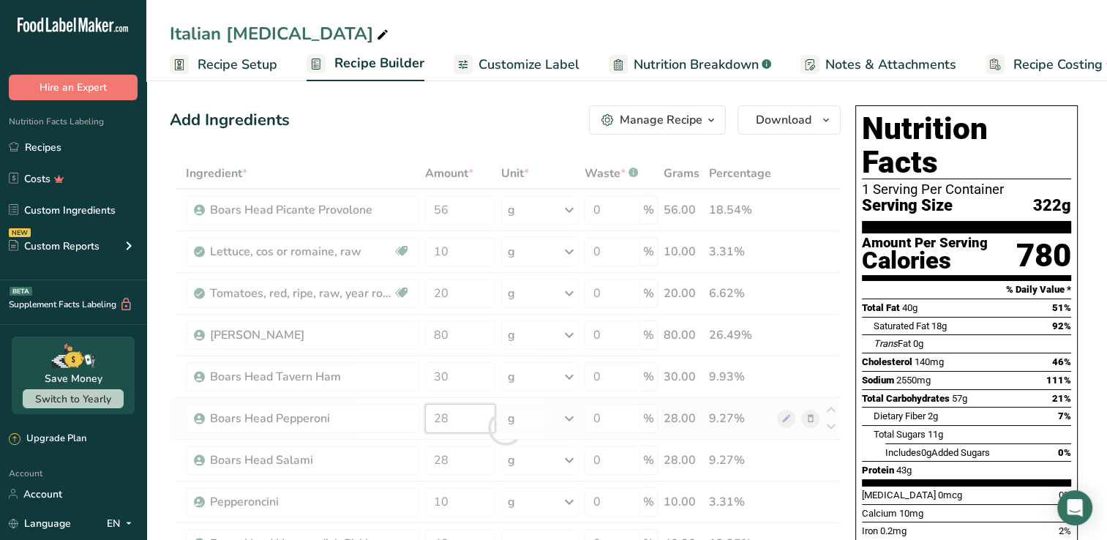
click at [475, 416] on div "Ingredient * Amount * Unit * Waste * .a-a{fill:#347362;}.b-a{fill:#fff;} Grams …" at bounding box center [505, 428] width 671 height 540
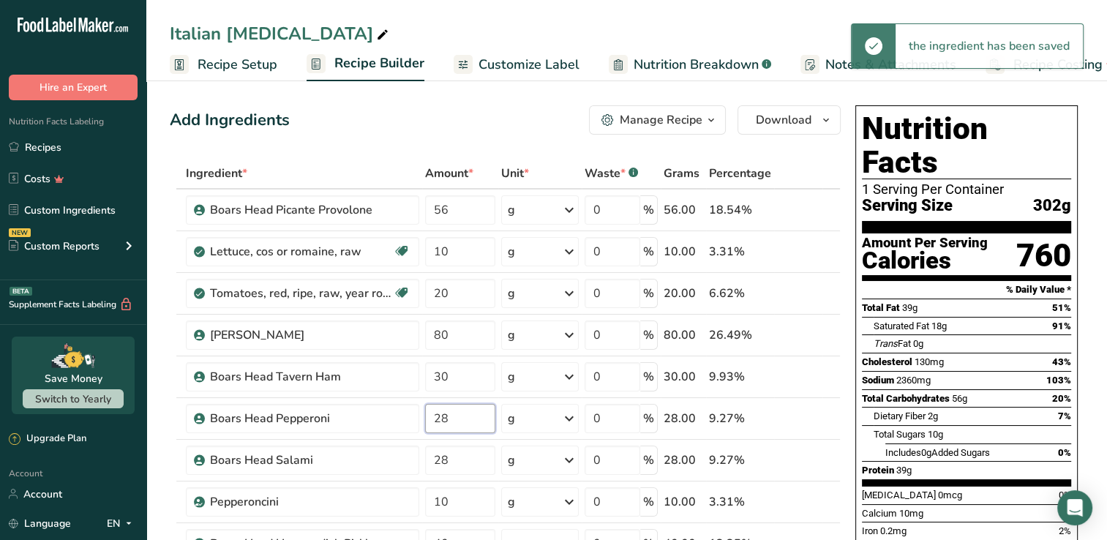
click at [461, 423] on input "28" at bounding box center [460, 418] width 70 height 29
type input "2"
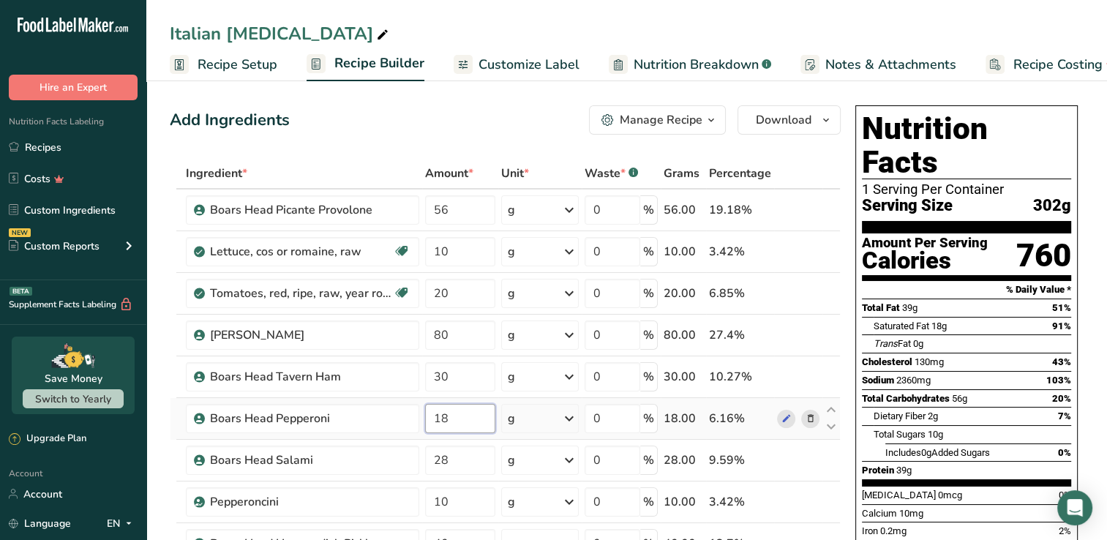
type input "18"
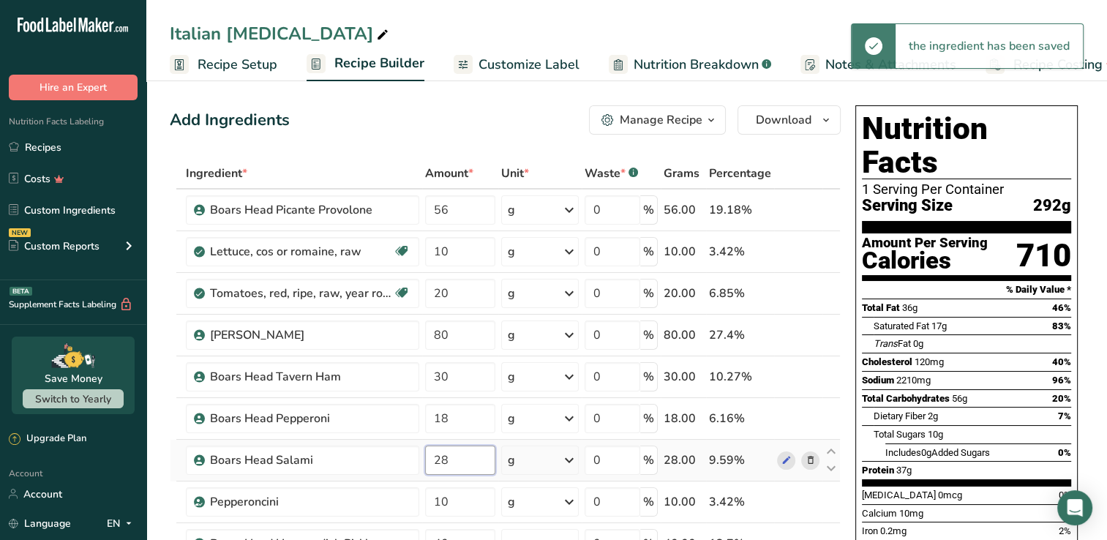
click at [454, 461] on input "28" at bounding box center [460, 459] width 70 height 29
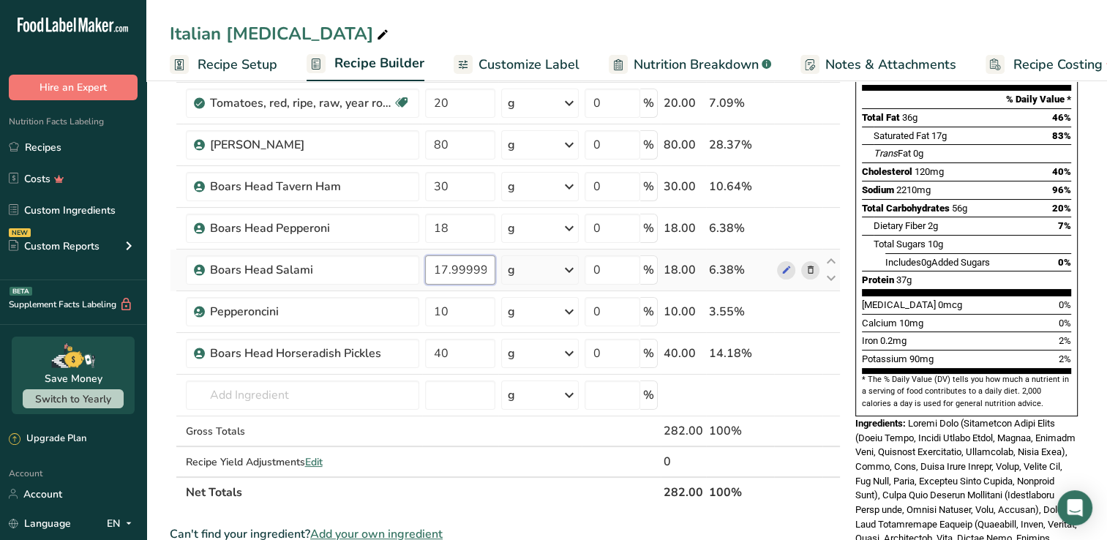
scroll to position [219, 0]
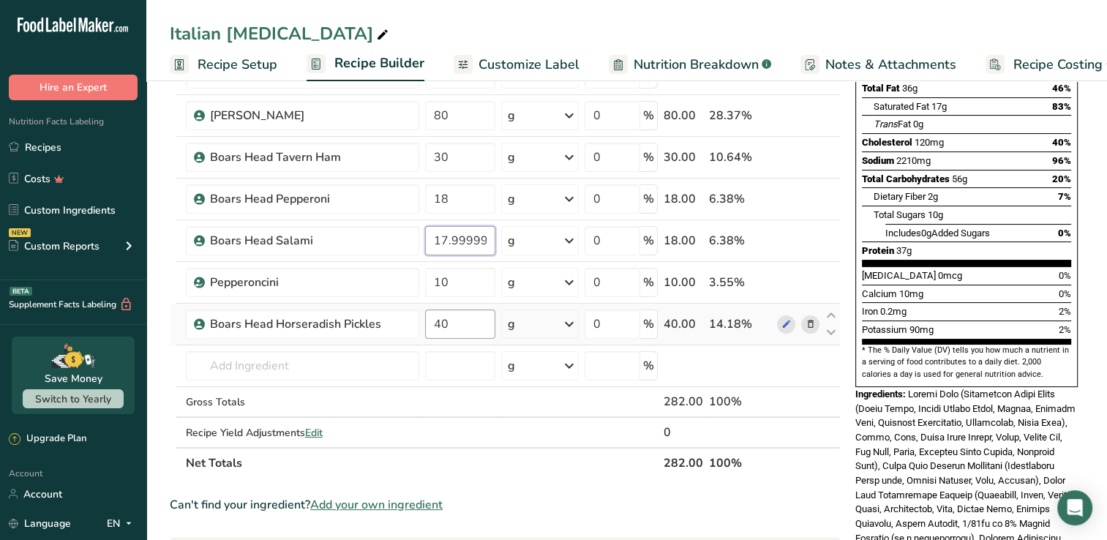
type input "17.999999"
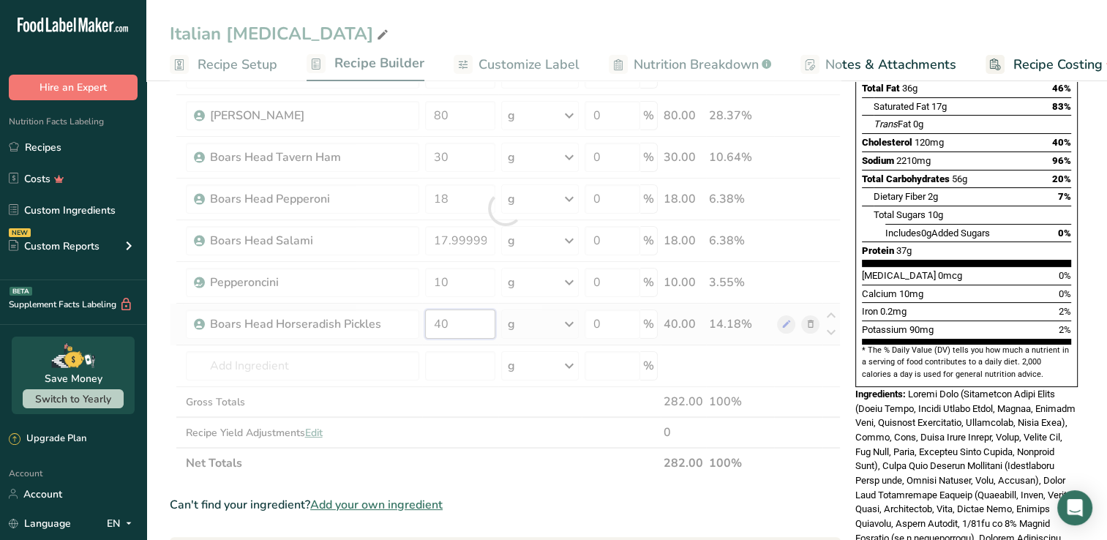
click at [453, 326] on div "Ingredient * Amount * Unit * Waste * .a-a{fill:#347362;}.b-a{fill:#fff;} Grams …" at bounding box center [505, 209] width 671 height 540
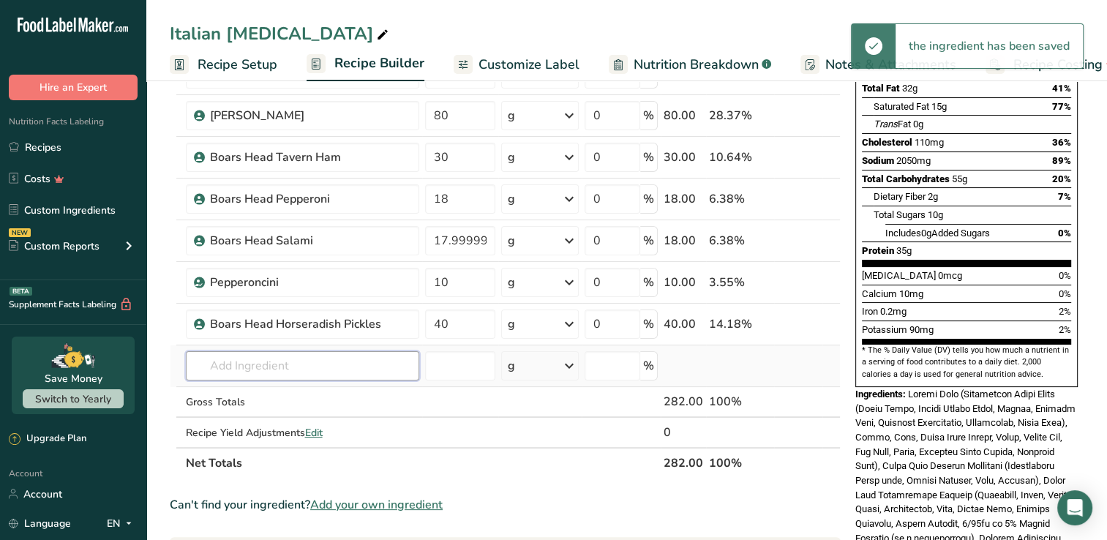
click at [338, 373] on div "Ingredient * Amount * Unit * Waste * .a-a{fill:#347362;}.b-a{fill:#fff;} Grams …" at bounding box center [505, 209] width 671 height 540
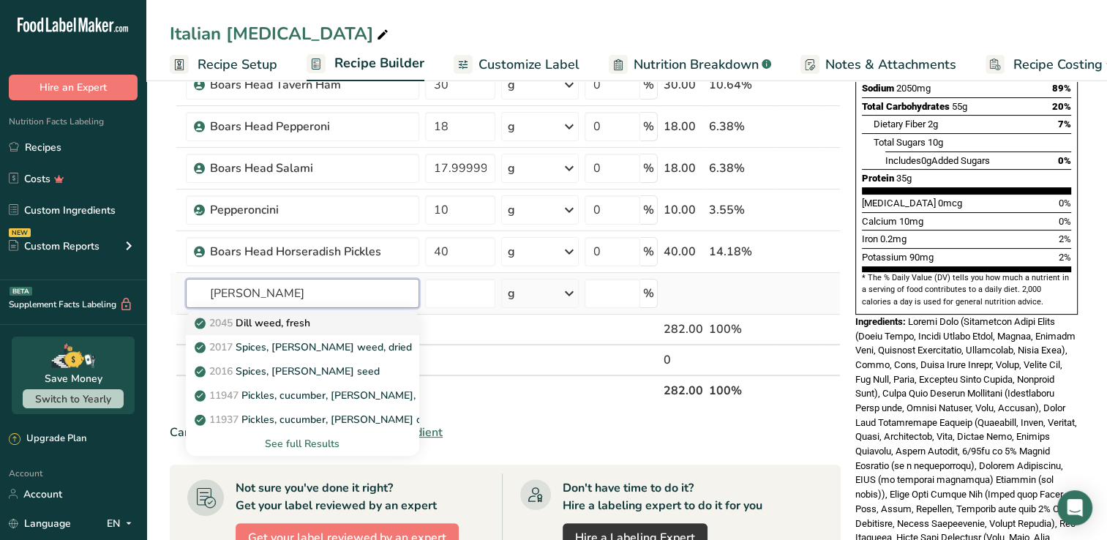
scroll to position [293, 0]
type input "[PERSON_NAME]"
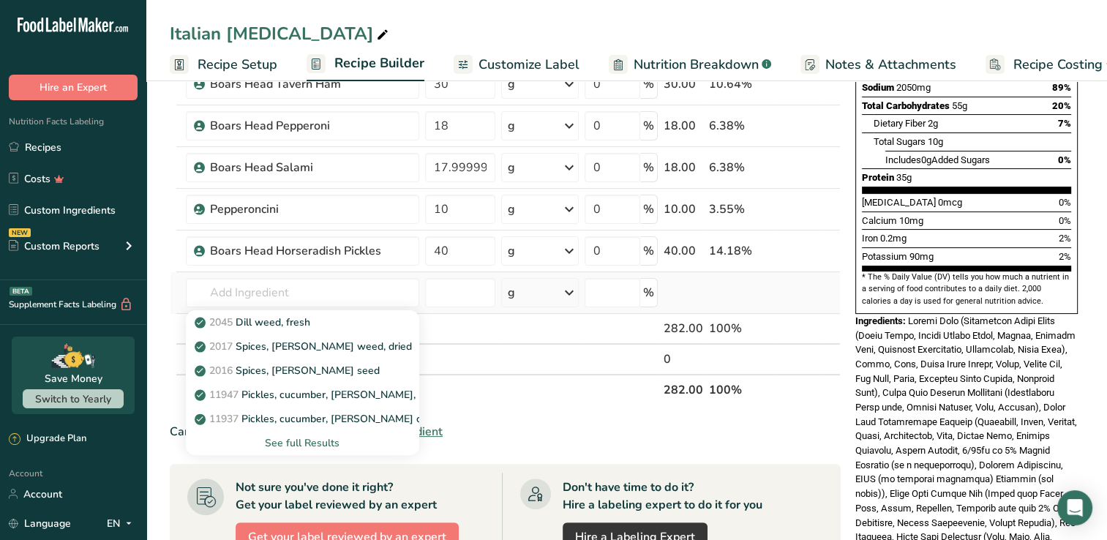
click at [316, 437] on div "See full Results" at bounding box center [302, 442] width 210 height 15
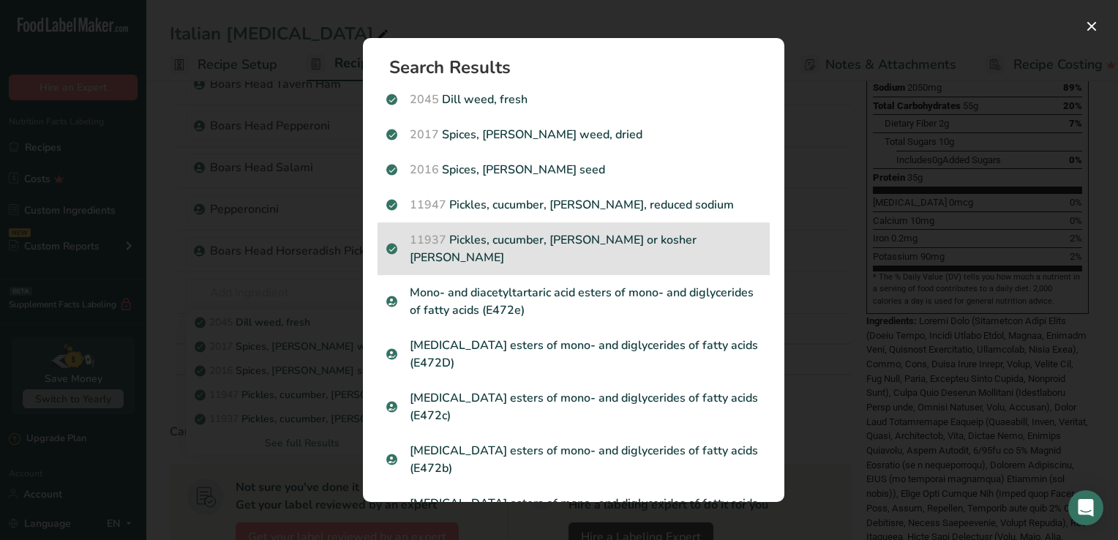
click at [602, 236] on p "11937 Pickles, cucumber, [PERSON_NAME] or kosher [PERSON_NAME]" at bounding box center [573, 248] width 375 height 35
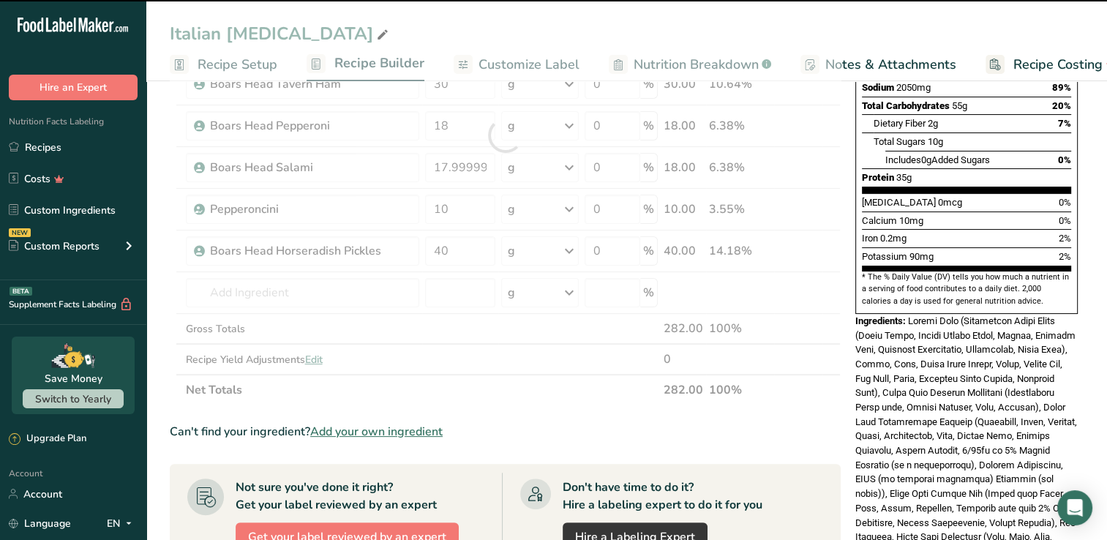
type input "0"
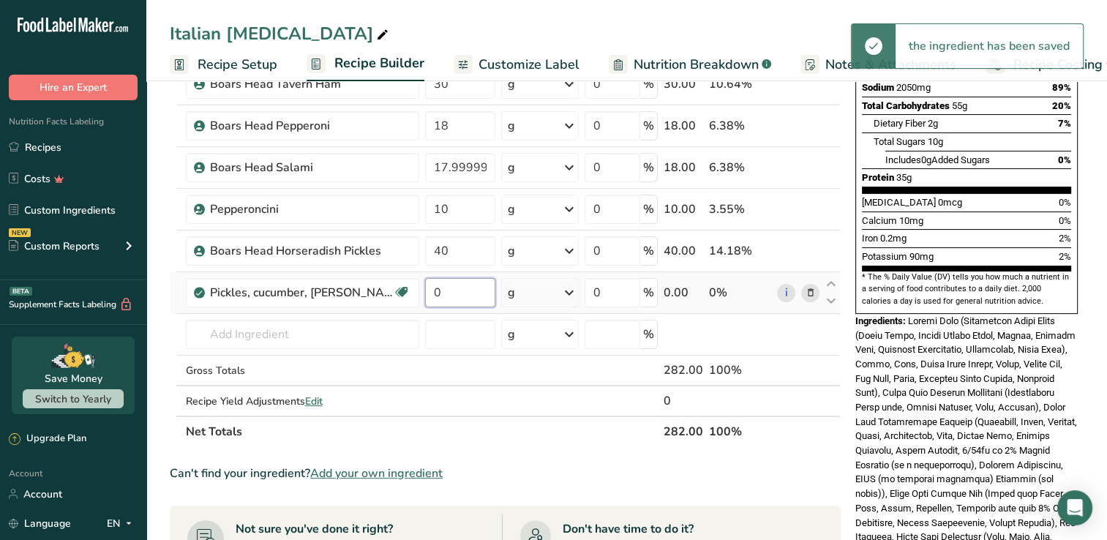
click at [468, 293] on input "0" at bounding box center [460, 292] width 70 height 29
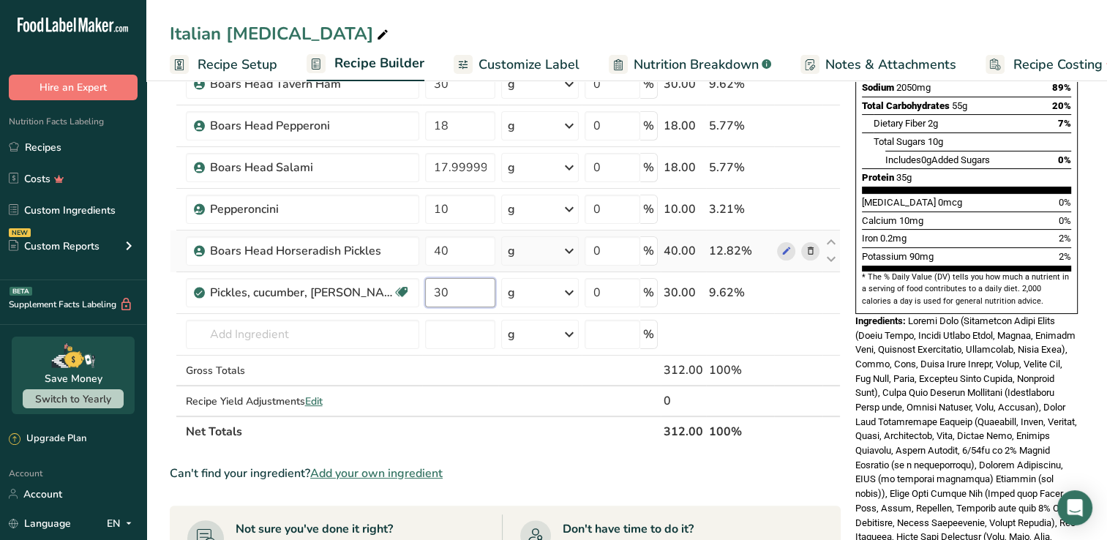
type input "30"
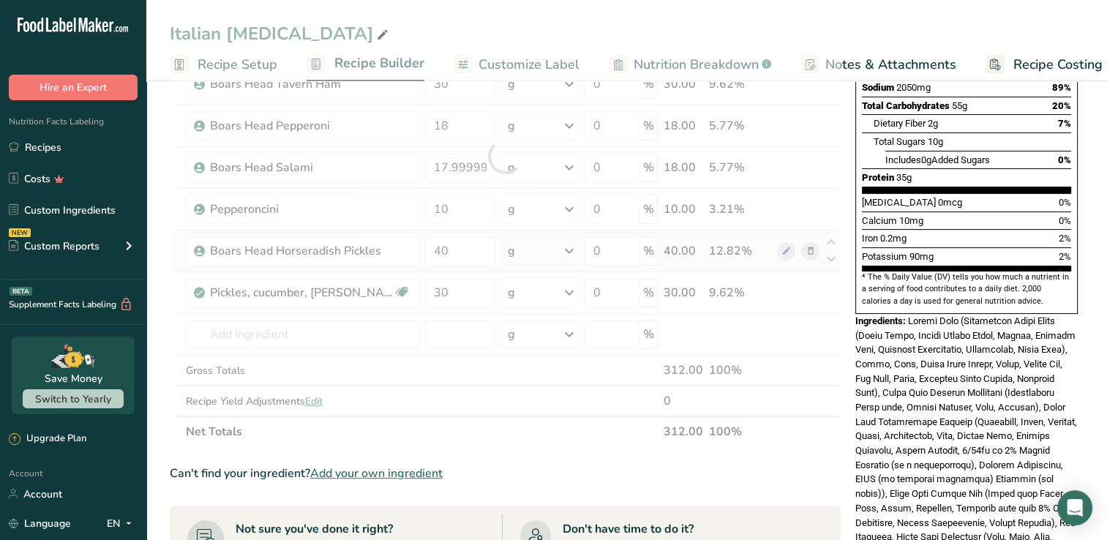
click at [807, 249] on div "Ingredient * Amount * Unit * Waste * .a-a{fill:#347362;}.b-a{fill:#fff;} Grams …" at bounding box center [505, 156] width 671 height 582
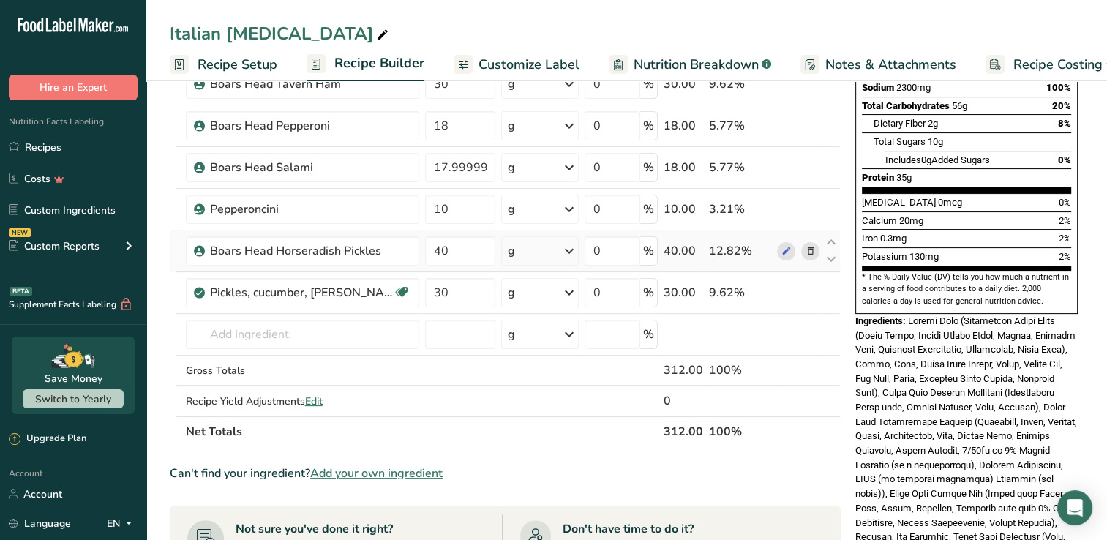
click at [810, 249] on icon at bounding box center [810, 251] width 10 height 15
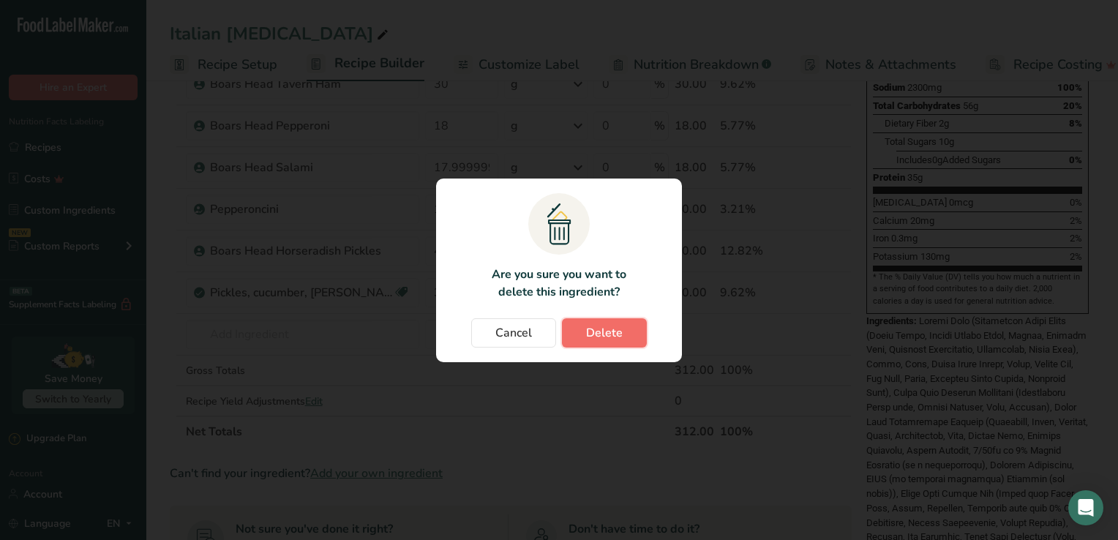
click at [591, 337] on span "Delete" at bounding box center [604, 333] width 37 height 18
type input "30"
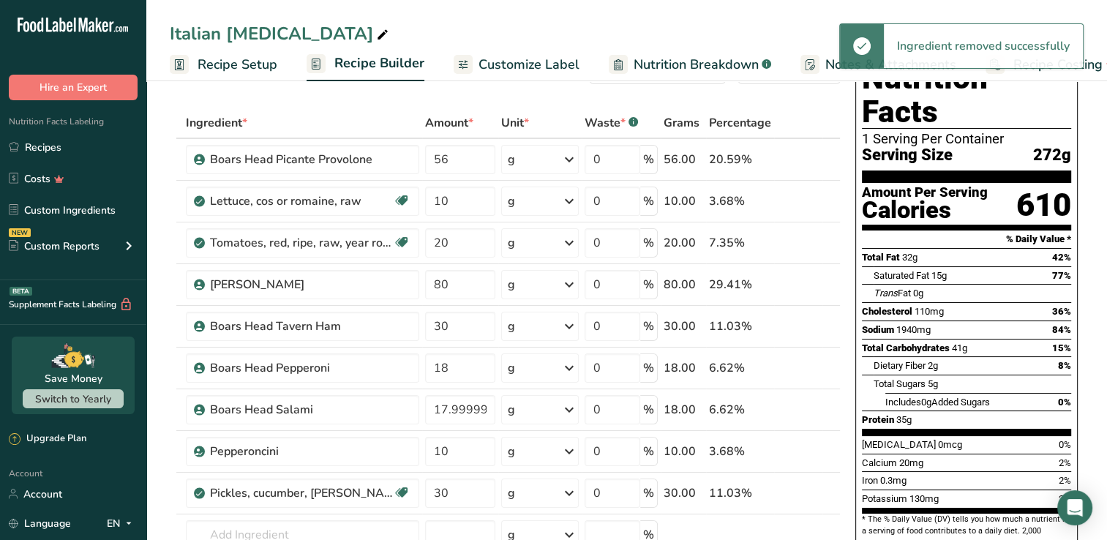
scroll to position [0, 0]
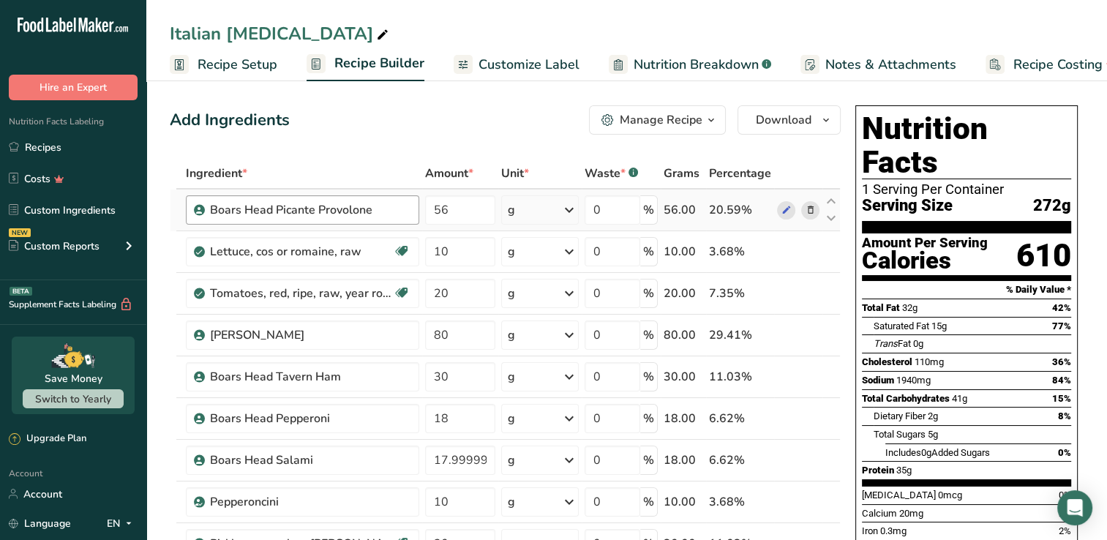
click at [394, 210] on div "Boars Head Picante Provolone" at bounding box center [310, 210] width 200 height 18
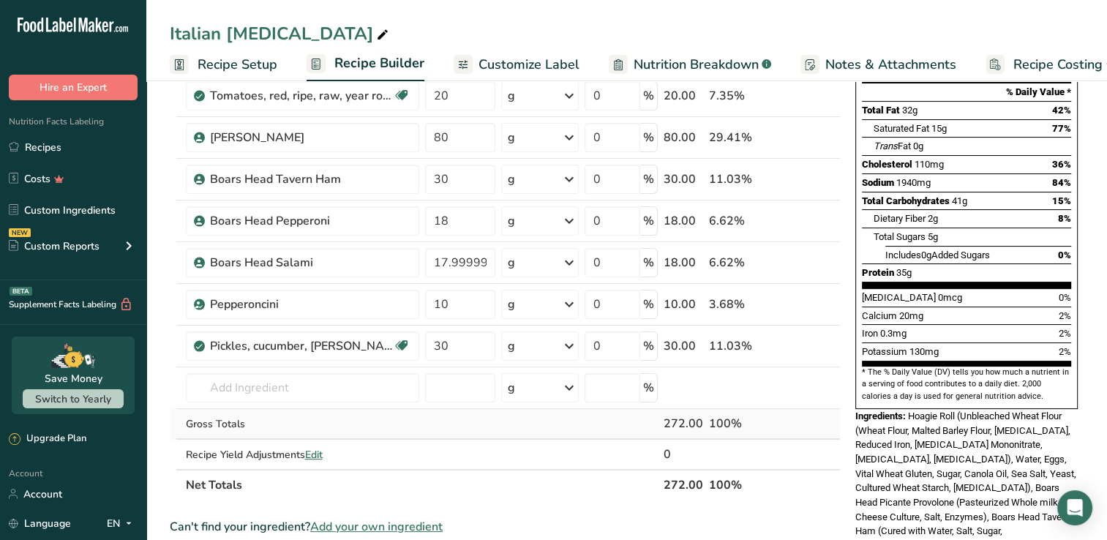
scroll to position [219, 0]
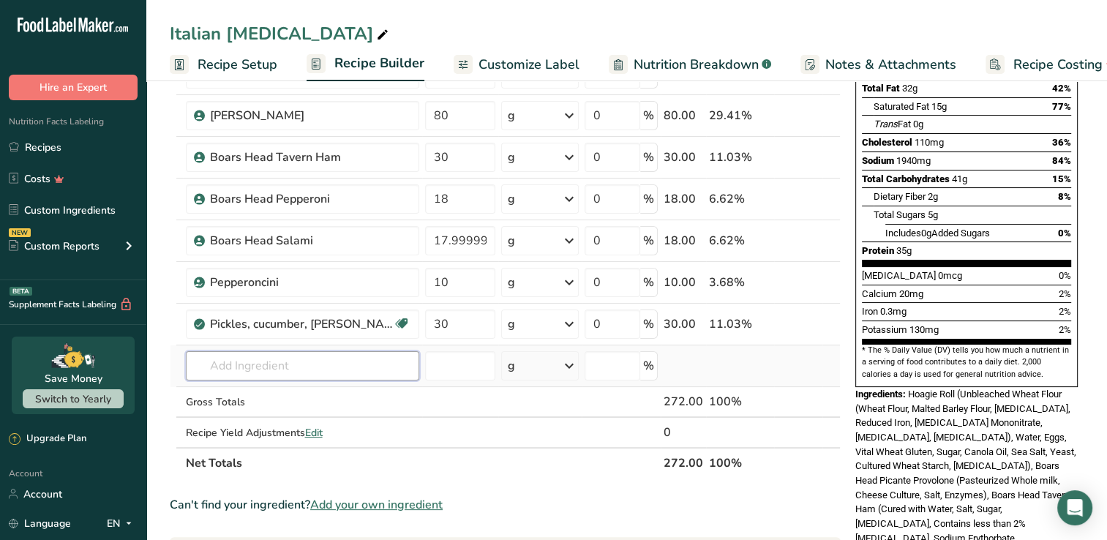
click at [263, 361] on input "text" at bounding box center [302, 365] width 233 height 29
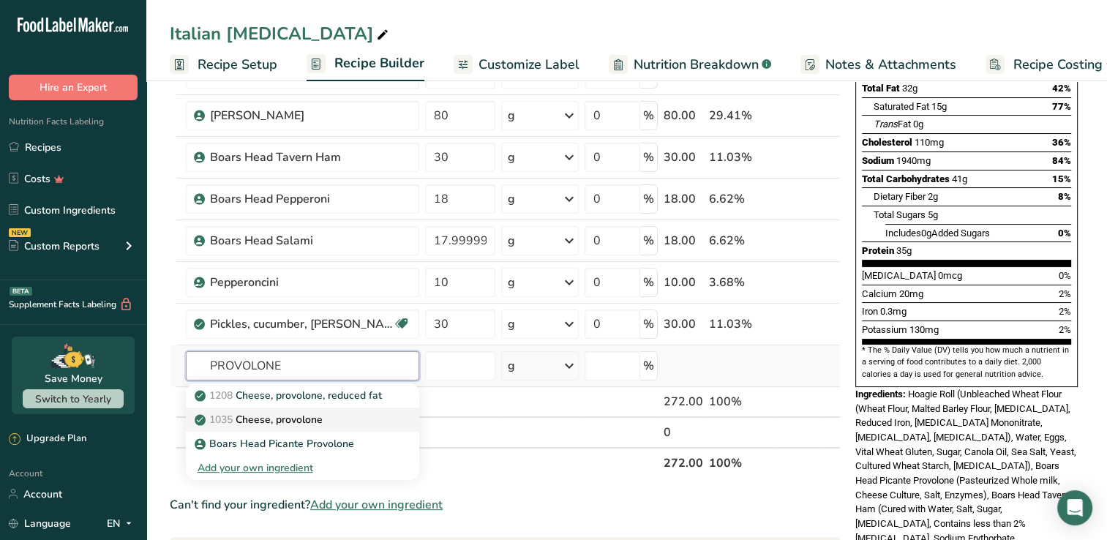
type input "PROVOLONE"
click at [287, 418] on p "1035 Cheese, provolone" at bounding box center [259, 419] width 125 height 15
type input "Cheese, provolone"
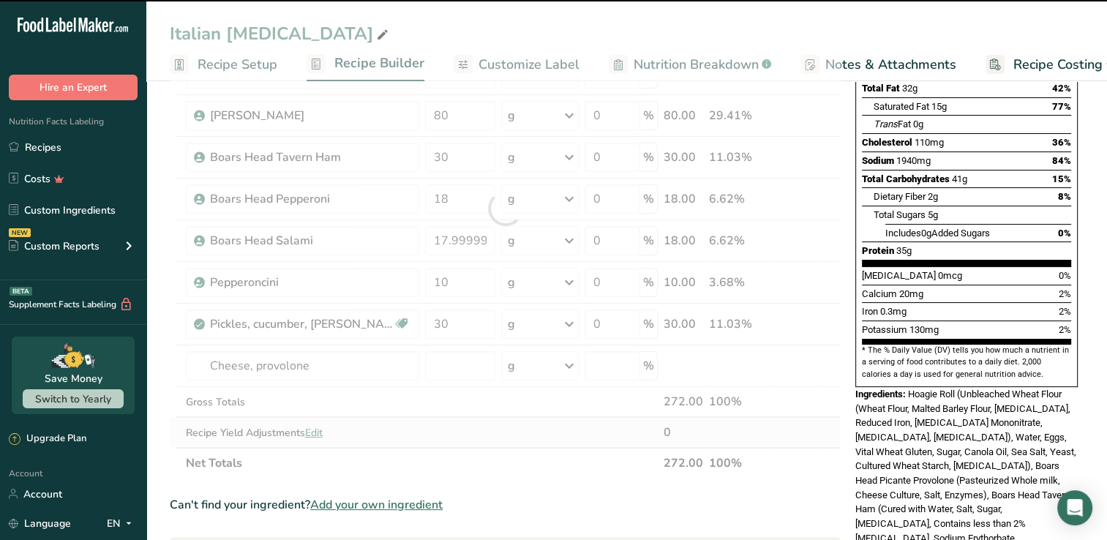
type input "0"
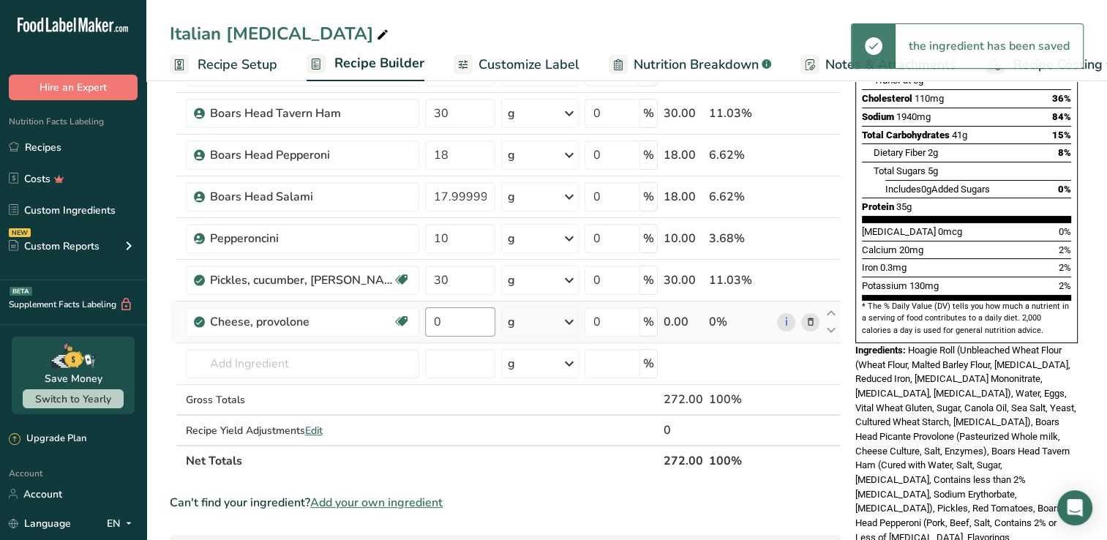
scroll to position [293, 0]
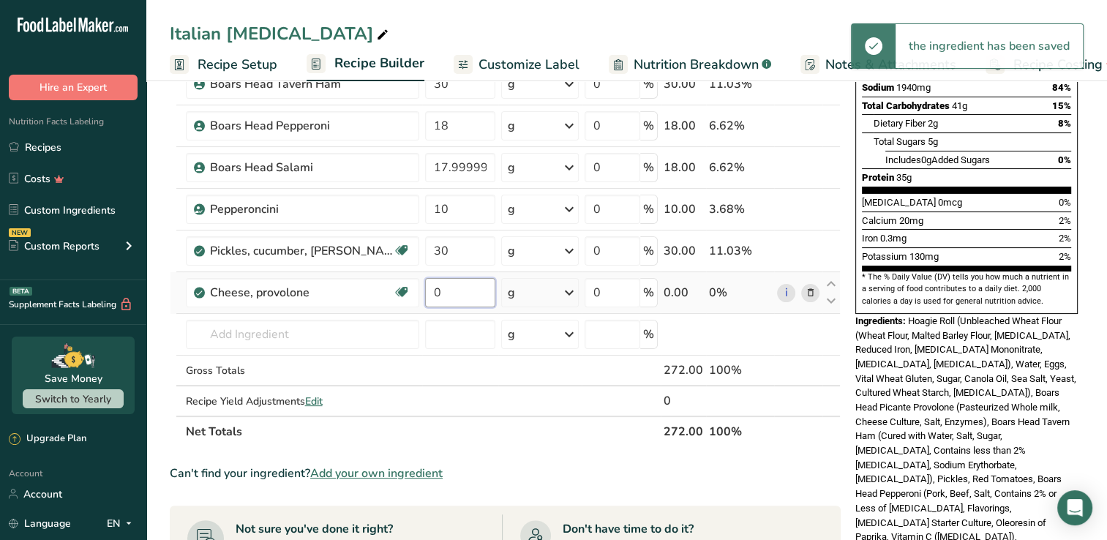
click at [445, 295] on input "0" at bounding box center [460, 292] width 70 height 29
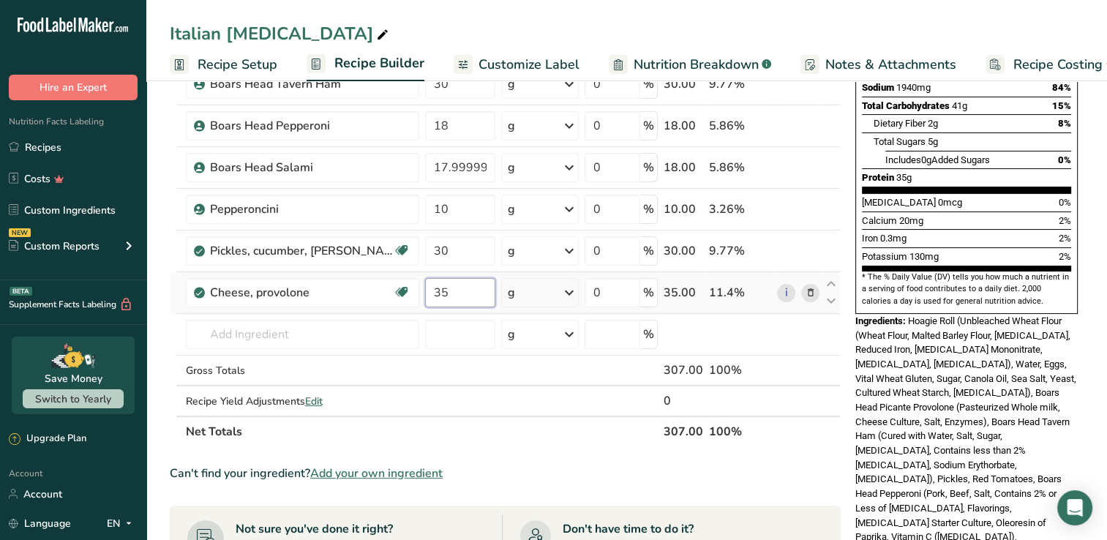
type input "35"
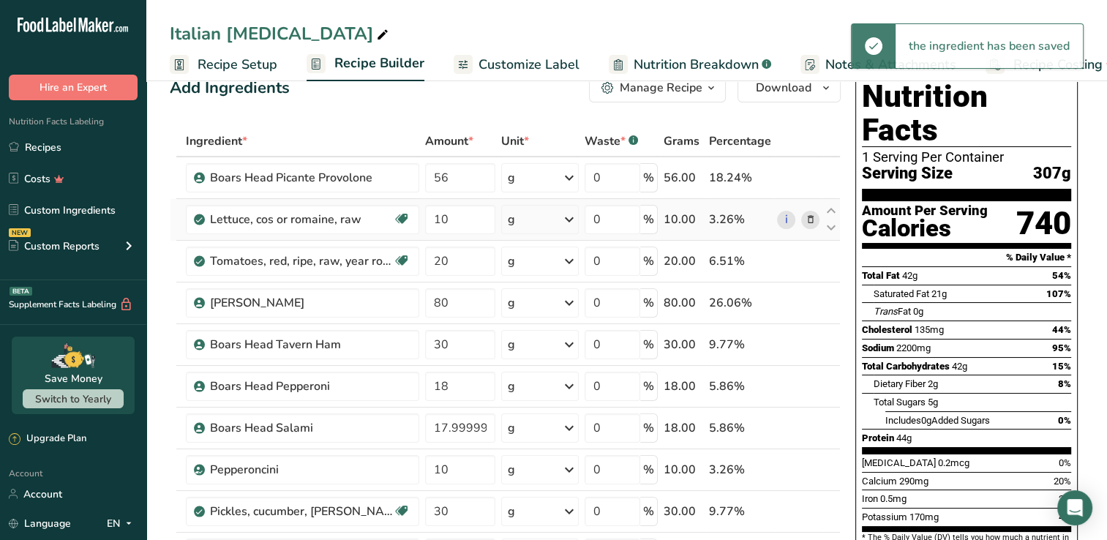
scroll to position [0, 0]
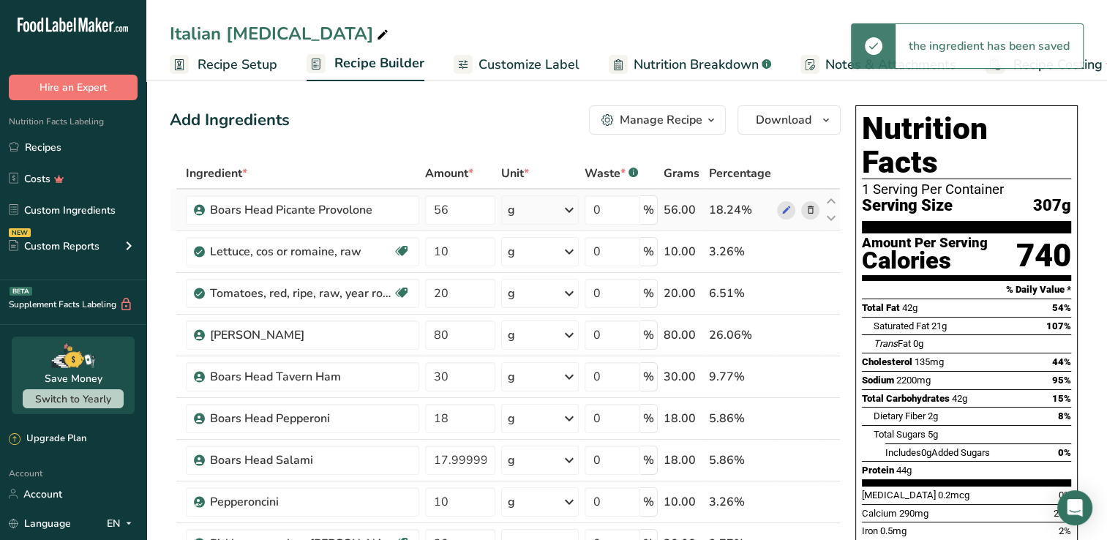
click at [809, 206] on icon at bounding box center [810, 210] width 10 height 15
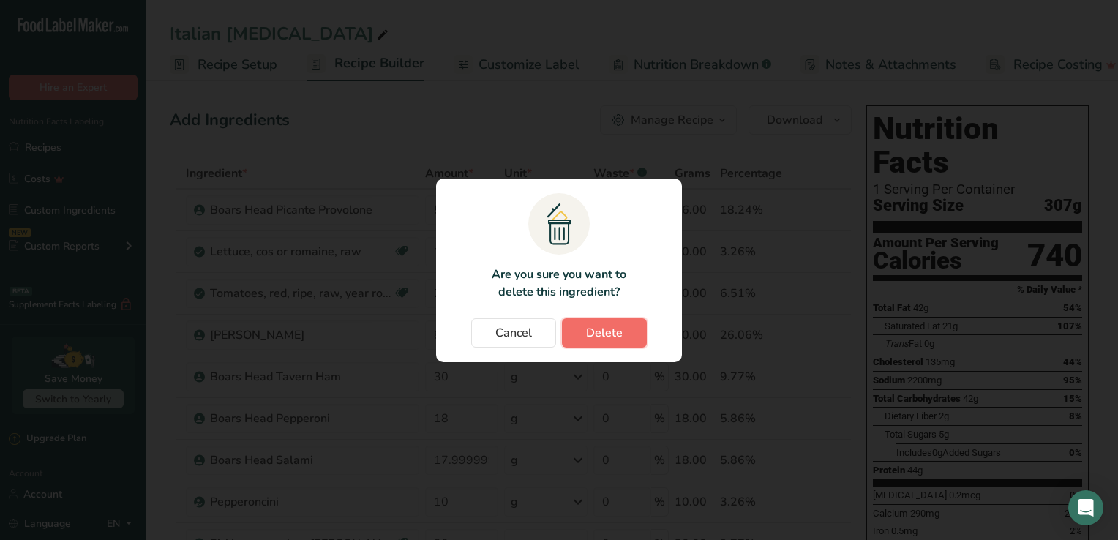
click at [593, 329] on span "Delete" at bounding box center [604, 333] width 37 height 18
type input "10"
type input "20"
type input "80"
type input "30"
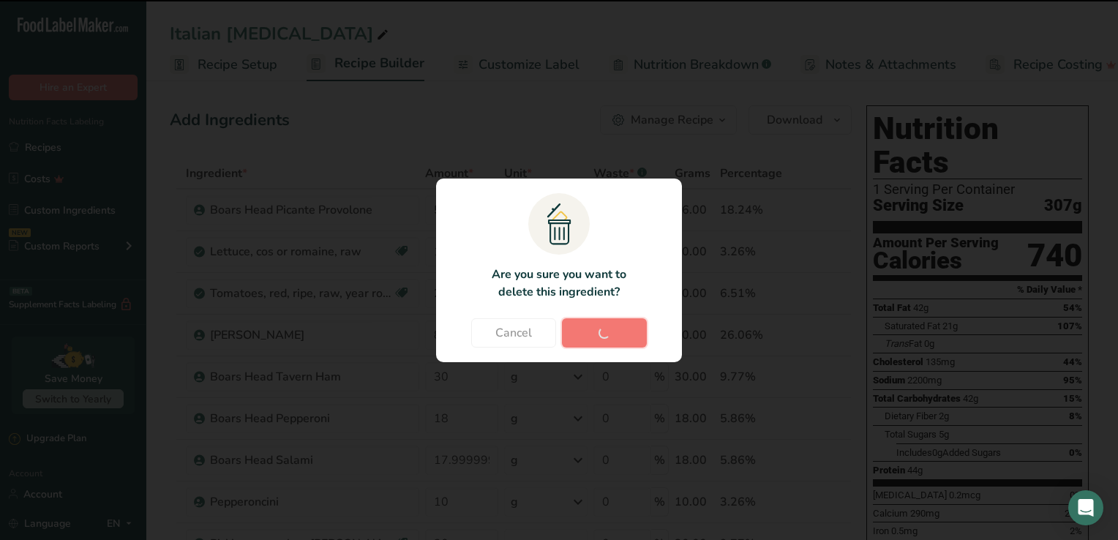
type input "18"
type input "17.999999"
type input "10"
type input "30"
type input "35"
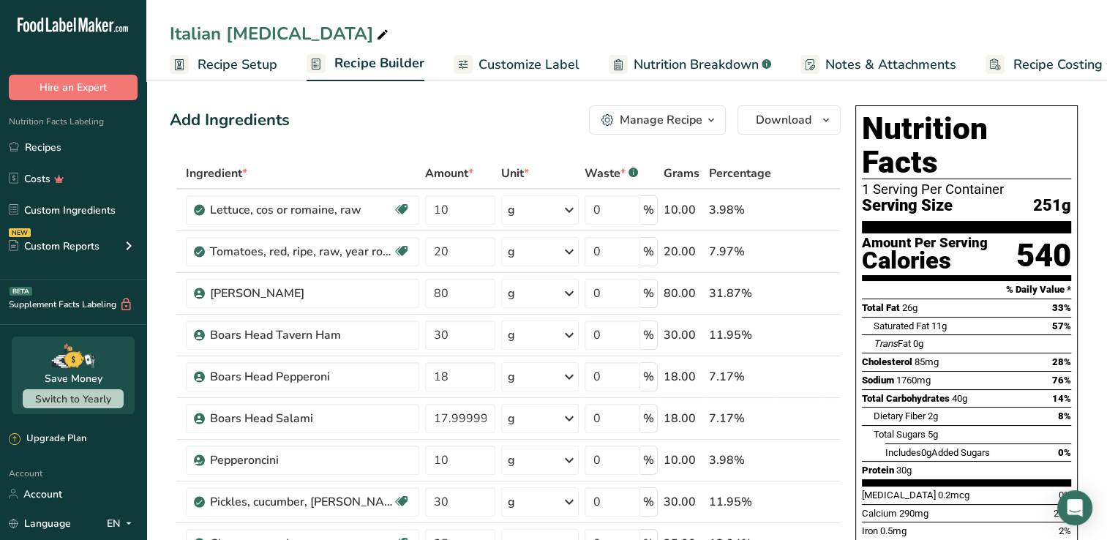
click at [376, 31] on icon at bounding box center [382, 35] width 13 height 20
type input "Italian [MEDICAL_DATA] 8 oz"
click at [68, 148] on link "Recipes" at bounding box center [73, 147] width 146 height 28
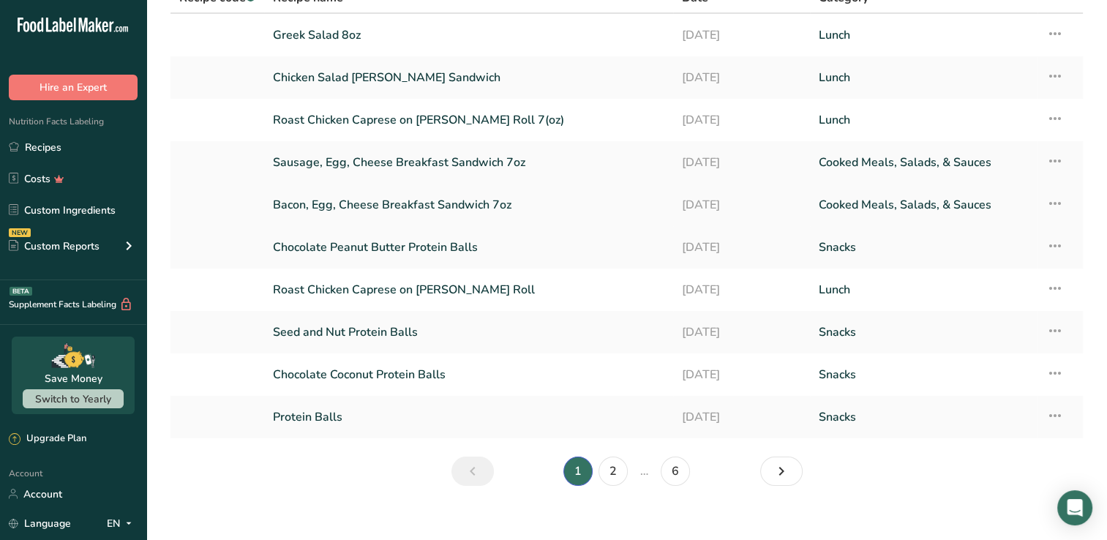
scroll to position [100, 0]
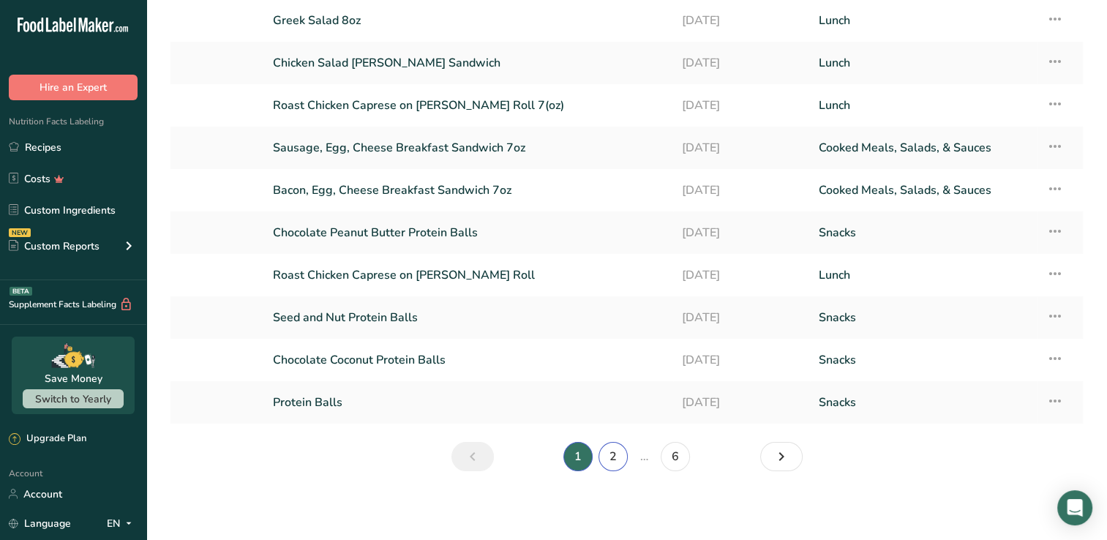
click at [608, 462] on link "2" at bounding box center [612, 456] width 29 height 29
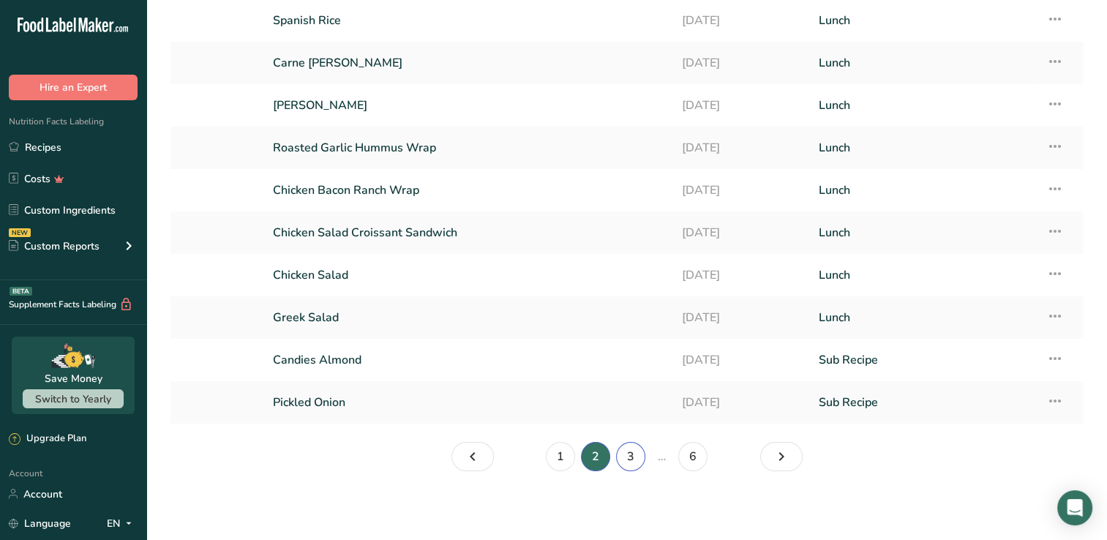
click at [629, 457] on link "3" at bounding box center [630, 456] width 29 height 29
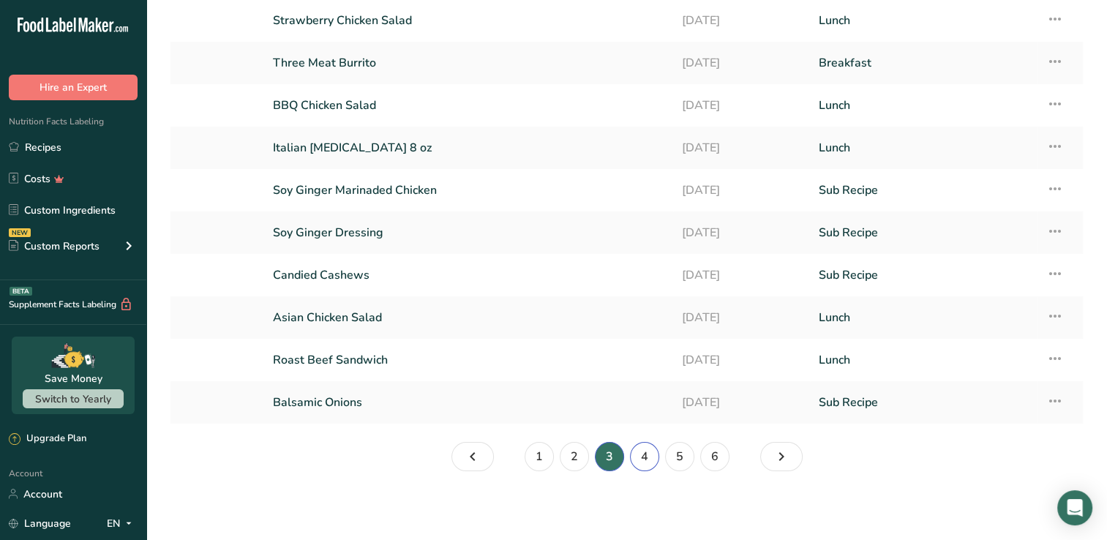
click at [652, 458] on link "4" at bounding box center [644, 456] width 29 height 29
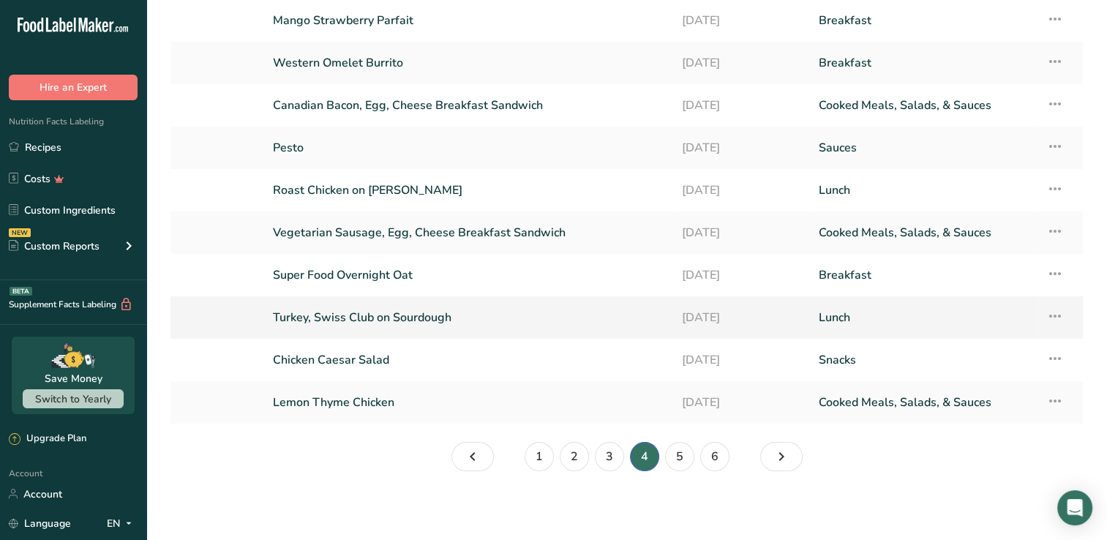
click at [413, 317] on link "Turkey, Swiss Club on Sourdough" at bounding box center [468, 317] width 391 height 31
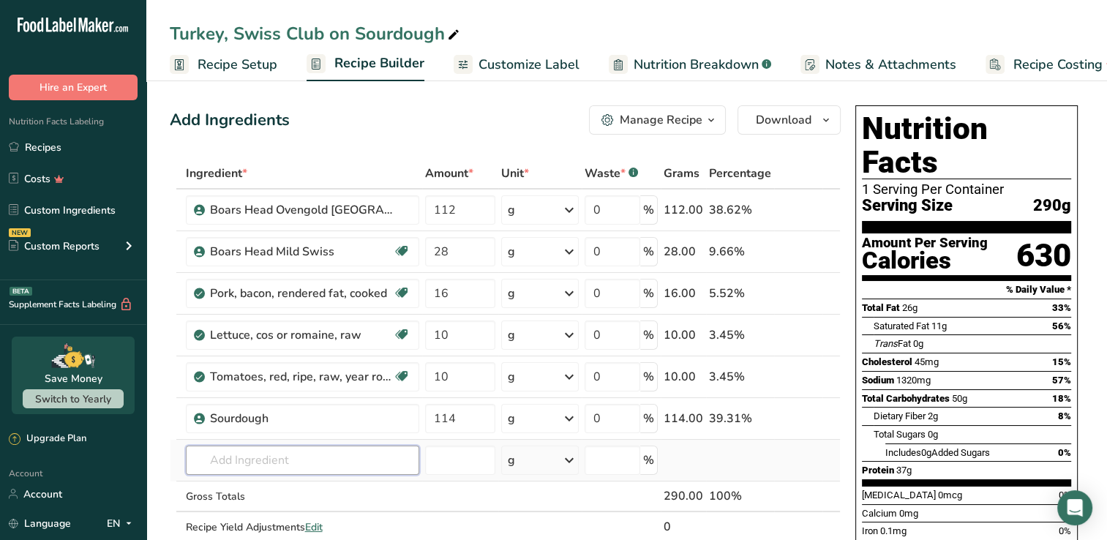
click at [276, 458] on input "text" at bounding box center [302, 459] width 233 height 29
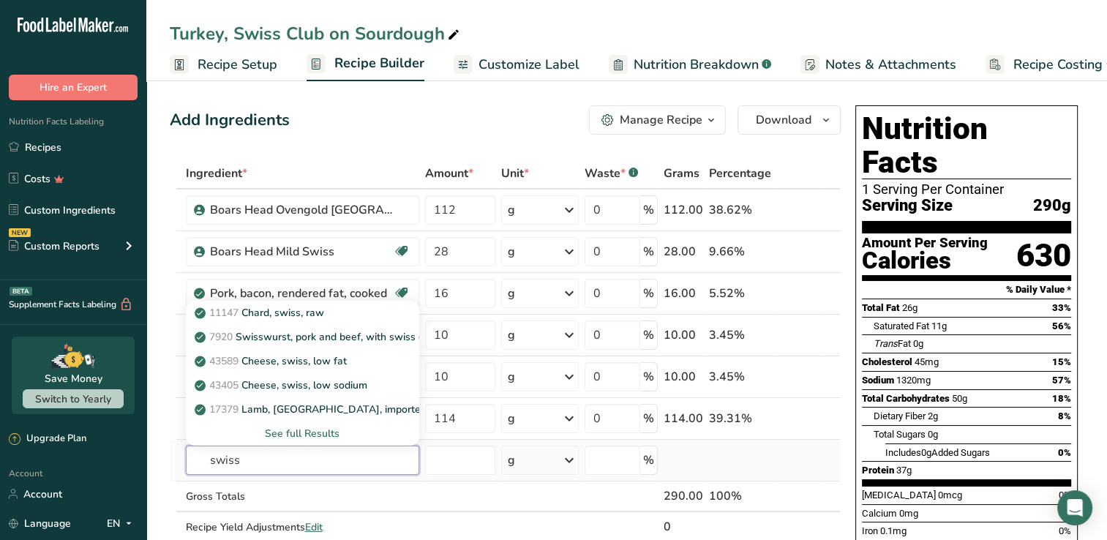
type input "swiss"
click at [301, 429] on div "See full Results" at bounding box center [302, 433] width 210 height 15
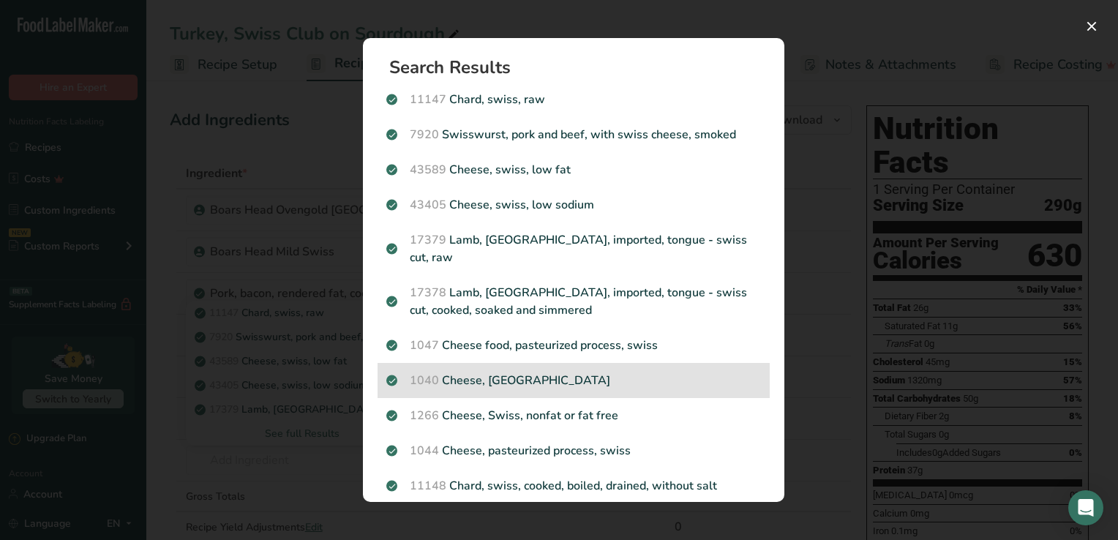
click at [479, 372] on p "1040 Cheese, [DEMOGRAPHIC_DATA]" at bounding box center [573, 381] width 375 height 18
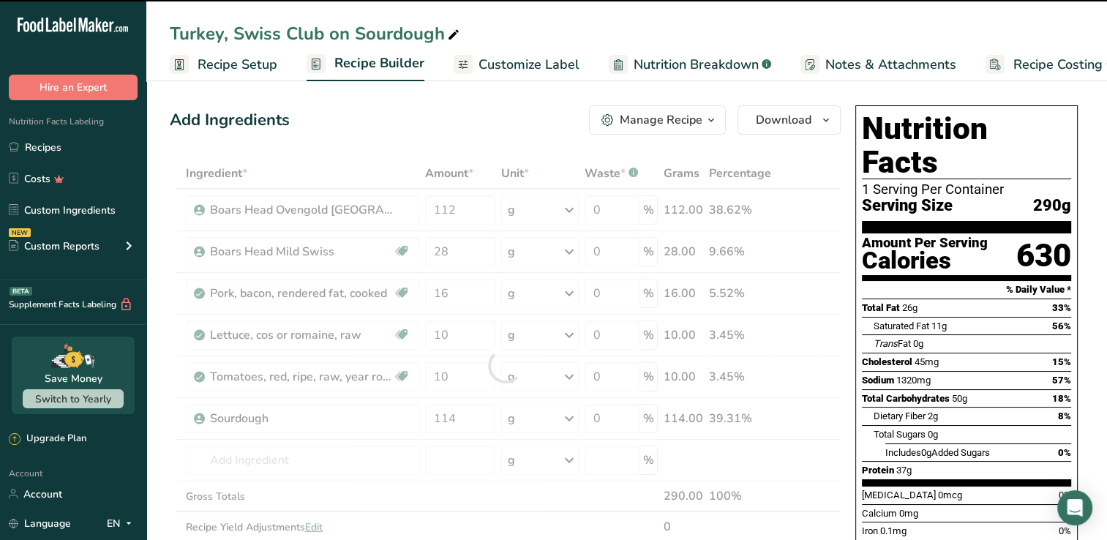
type input "0"
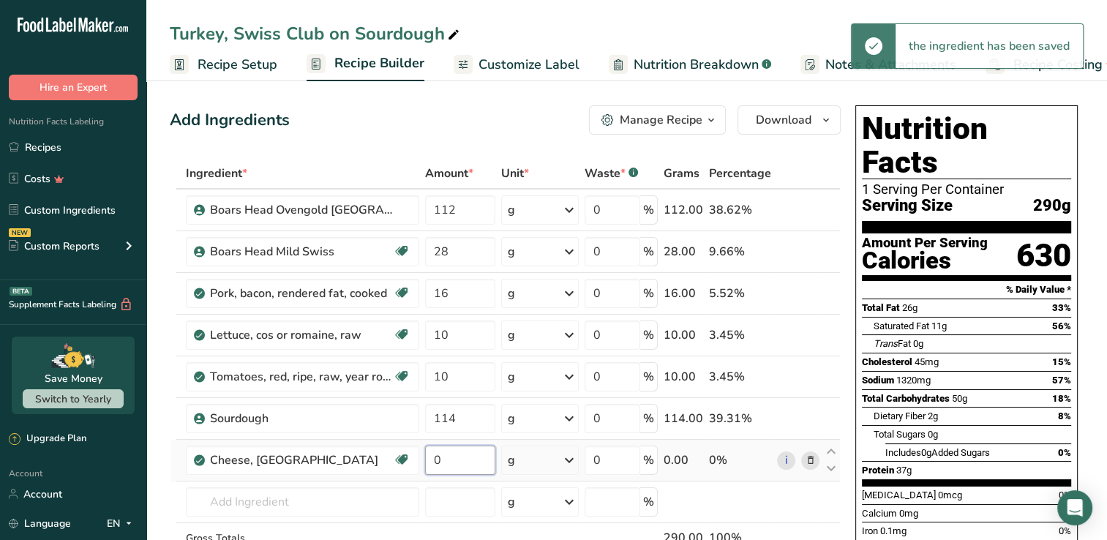
click at [443, 460] on input "0" at bounding box center [460, 459] width 70 height 29
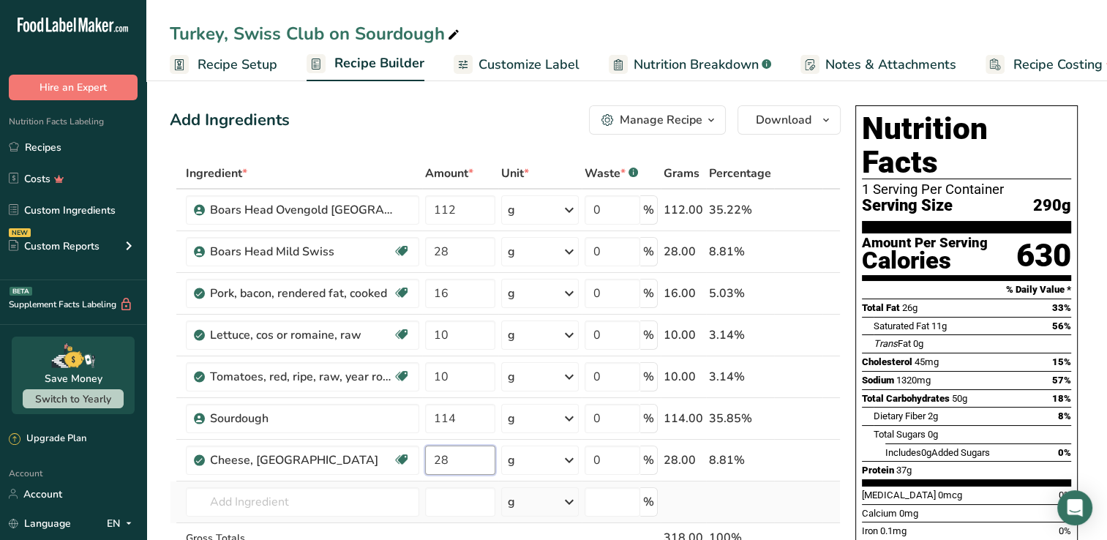
type input "28"
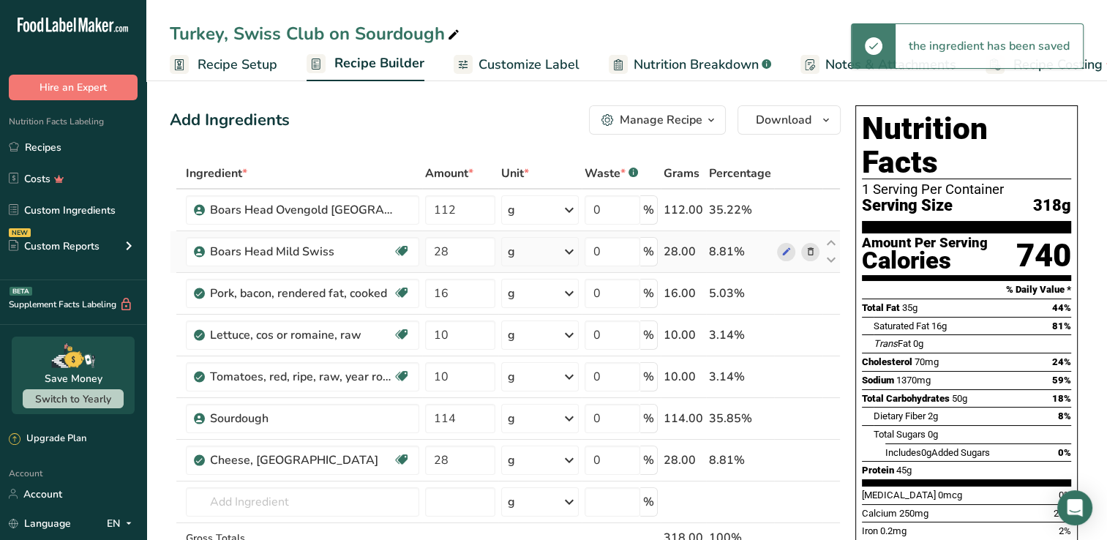
click at [809, 251] on icon at bounding box center [810, 251] width 10 height 15
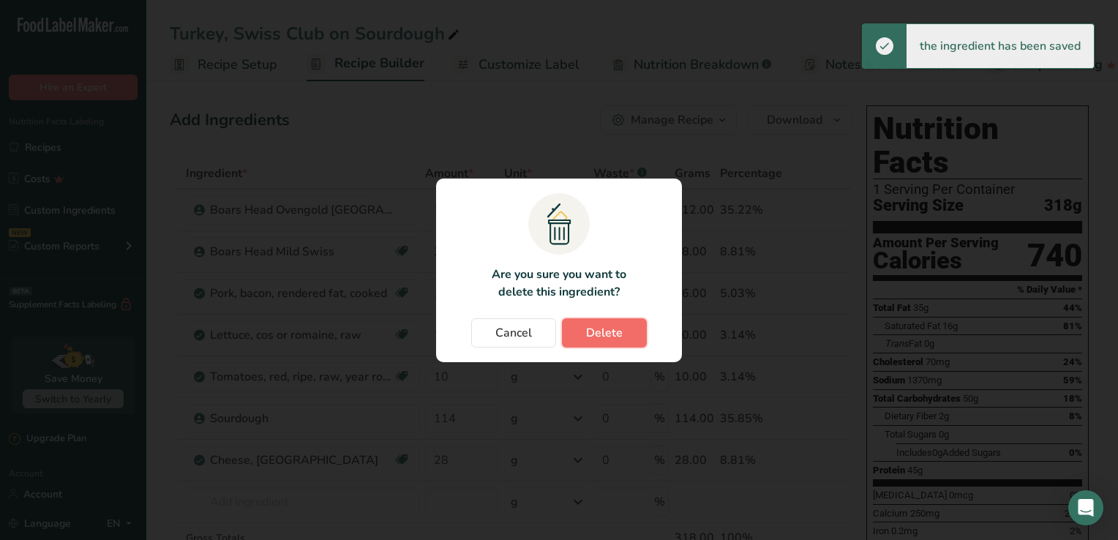
click at [599, 336] on span "Delete" at bounding box center [604, 333] width 37 height 18
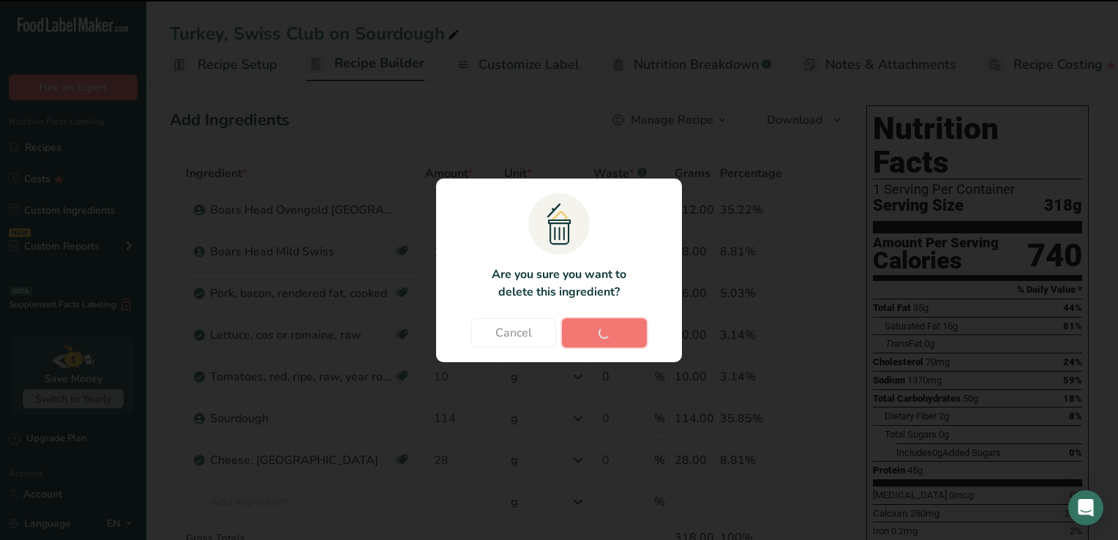
type input "16"
type input "10"
type input "114"
type input "28"
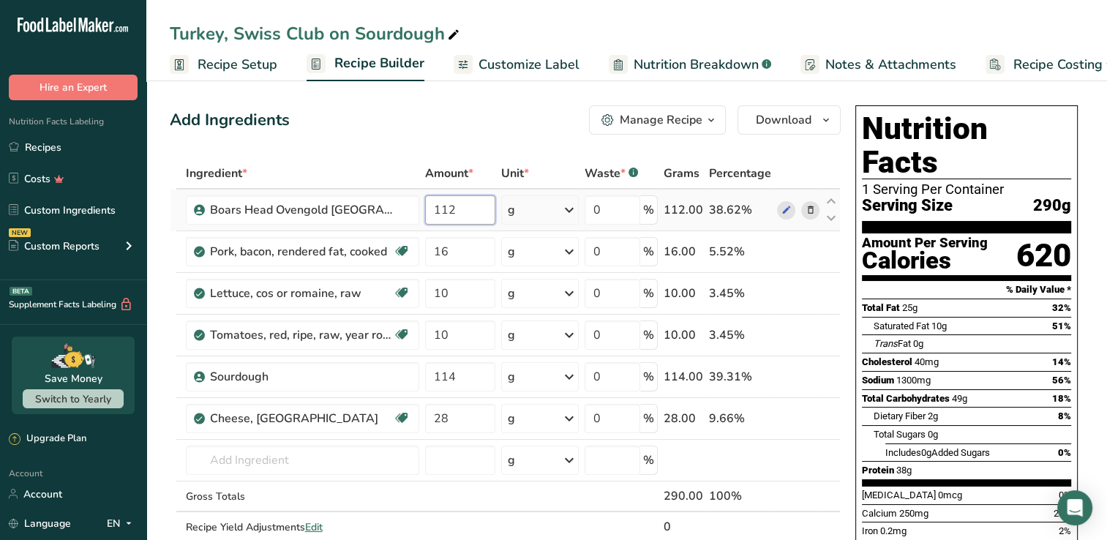
click at [481, 204] on input "112" at bounding box center [460, 209] width 70 height 29
type input "1"
type input "60"
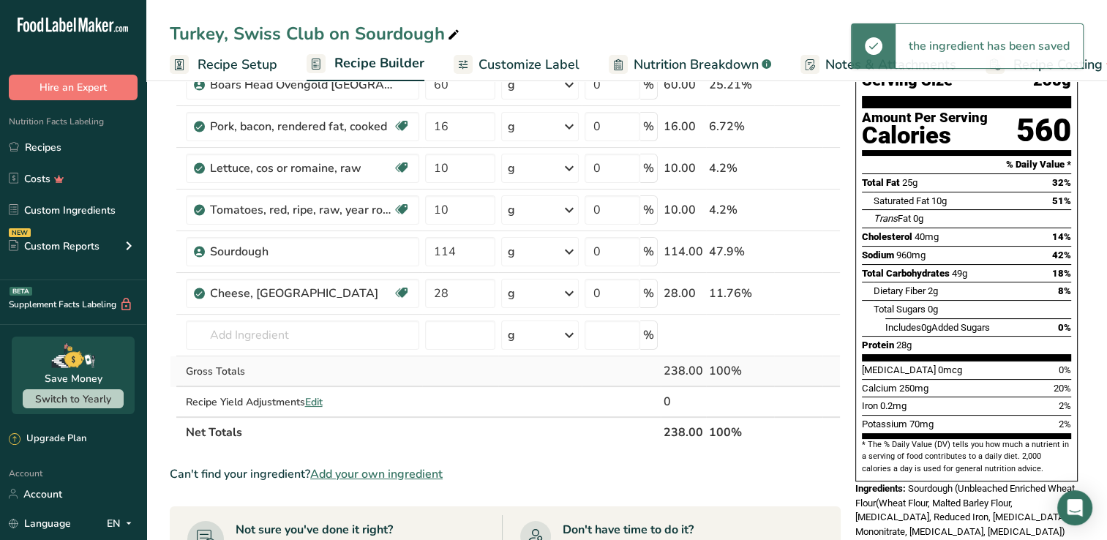
scroll to position [293, 0]
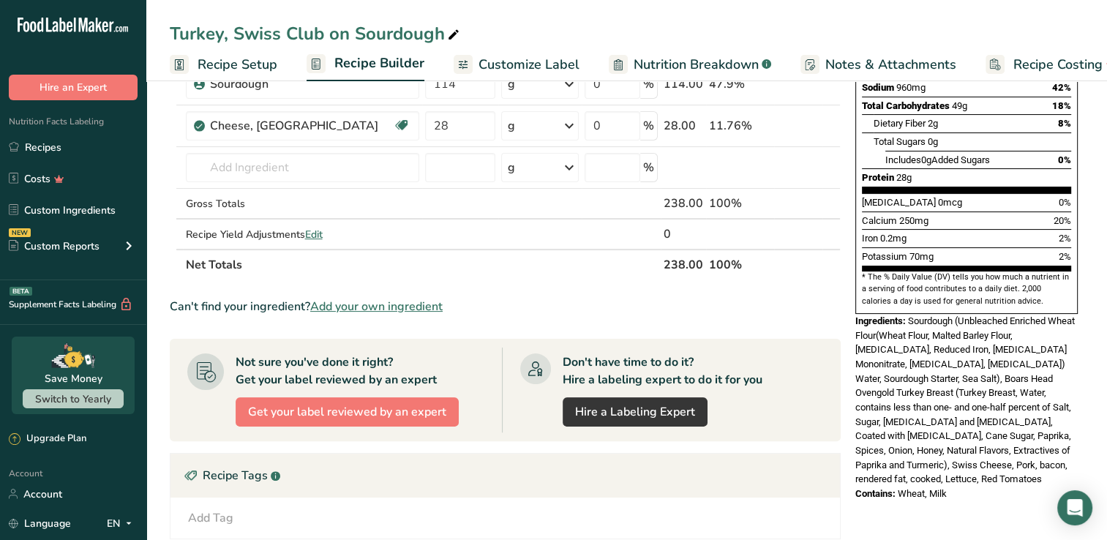
click at [451, 37] on icon at bounding box center [453, 35] width 13 height 20
type input "Turkey, Swiss Club on Sourdough 7oz"
click at [53, 146] on link "Recipes" at bounding box center [73, 147] width 146 height 28
